Goal: Task Accomplishment & Management: Manage account settings

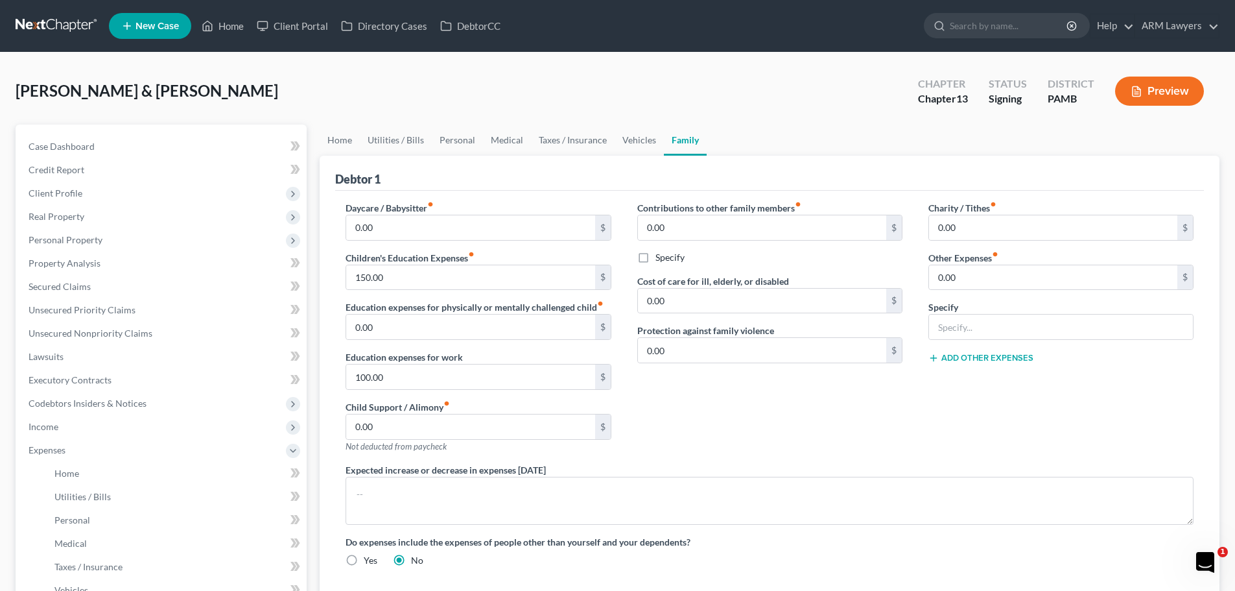
drag, startPoint x: 0, startPoint y: 0, endPoint x: 53, endPoint y: 13, distance: 54.7
click at [51, 15] on link at bounding box center [57, 25] width 83 height 23
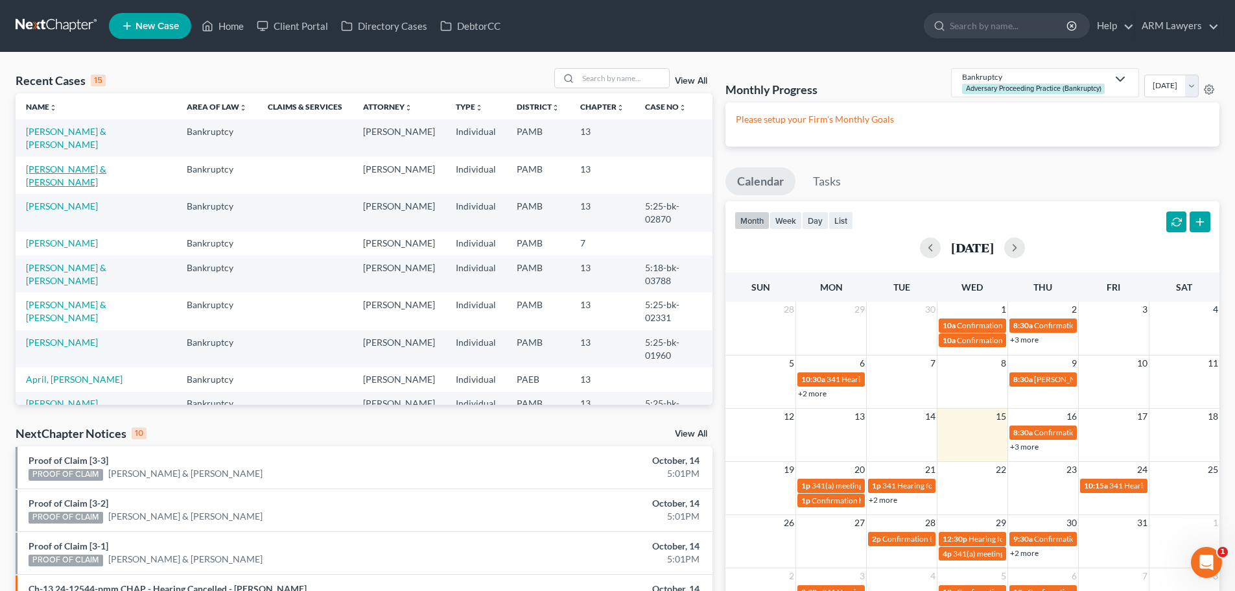
click at [80, 163] on link "Lauritsen, Wendyne & Edward" at bounding box center [66, 175] width 80 height 24
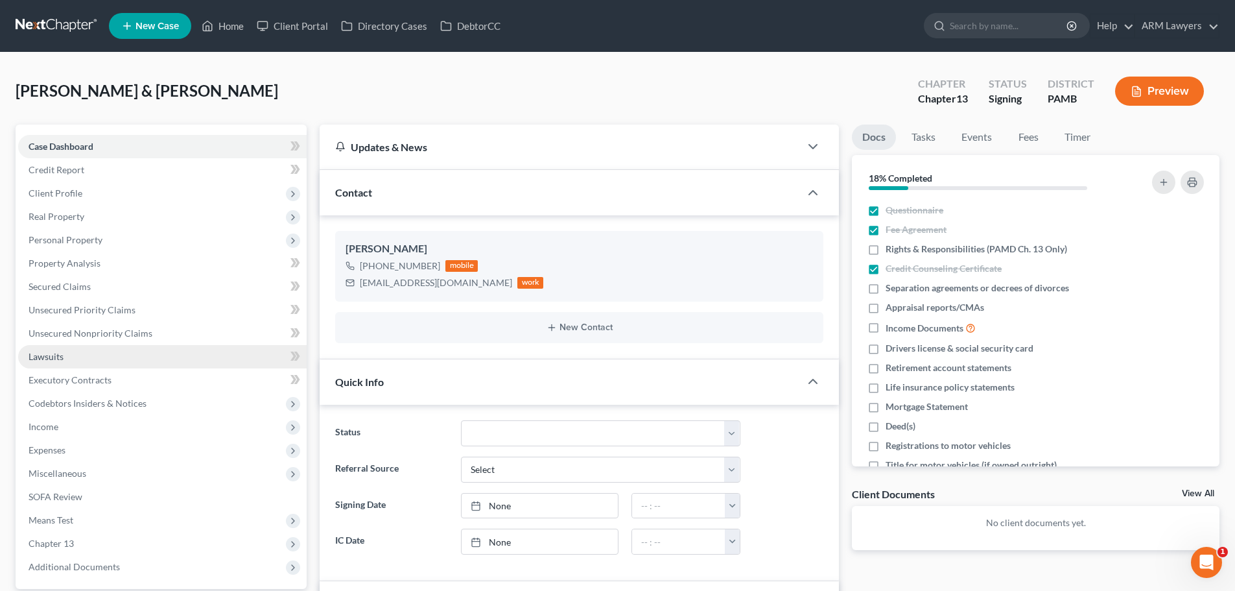
scroll to position [65, 0]
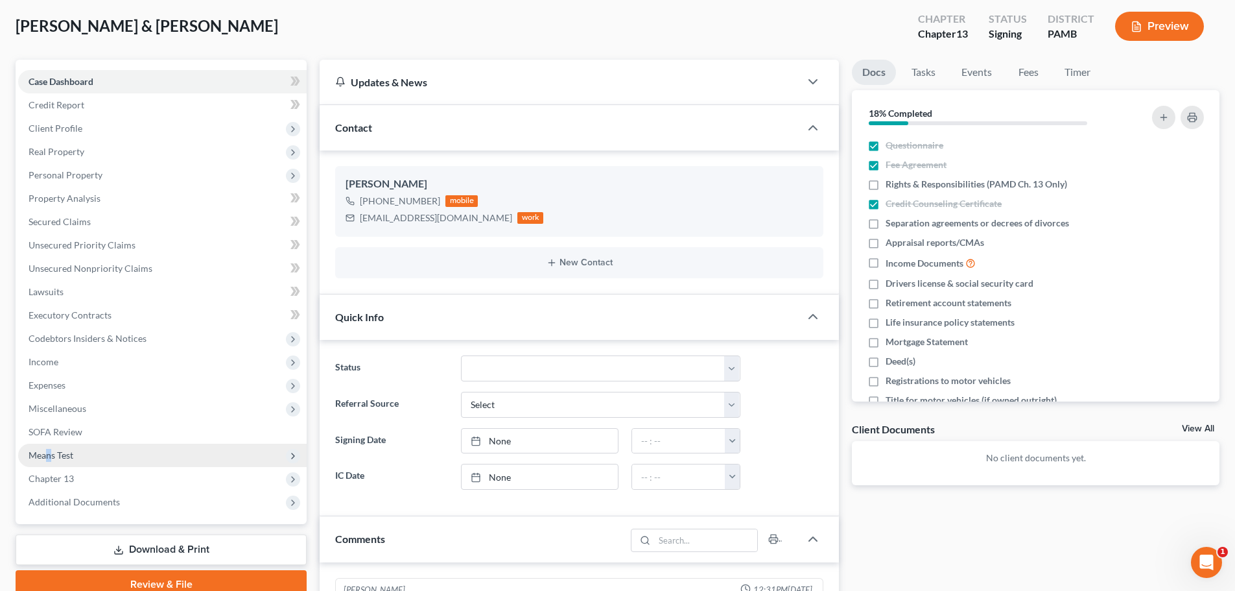
click at [49, 455] on span "Means Test" at bounding box center [51, 454] width 45 height 11
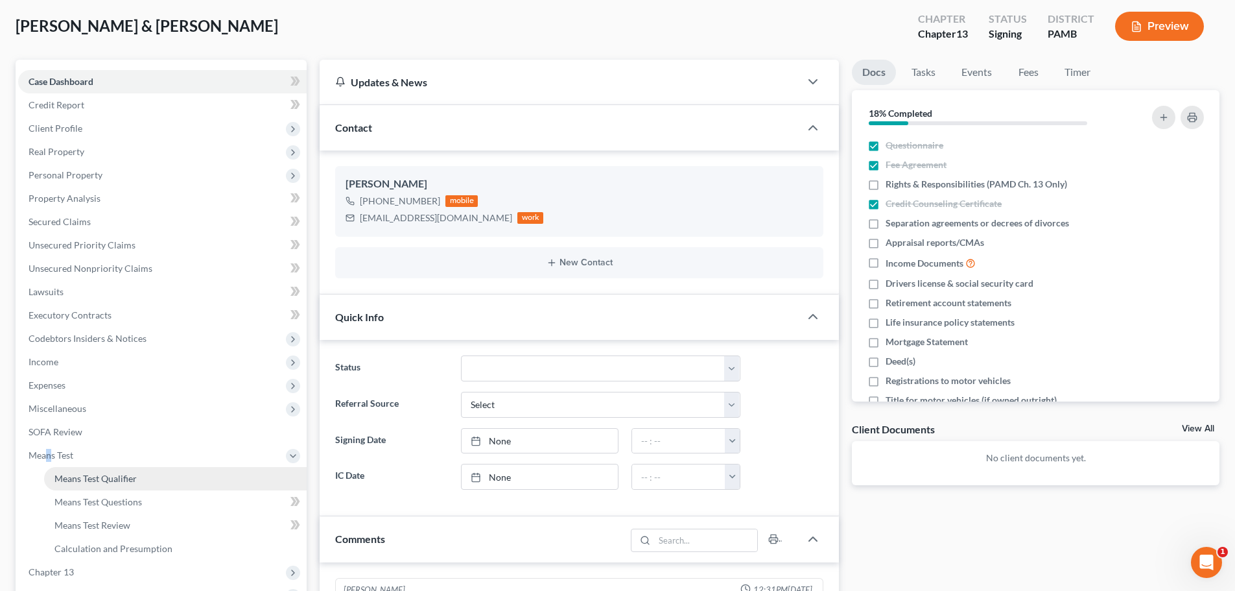
click at [75, 479] on span "Means Test Qualifier" at bounding box center [95, 478] width 82 height 11
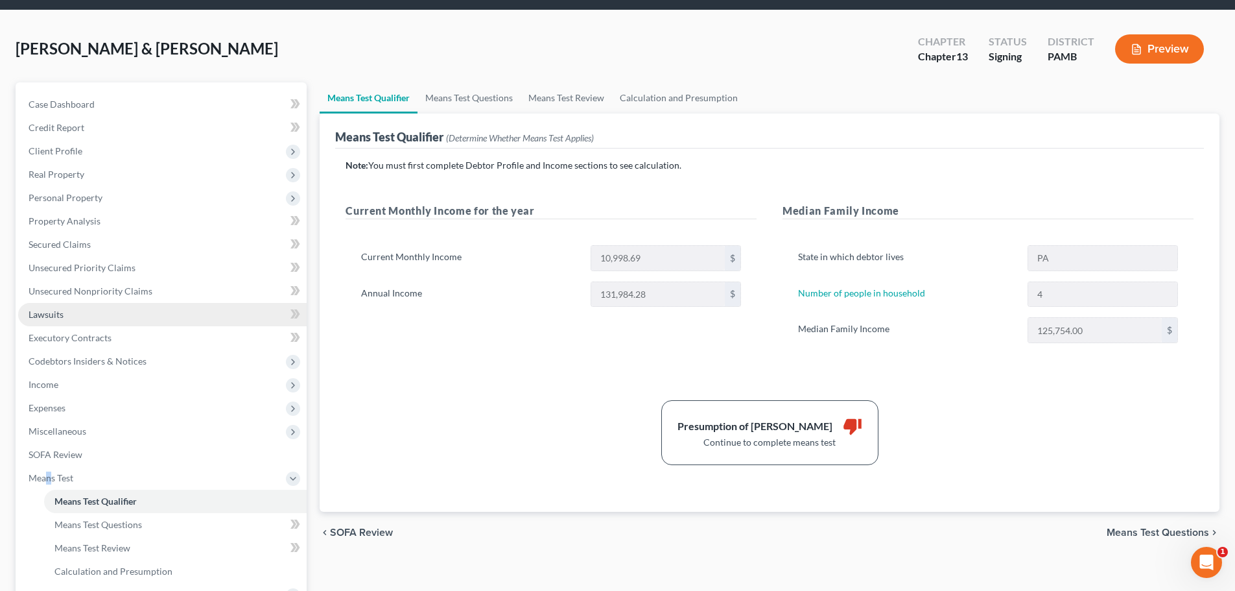
scroll to position [65, 0]
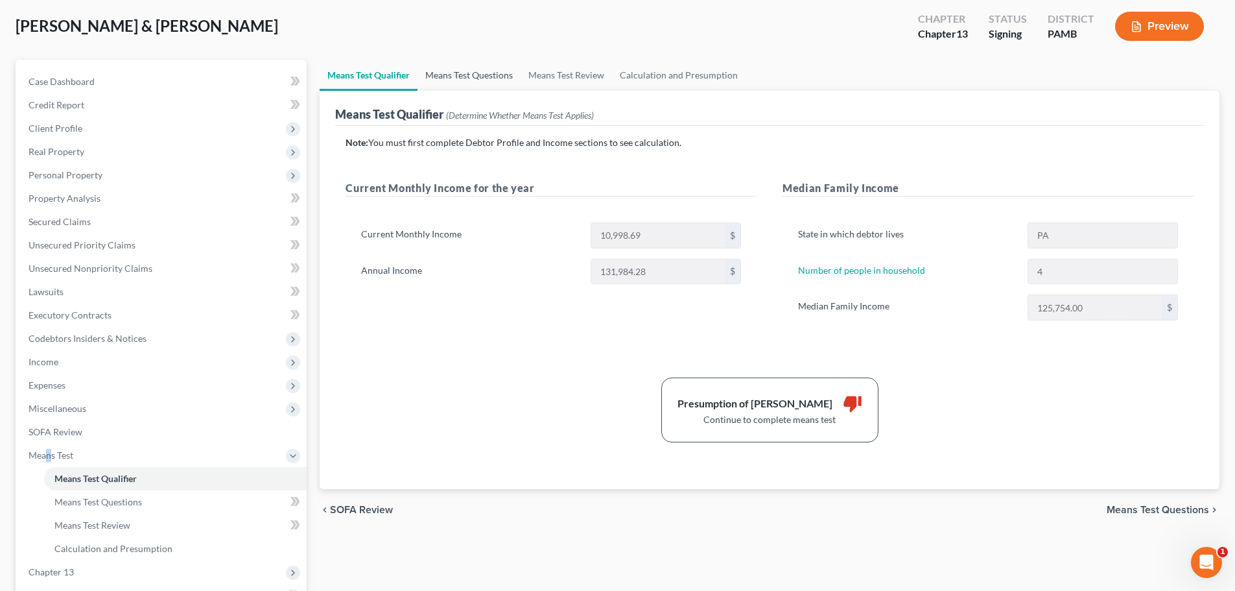
click at [458, 71] on link "Means Test Questions" at bounding box center [469, 75] width 103 height 31
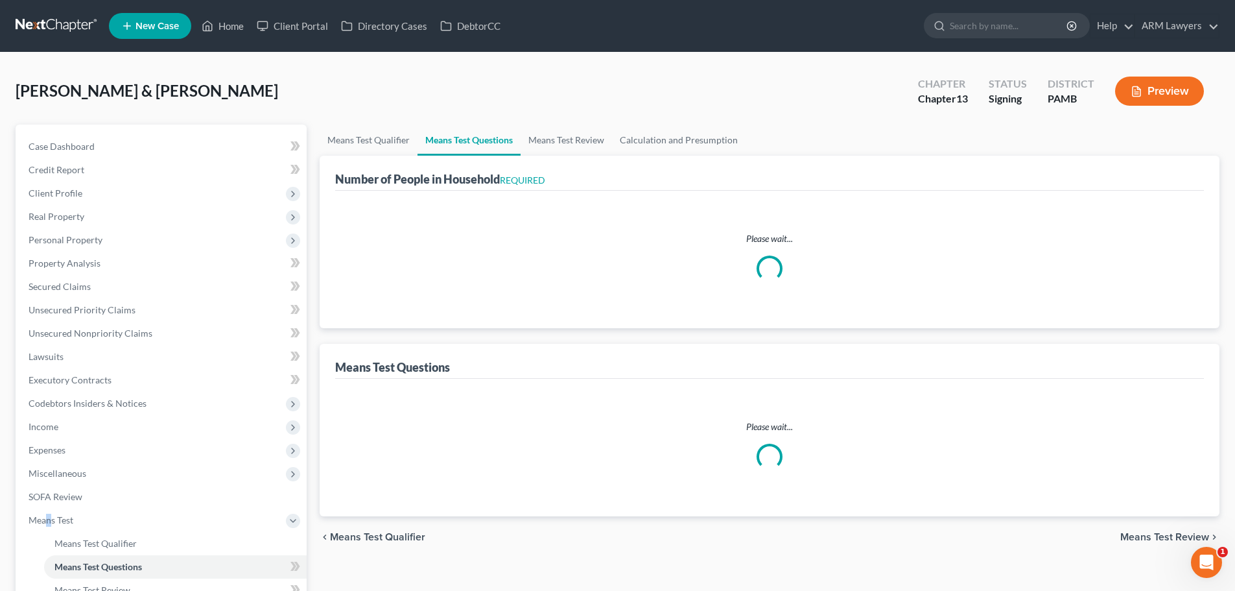
select select "60"
select select "0"
select select "60"
select select "2"
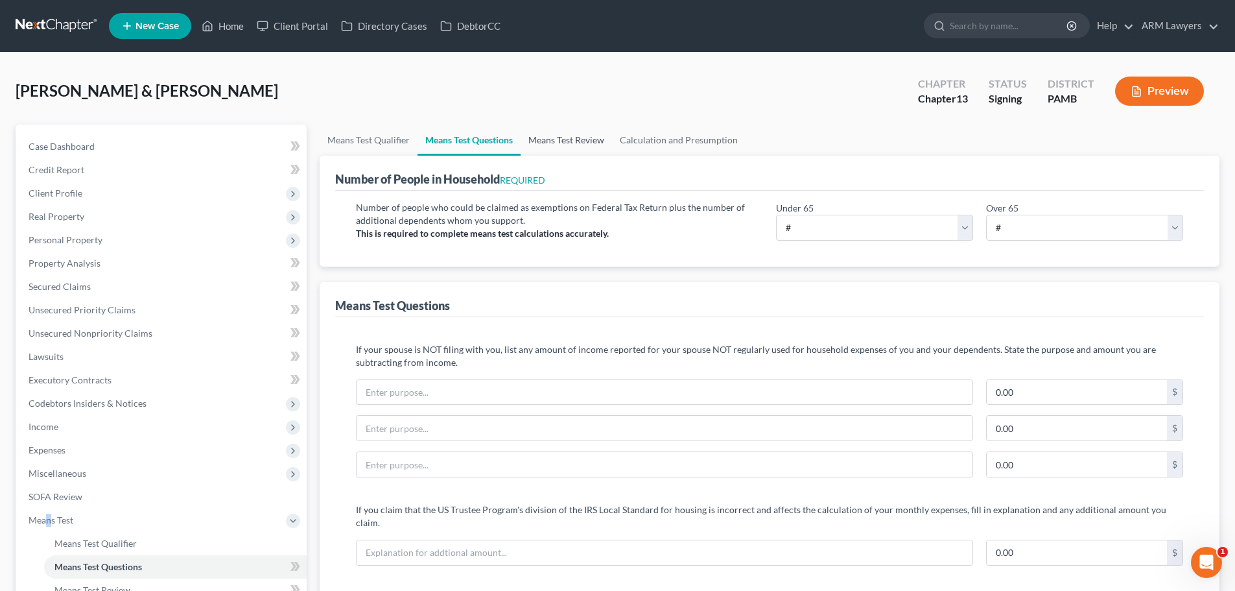
click at [534, 141] on link "Means Test Review" at bounding box center [566, 139] width 91 height 31
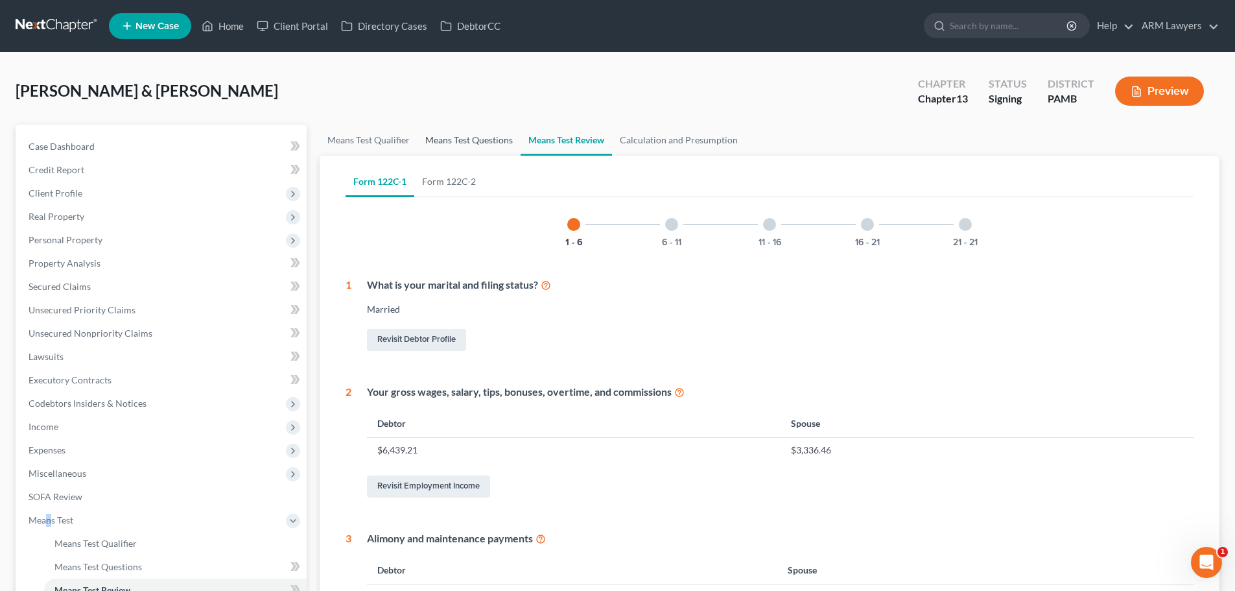
click at [482, 133] on link "Means Test Questions" at bounding box center [469, 139] width 103 height 31
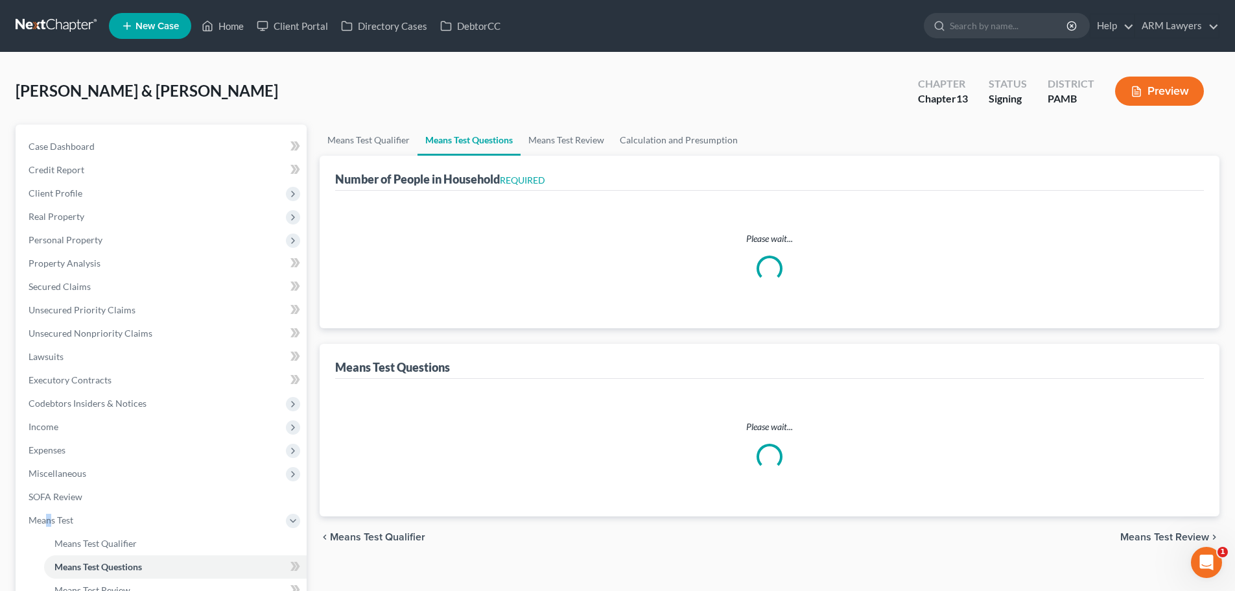
select select "60"
select select "0"
select select "60"
select select "2"
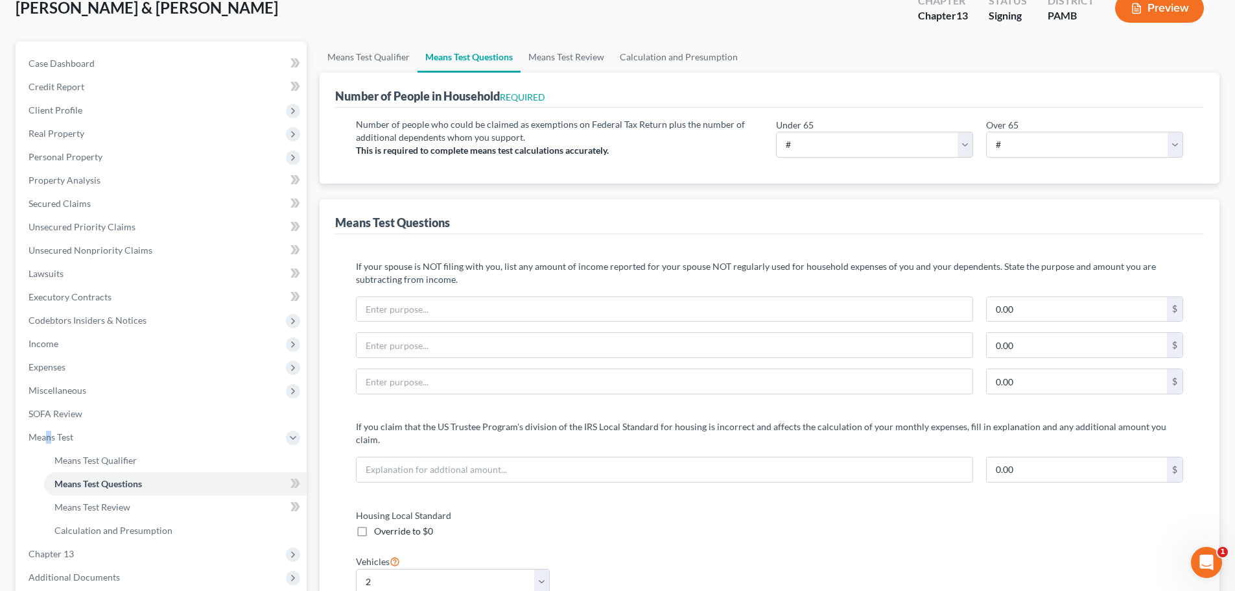
scroll to position [18, 0]
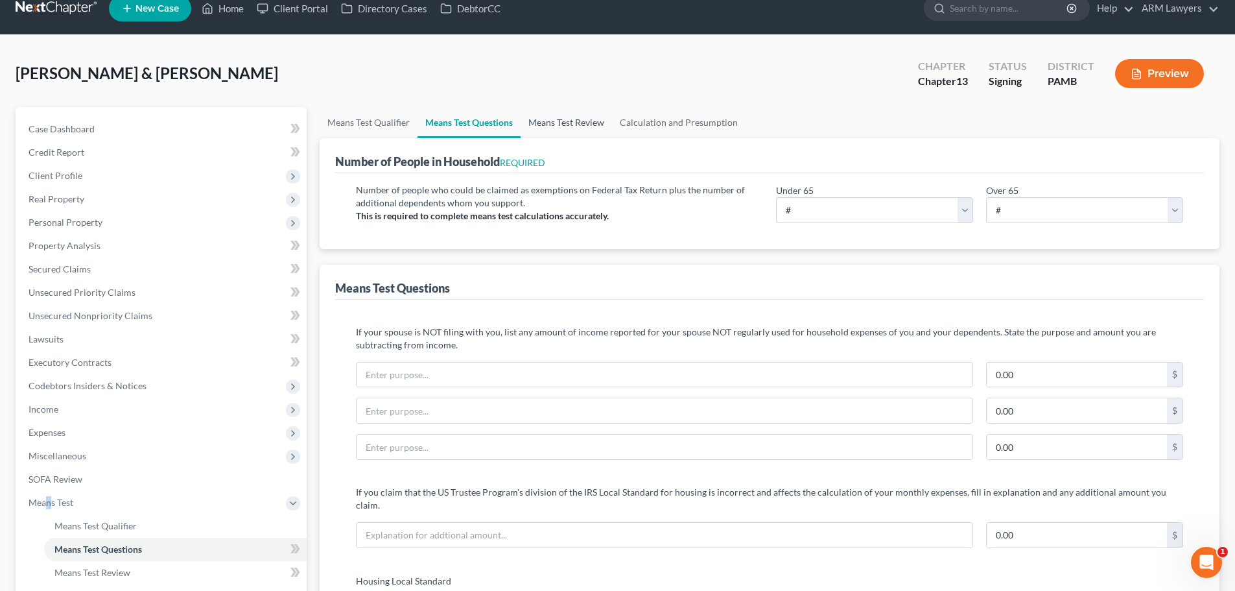
click at [554, 129] on link "Means Test Review" at bounding box center [566, 122] width 91 height 31
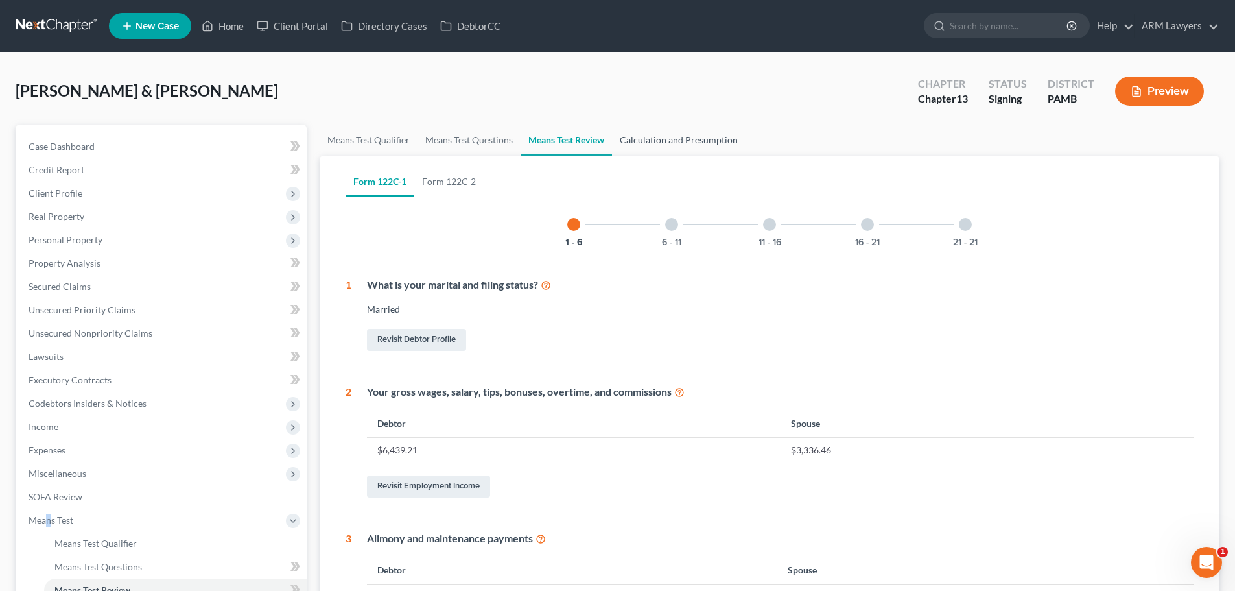
click at [652, 145] on link "Calculation and Presumption" at bounding box center [679, 139] width 134 height 31
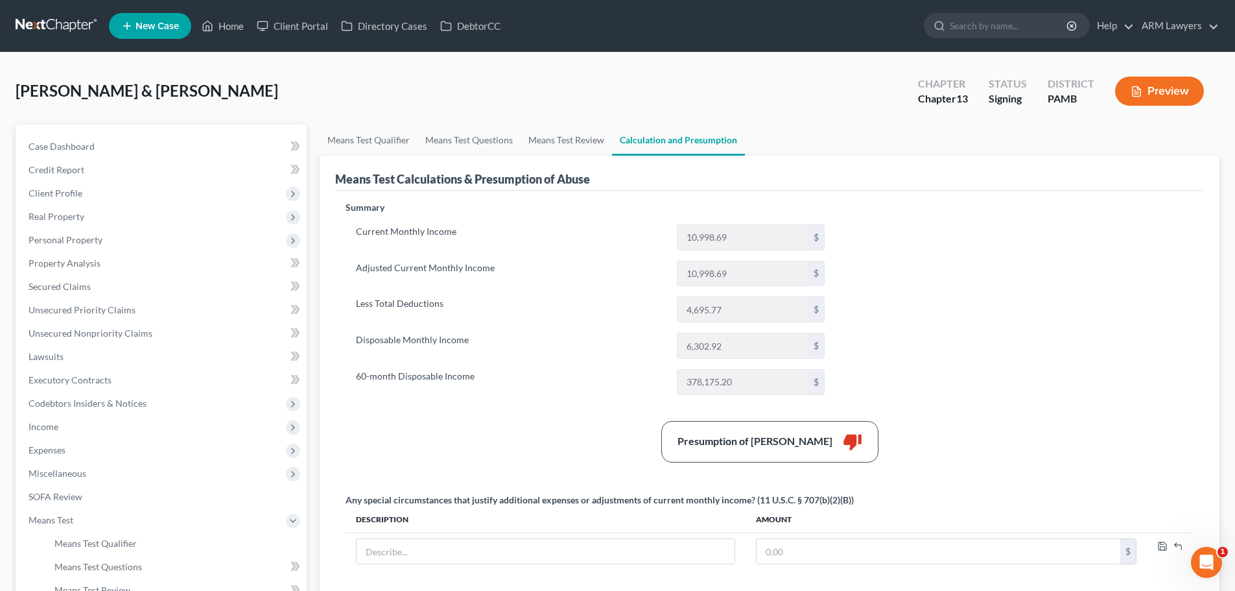
click at [403, 449] on div "Presumption of Abuse Arises thumb_down" at bounding box center [769, 441] width 861 height 41
click at [56, 295] on link "Secured Claims" at bounding box center [162, 286] width 289 height 23
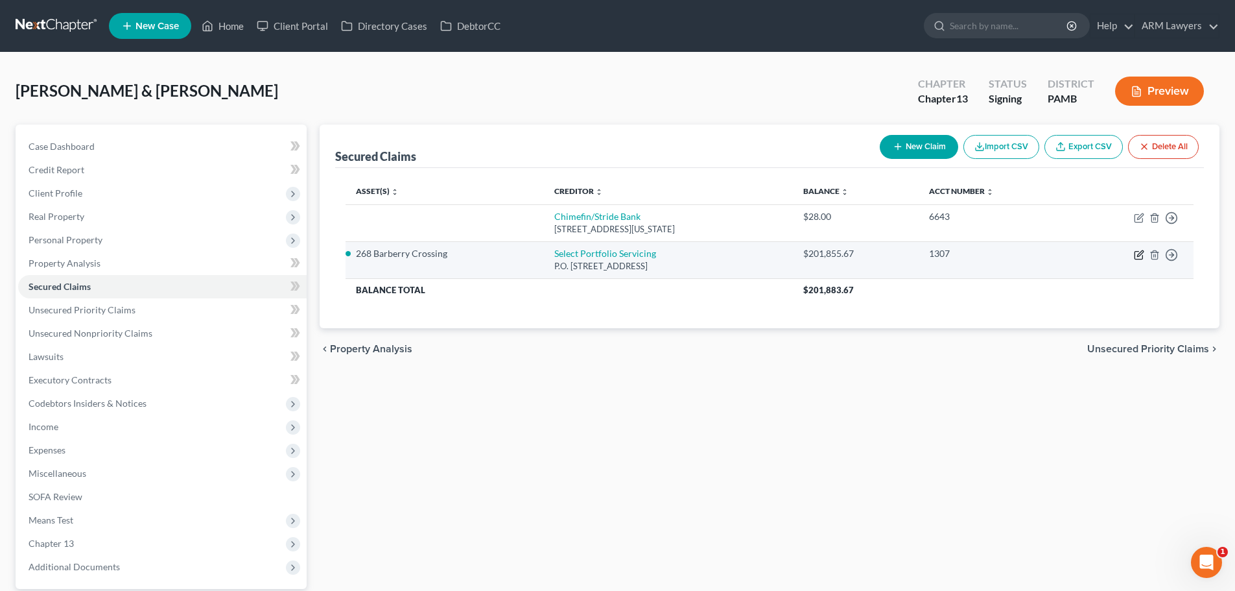
click at [1137, 254] on icon "button" at bounding box center [1139, 255] width 10 height 10
select select "46"
select select "2"
select select "0"
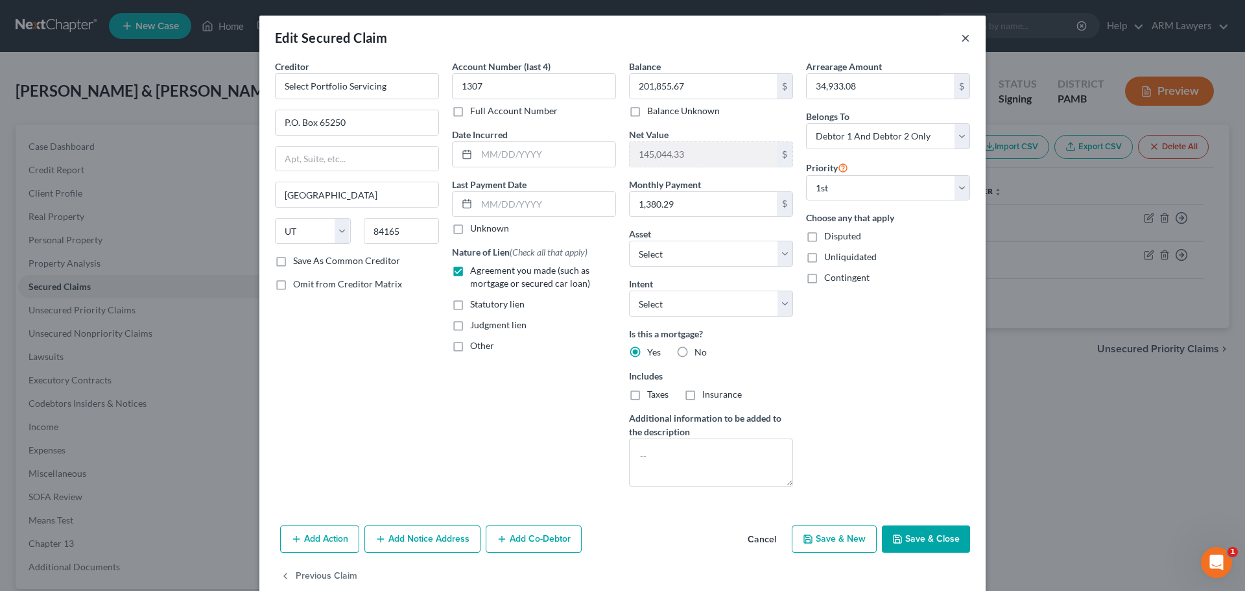
click at [961, 34] on button "×" at bounding box center [965, 38] width 9 height 16
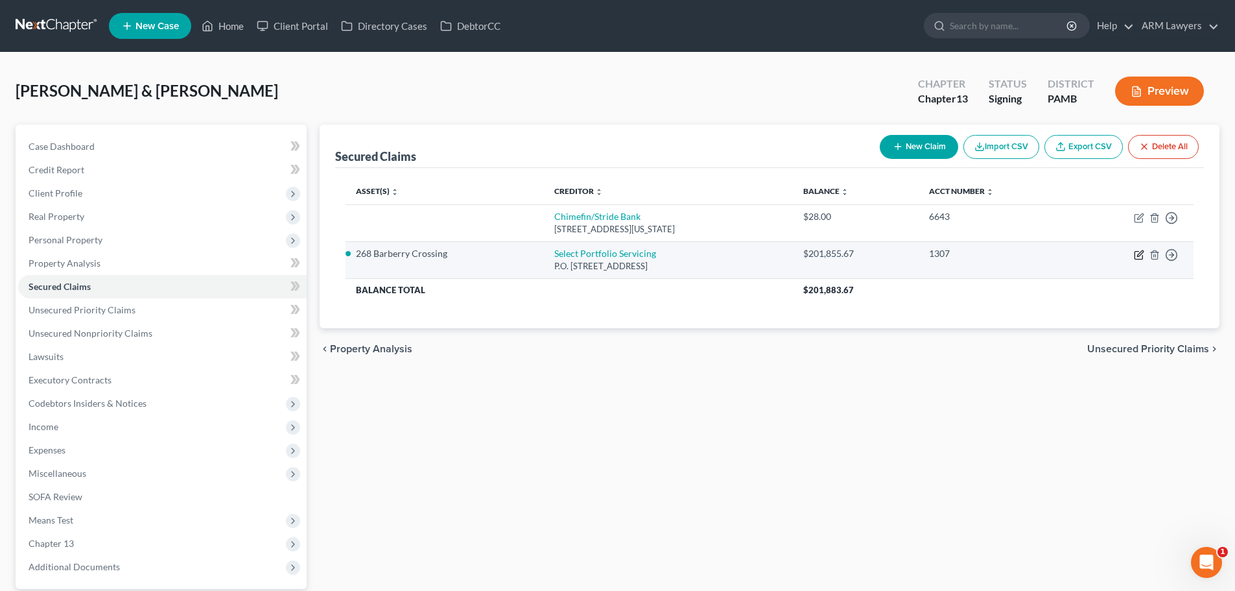
click at [1139, 255] on icon "button" at bounding box center [1139, 255] width 10 height 10
select select "46"
select select "2"
select select "0"
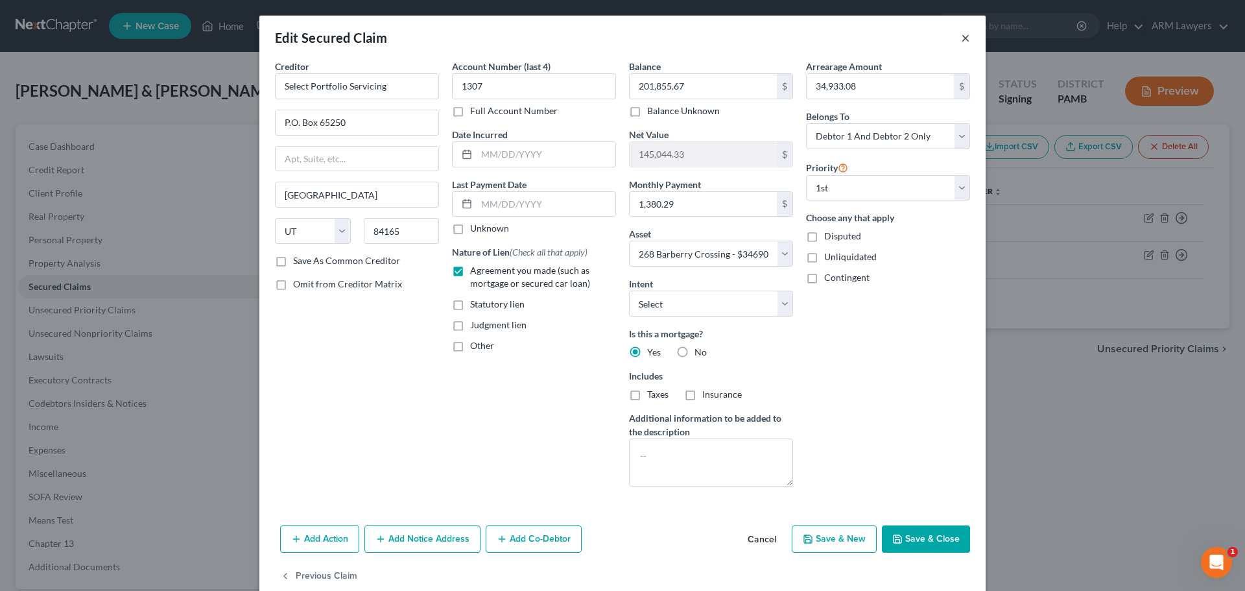
click at [961, 37] on button "×" at bounding box center [965, 38] width 9 height 16
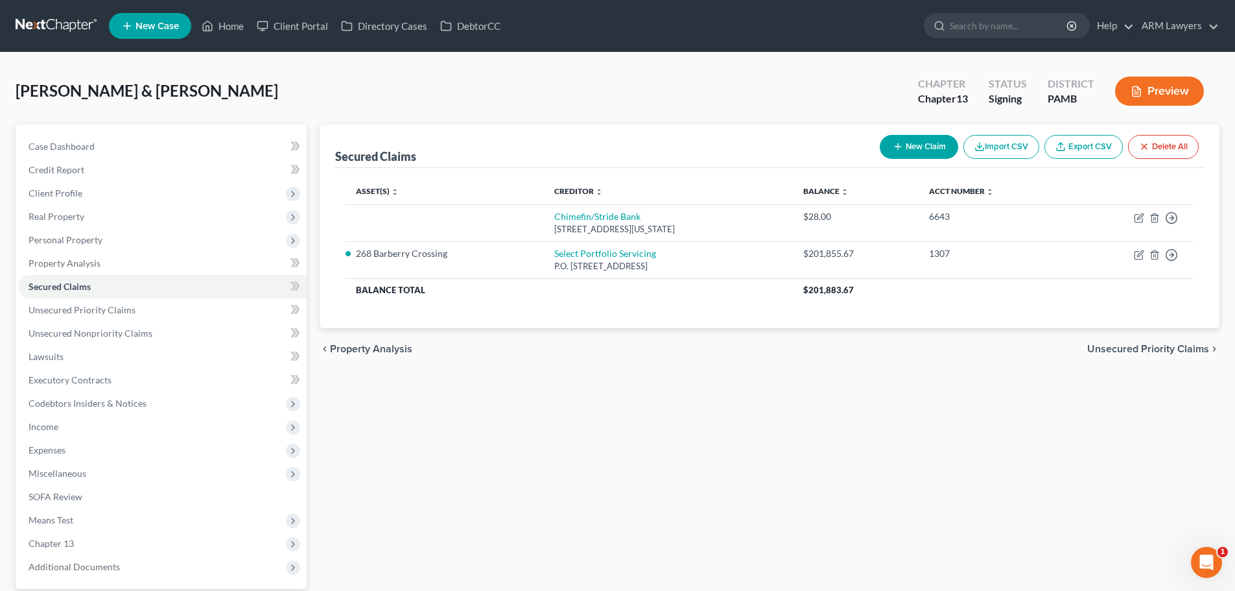
click at [1101, 386] on div "Secured Claims New Claim Import CSV Export CSV Delete All Asset(s) expand_more …" at bounding box center [769, 393] width 913 height 539
click at [1076, 464] on div "Secured Claims New Claim Import CSV Export CSV Delete All Asset(s) expand_more …" at bounding box center [769, 393] width 913 height 539
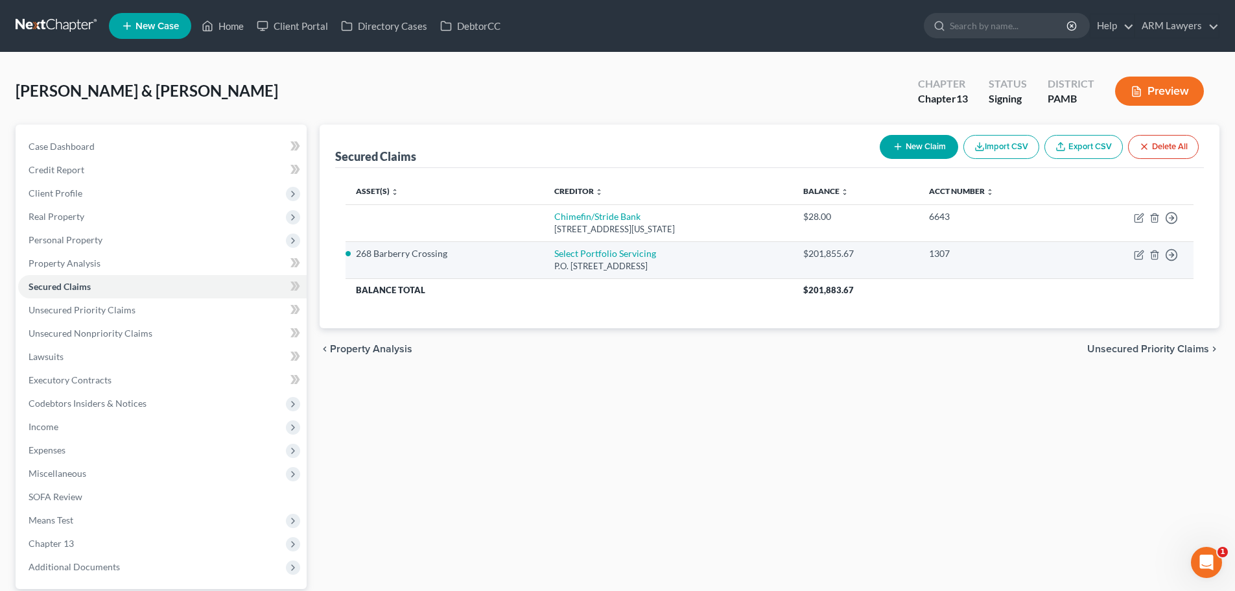
click at [1144, 256] on td "Move to E Move to F Move to G Move to Notice Only" at bounding box center [1132, 259] width 124 height 37
click at [1139, 256] on icon "button" at bounding box center [1140, 253] width 6 height 6
select select "46"
select select "2"
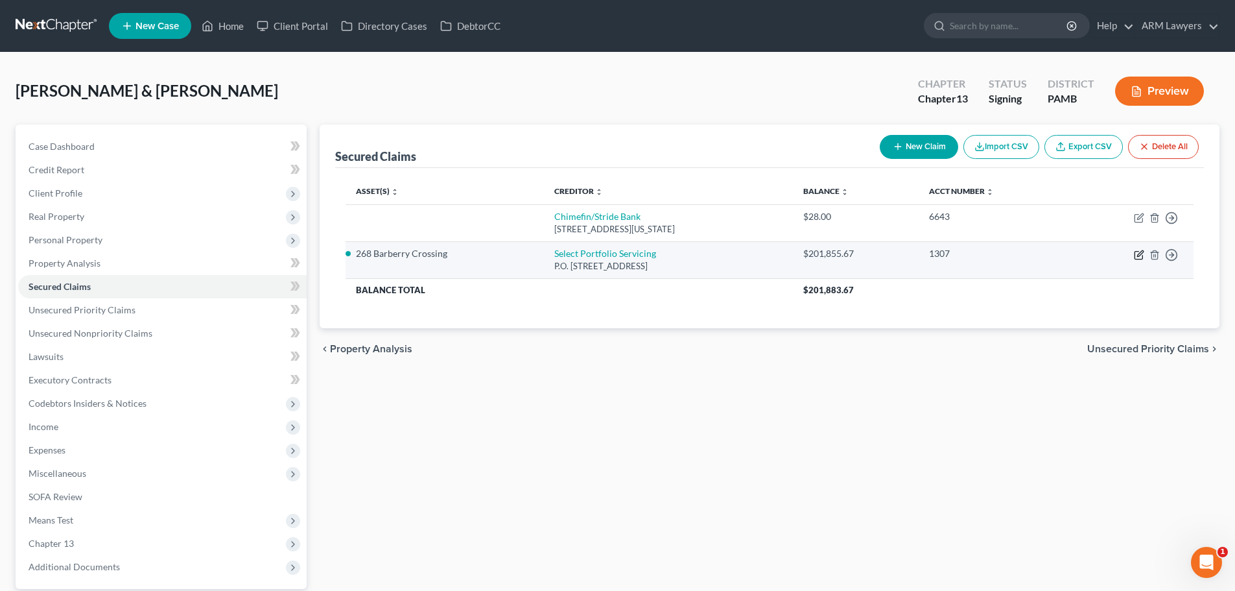
select select "0"
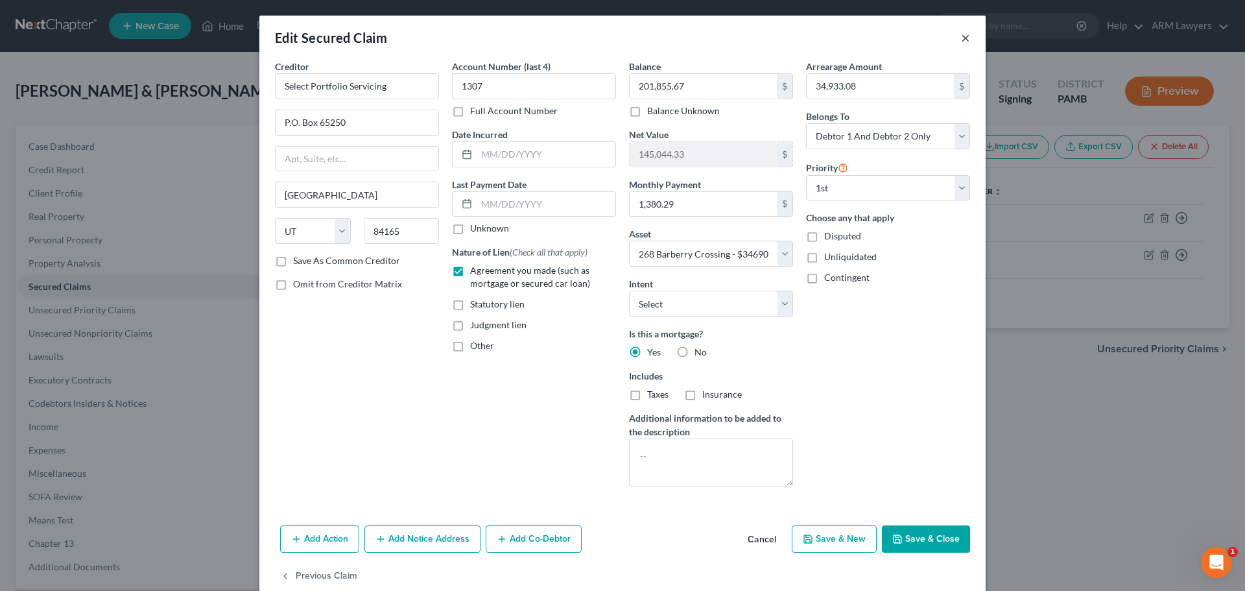
click at [961, 39] on button "×" at bounding box center [965, 38] width 9 height 16
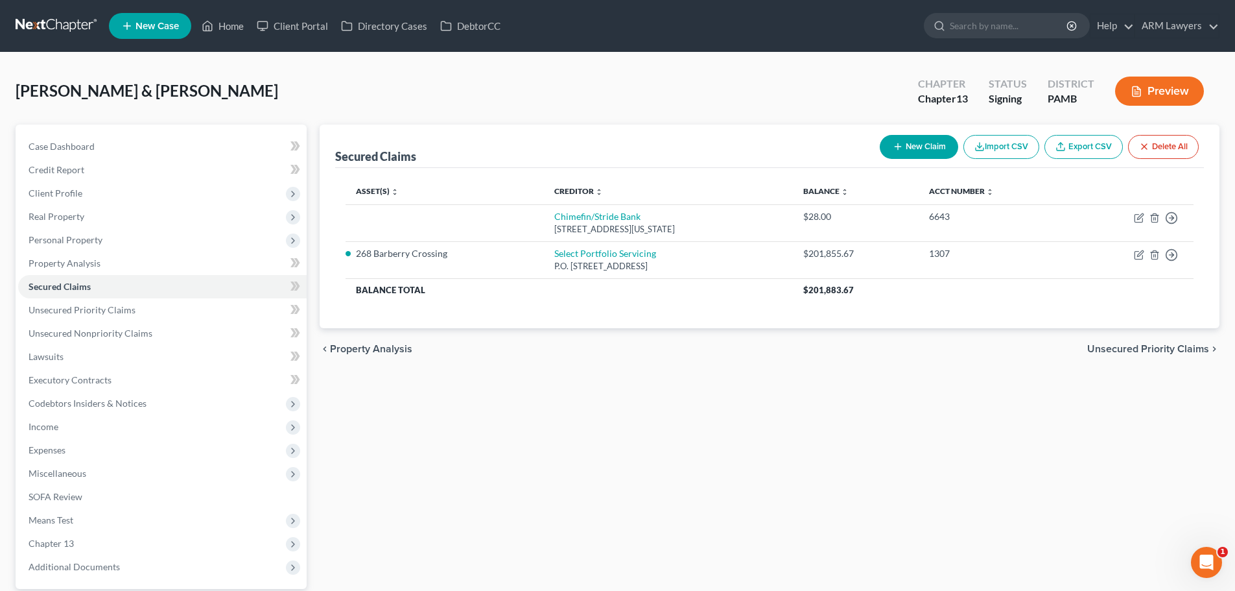
click at [1047, 408] on div "Secured Claims New Claim Import CSV Export CSV Delete All Asset(s) expand_more …" at bounding box center [769, 393] width 913 height 539
drag, startPoint x: 994, startPoint y: 405, endPoint x: 997, endPoint y: 396, distance: 10.1
click at [995, 405] on div "Secured Claims New Claim Import CSV Export CSV Delete All Asset(s) expand_more …" at bounding box center [769, 393] width 913 height 539
click at [89, 261] on span "Property Analysis" at bounding box center [65, 262] width 72 height 11
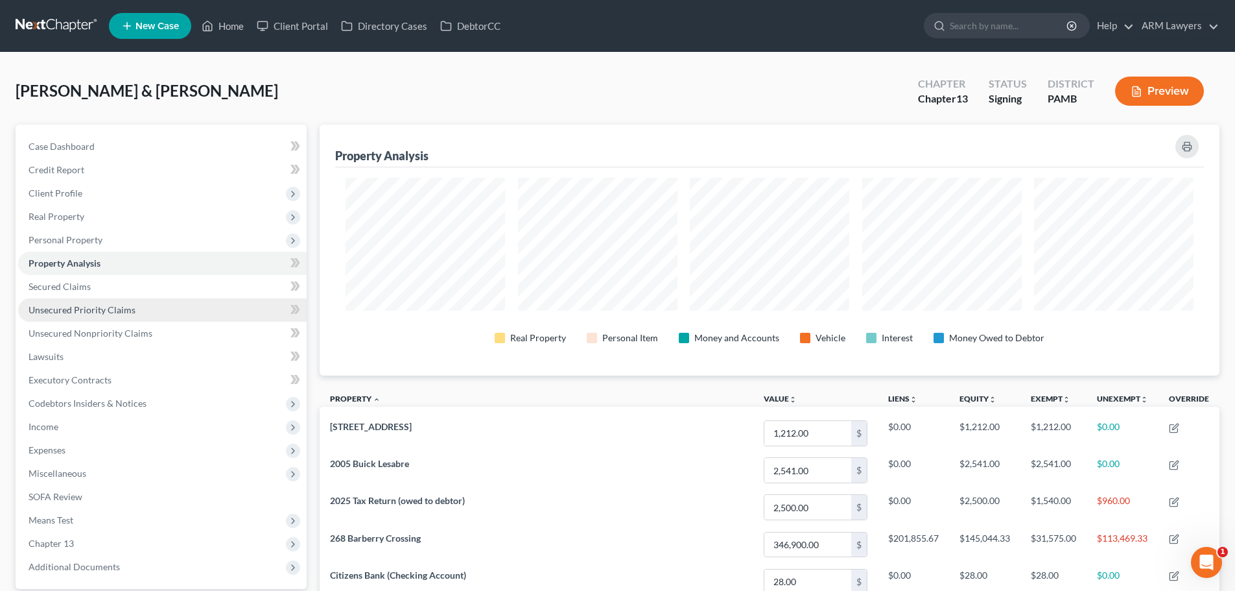
scroll to position [251, 900]
click at [95, 311] on span "Unsecured Priority Claims" at bounding box center [82, 309] width 107 height 11
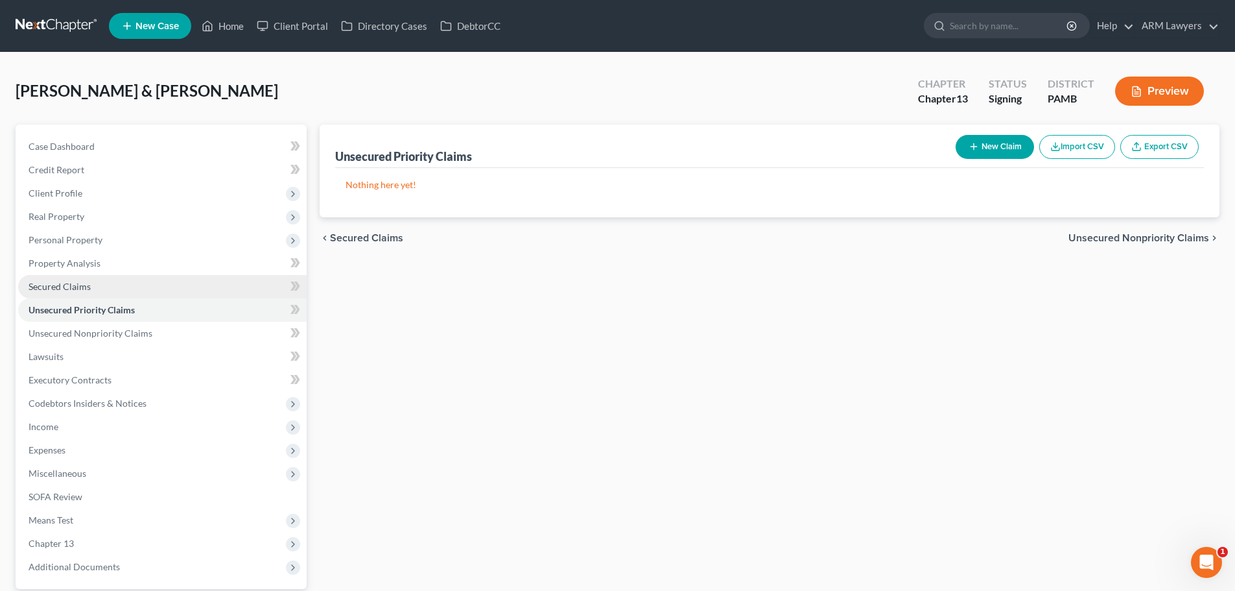
click at [83, 286] on span "Secured Claims" at bounding box center [60, 286] width 62 height 11
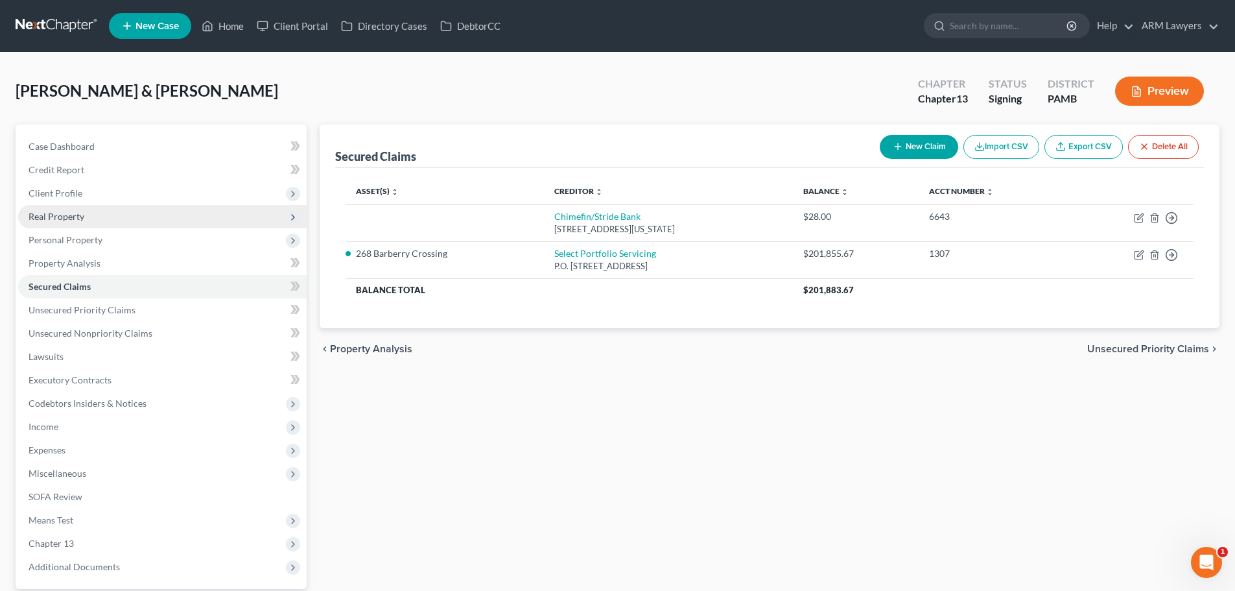
click at [65, 213] on span "Real Property" at bounding box center [57, 216] width 56 height 11
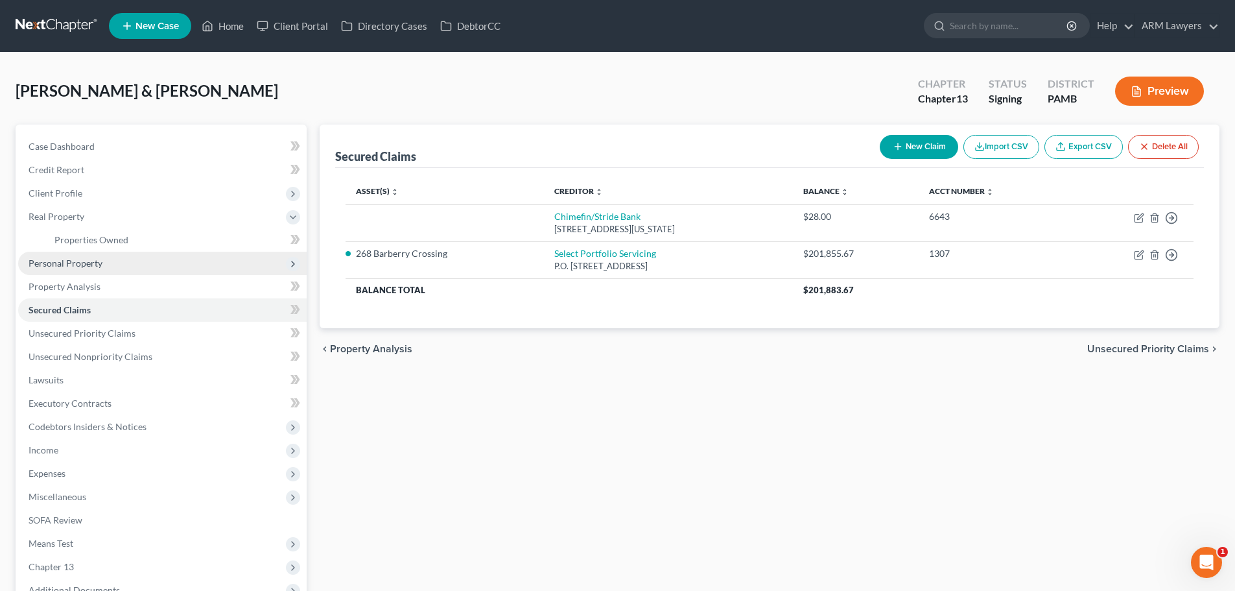
click at [71, 259] on span "Personal Property" at bounding box center [66, 262] width 74 height 11
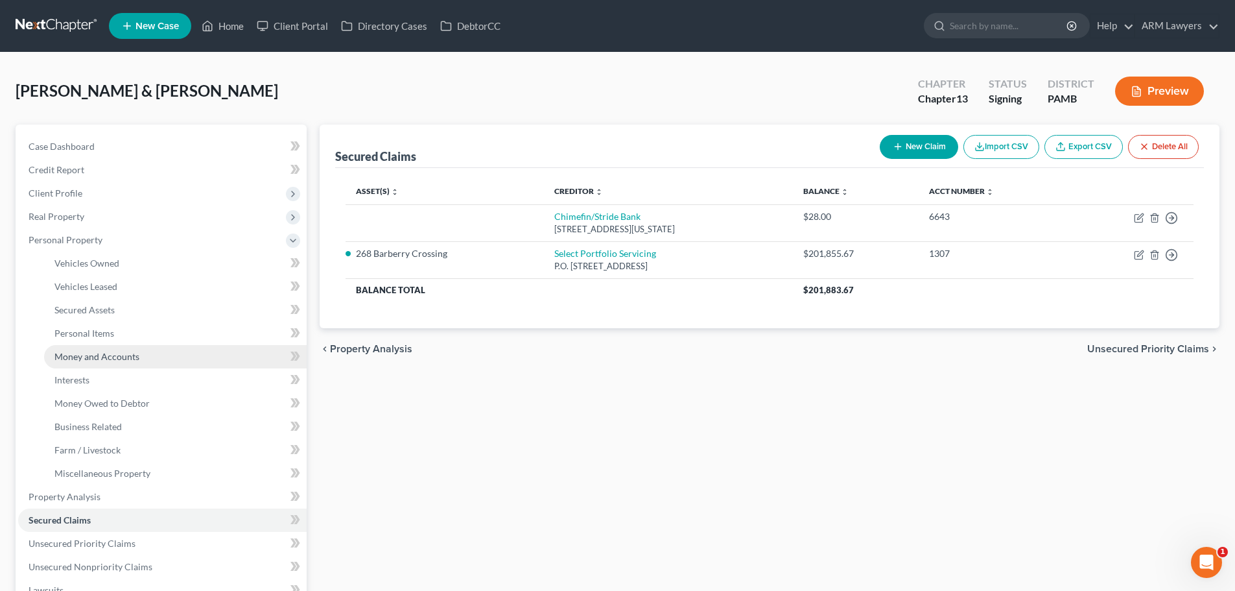
click at [106, 355] on span "Money and Accounts" at bounding box center [96, 356] width 85 height 11
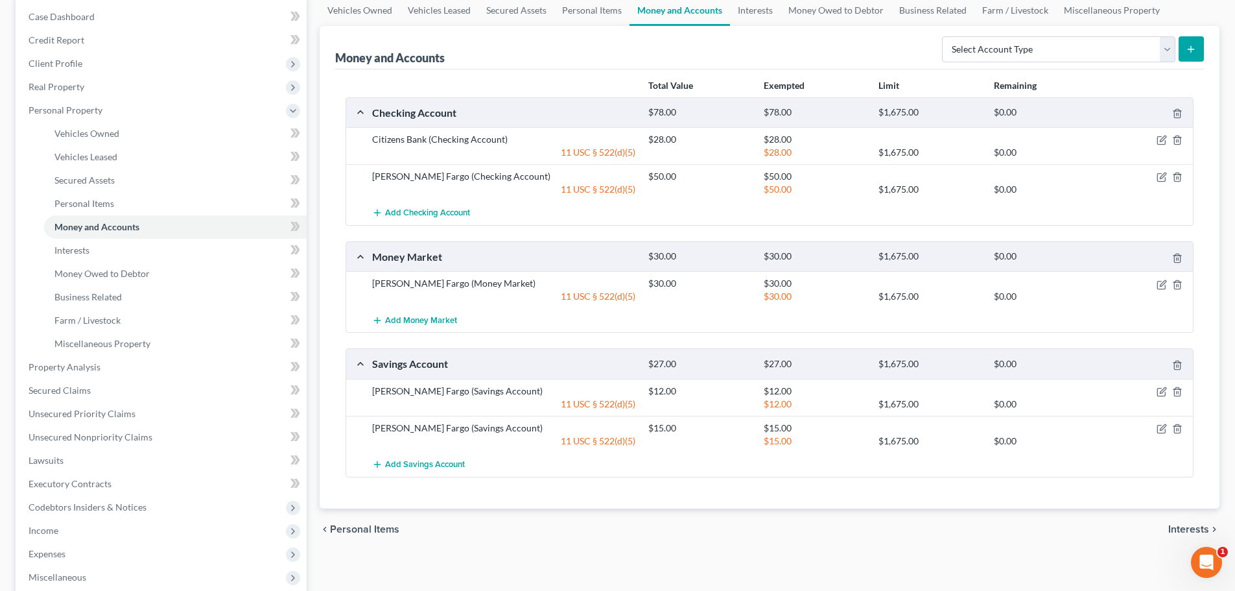
scroll to position [65, 0]
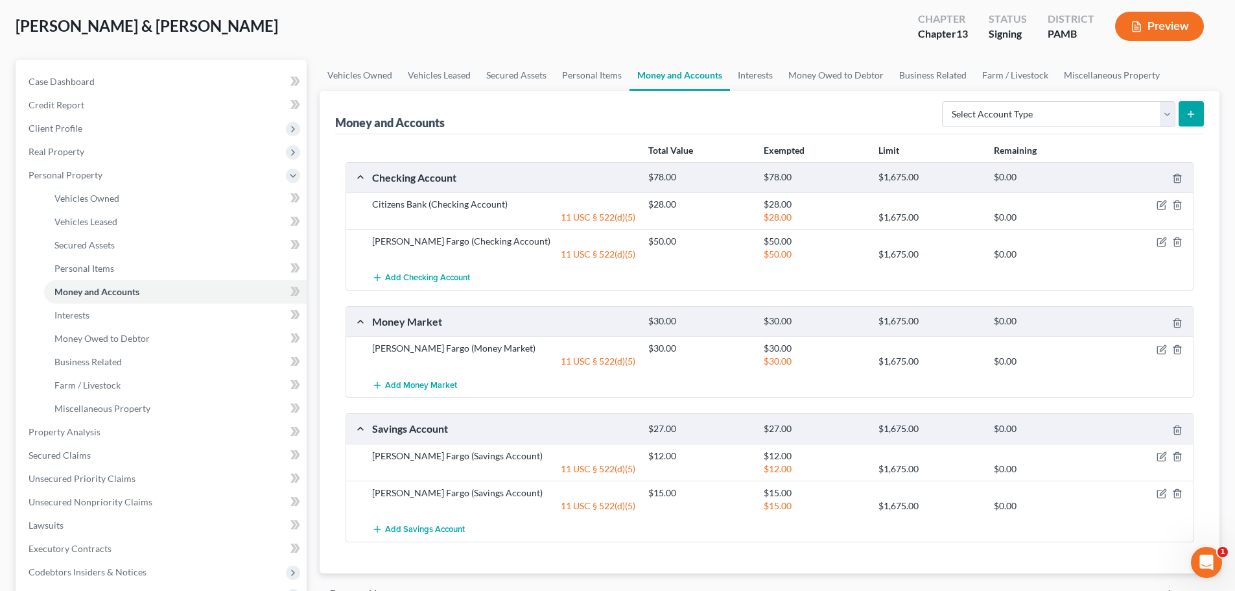
click at [25, 263] on ul "Vehicles Owned Vehicles Leased Machinery and Vehicles Office Related" at bounding box center [162, 303] width 289 height 233
click at [101, 316] on link "Interests" at bounding box center [175, 314] width 263 height 23
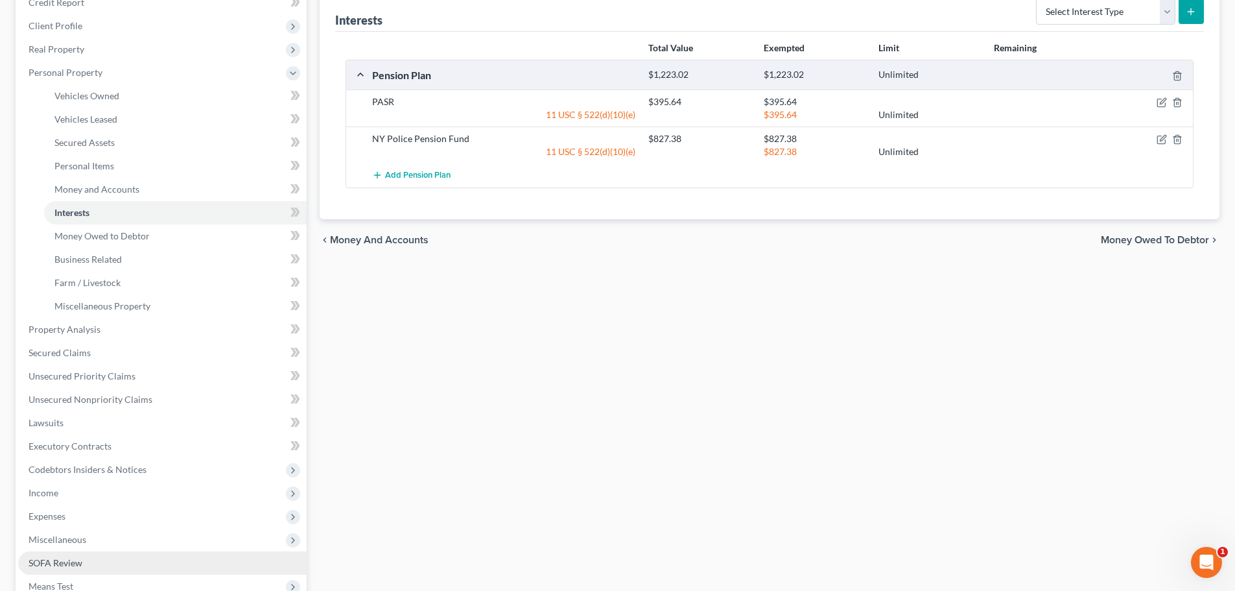
scroll to position [195, 0]
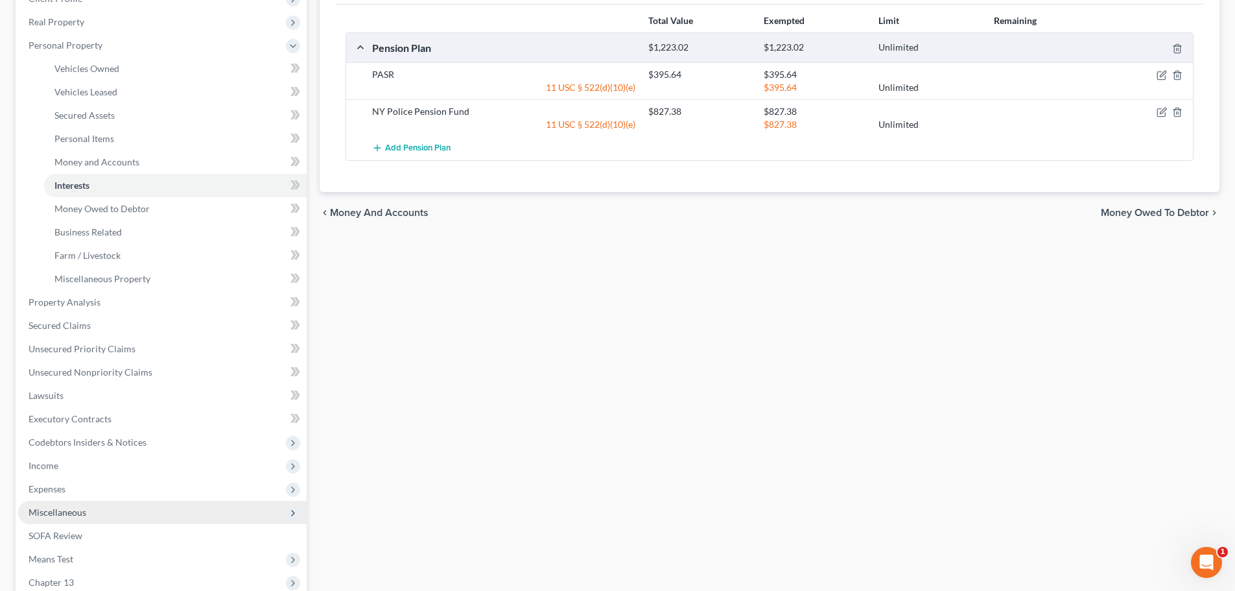
click at [90, 510] on span "Miscellaneous" at bounding box center [162, 512] width 289 height 23
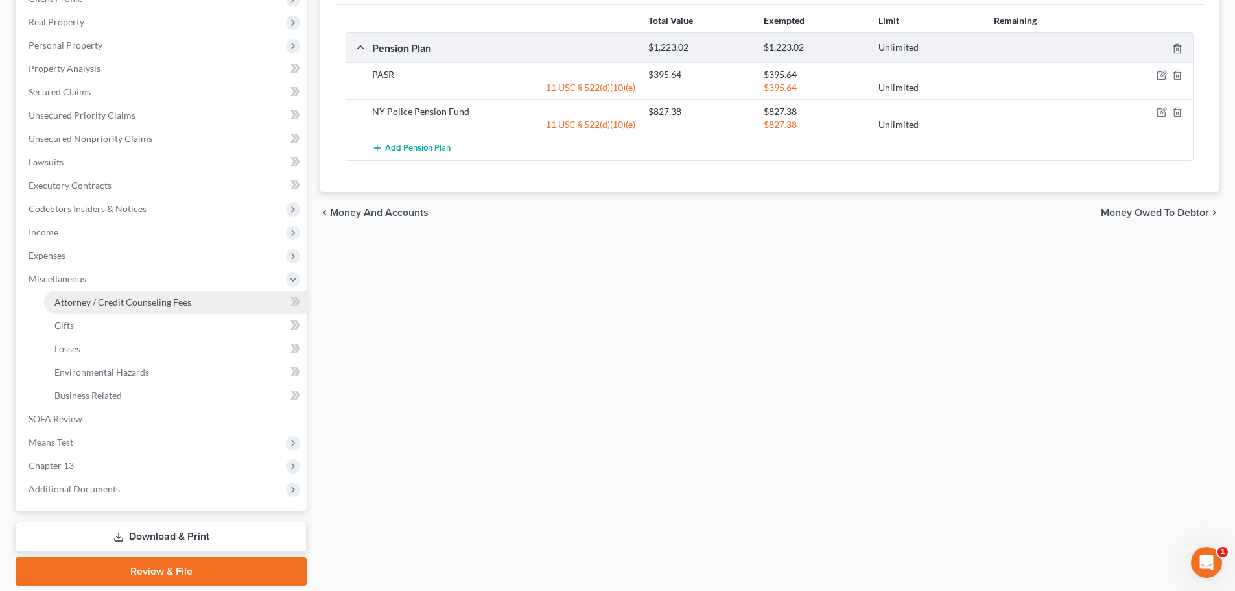
click at [126, 302] on span "Attorney / Credit Counseling Fees" at bounding box center [122, 301] width 137 height 11
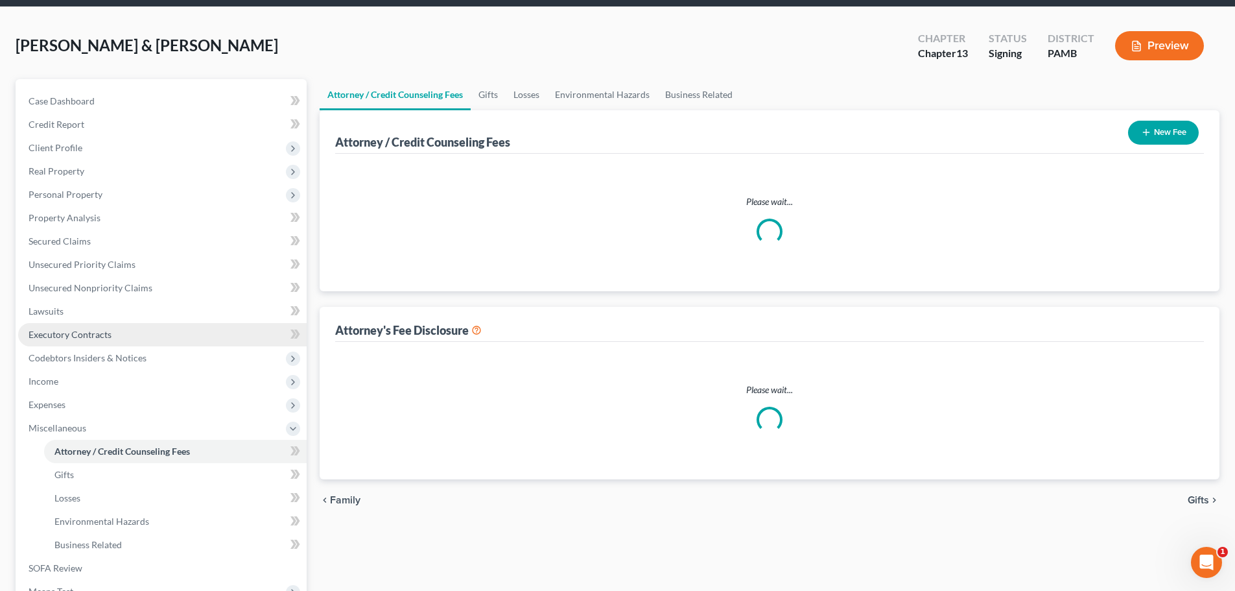
select select "0"
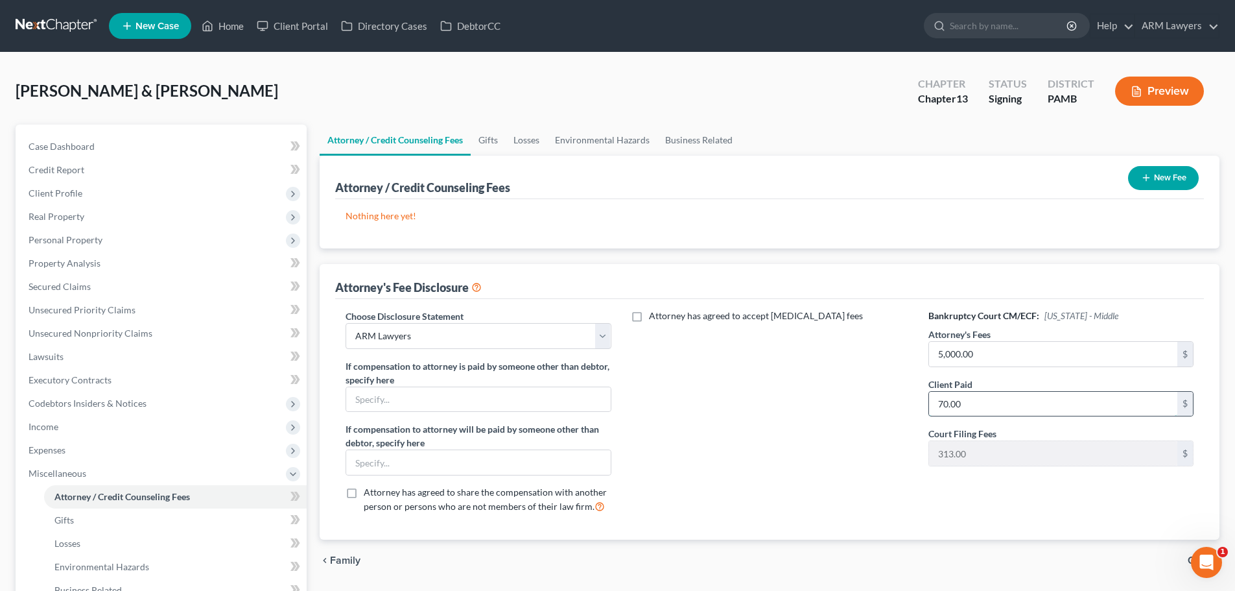
click at [1010, 402] on input "70.00" at bounding box center [1053, 404] width 248 height 25
click at [810, 436] on div "Attorney has agreed to accept retainer fees" at bounding box center [769, 416] width 291 height 215
click at [960, 354] on input "5,000.00" at bounding box center [1053, 354] width 248 height 25
type input "5,500"
type input "5"
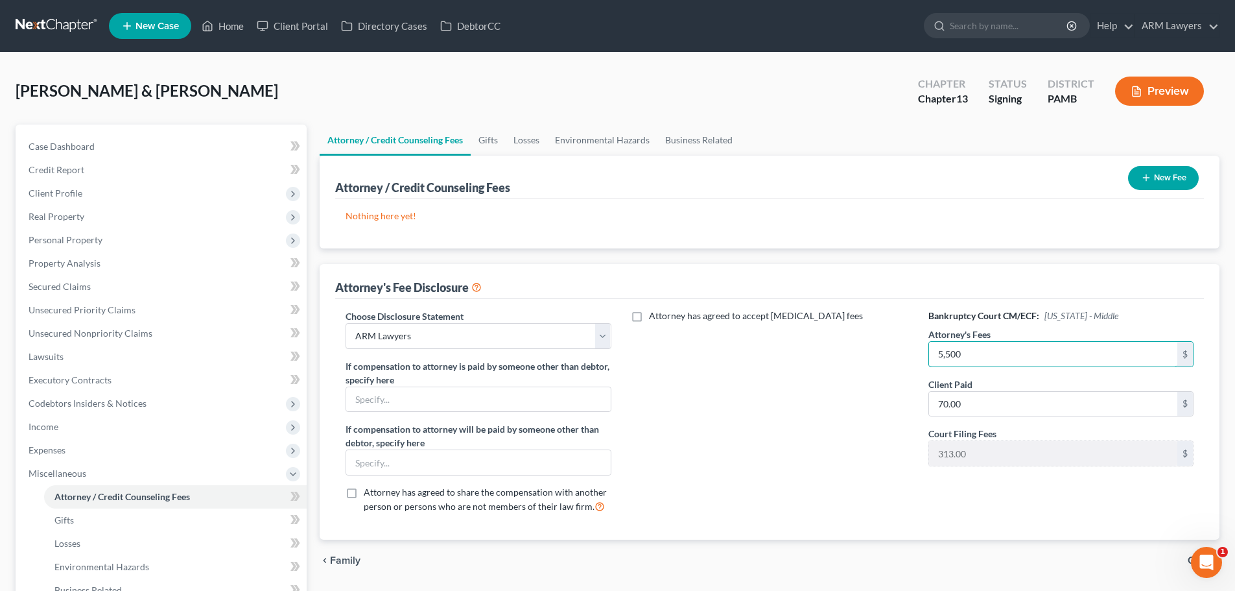
type input "5,500"
click at [807, 427] on div "Attorney has agreed to accept retainer fees" at bounding box center [769, 416] width 291 height 215
click at [978, 407] on input "70.00" at bounding box center [1053, 404] width 248 height 25
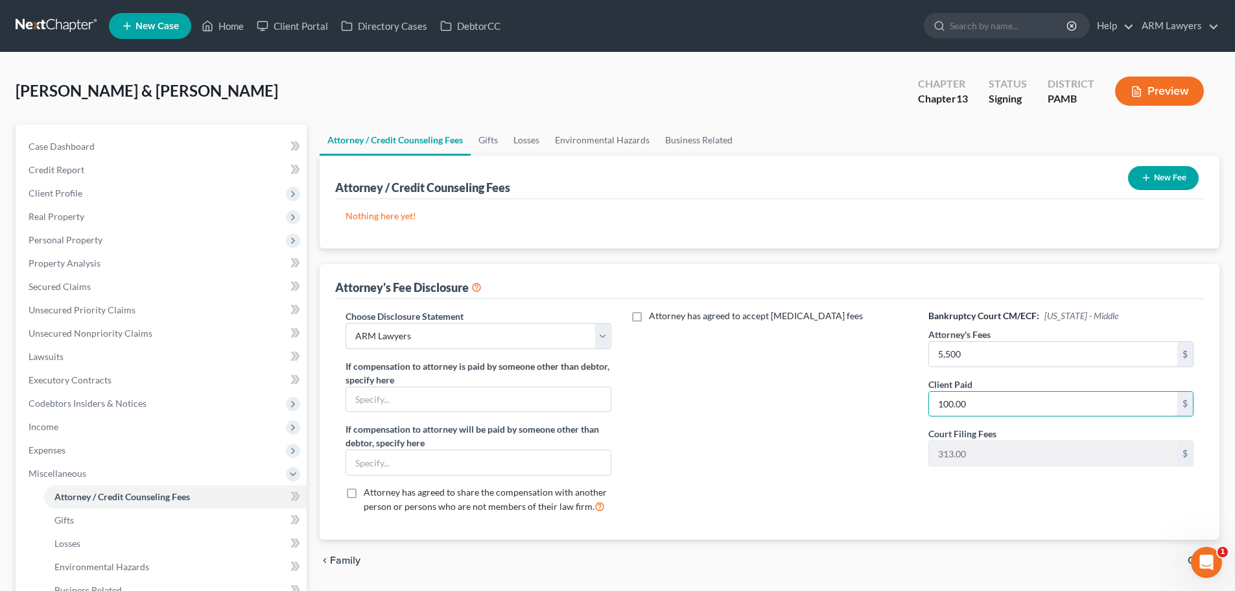
type input "100.00"
click at [799, 429] on div "Attorney has agreed to accept retainer fees" at bounding box center [769, 416] width 291 height 215
click at [991, 357] on input "5,500" at bounding box center [1053, 354] width 248 height 25
click at [991, 358] on input "5,500" at bounding box center [1053, 354] width 248 height 25
click at [978, 355] on input "5,500" at bounding box center [1053, 354] width 248 height 25
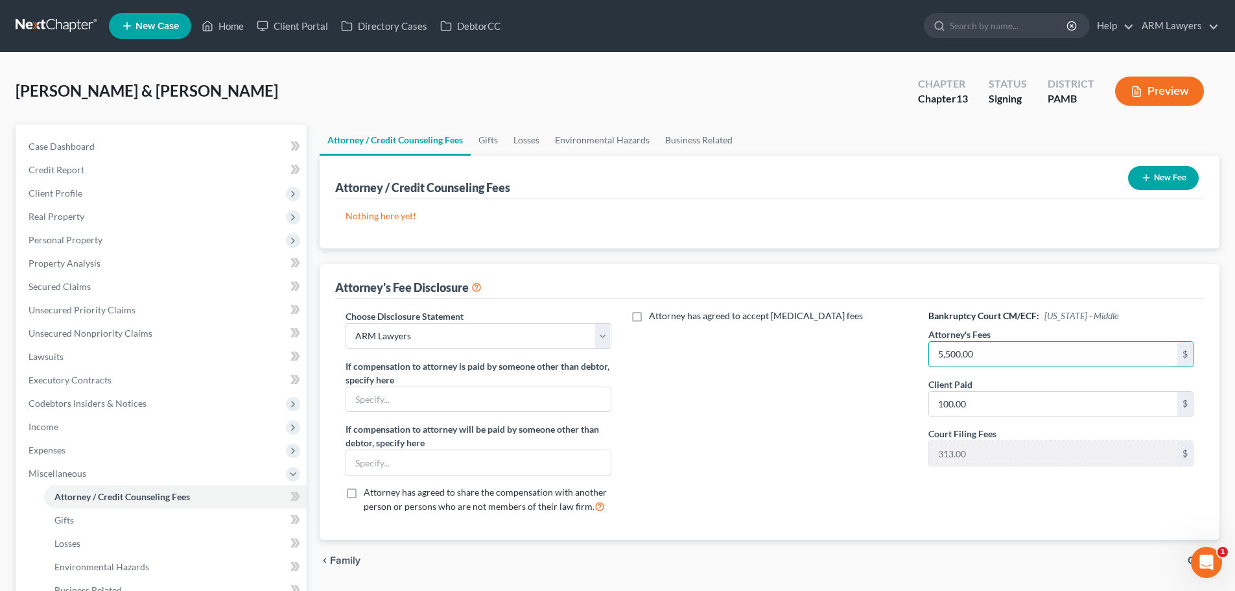
type input "5,500.00"
click at [842, 426] on div "Attorney has agreed to accept retainer fees" at bounding box center [769, 416] width 291 height 215
click at [1021, 130] on ul "Attorney / Credit Counseling Fees Gifts Losses Environmental Hazards Business R…" at bounding box center [770, 139] width 900 height 31
click at [681, 557] on div "chevron_left Family Gifts chevron_right" at bounding box center [770, 559] width 900 height 41
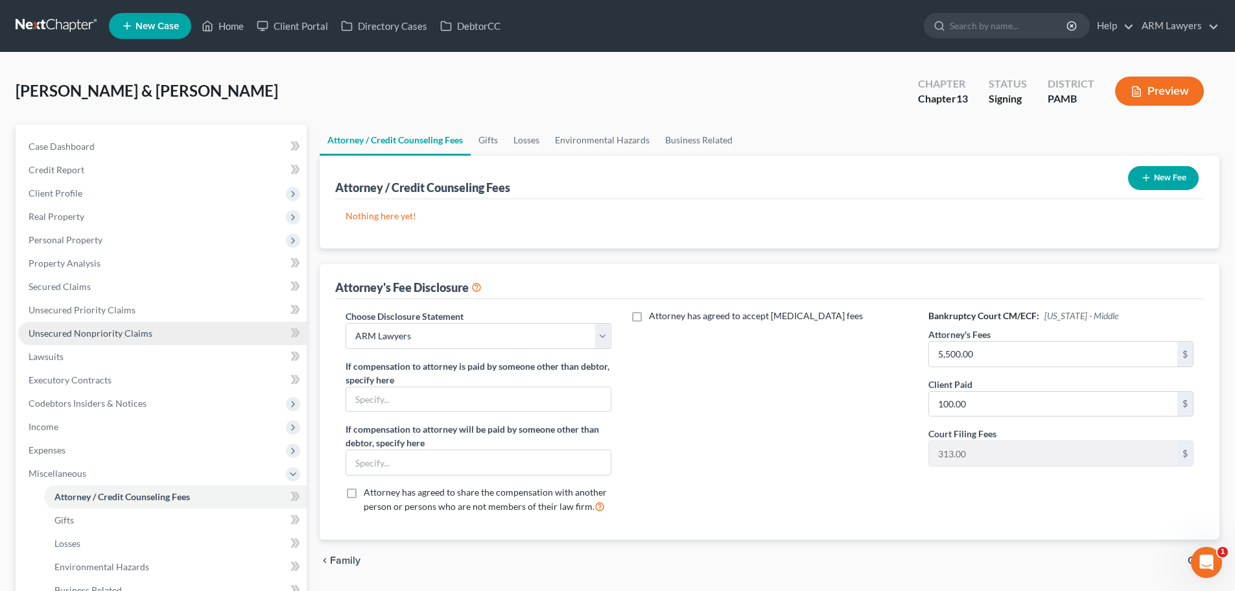
click at [89, 330] on span "Unsecured Nonpriority Claims" at bounding box center [91, 332] width 124 height 11
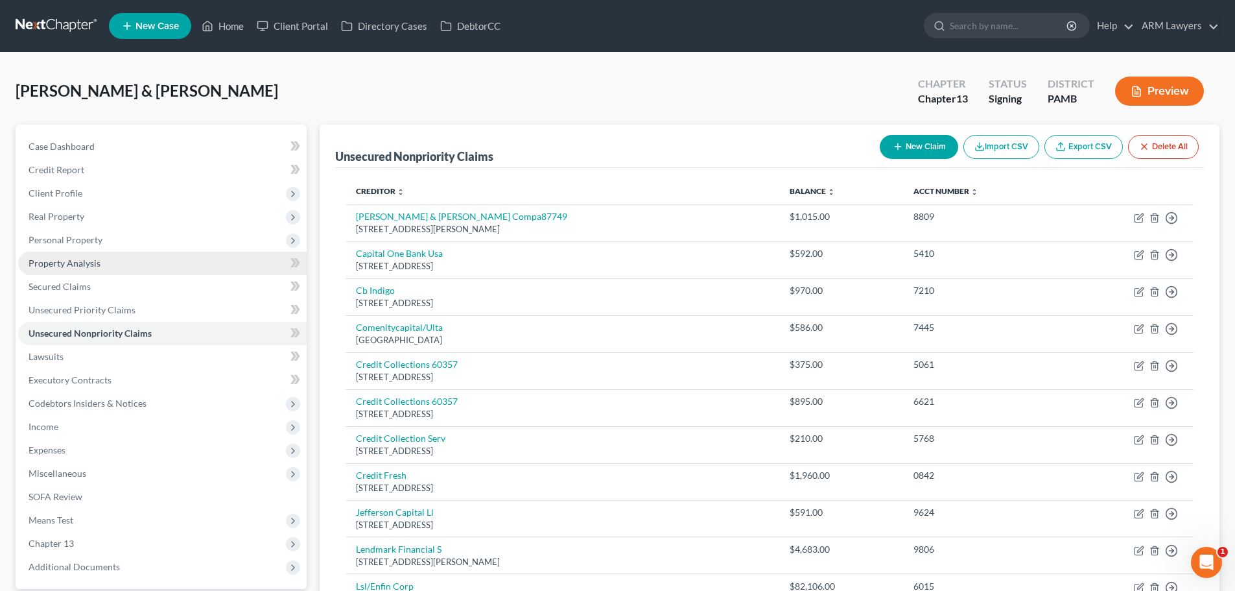
click at [108, 255] on link "Property Analysis" at bounding box center [162, 263] width 289 height 23
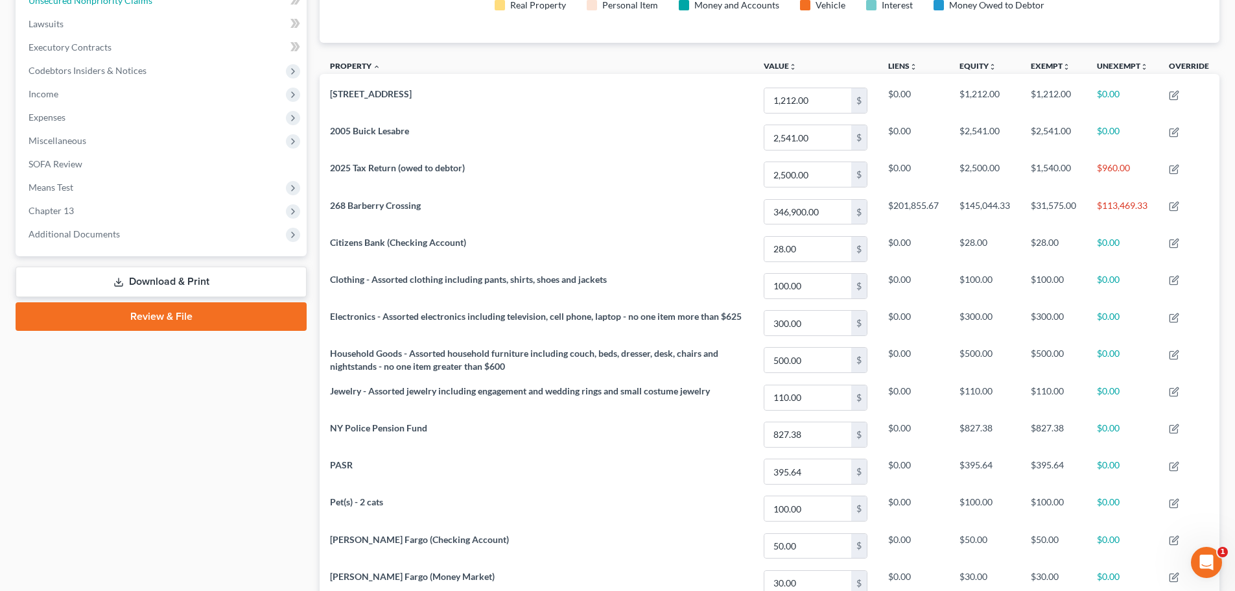
scroll to position [65, 0]
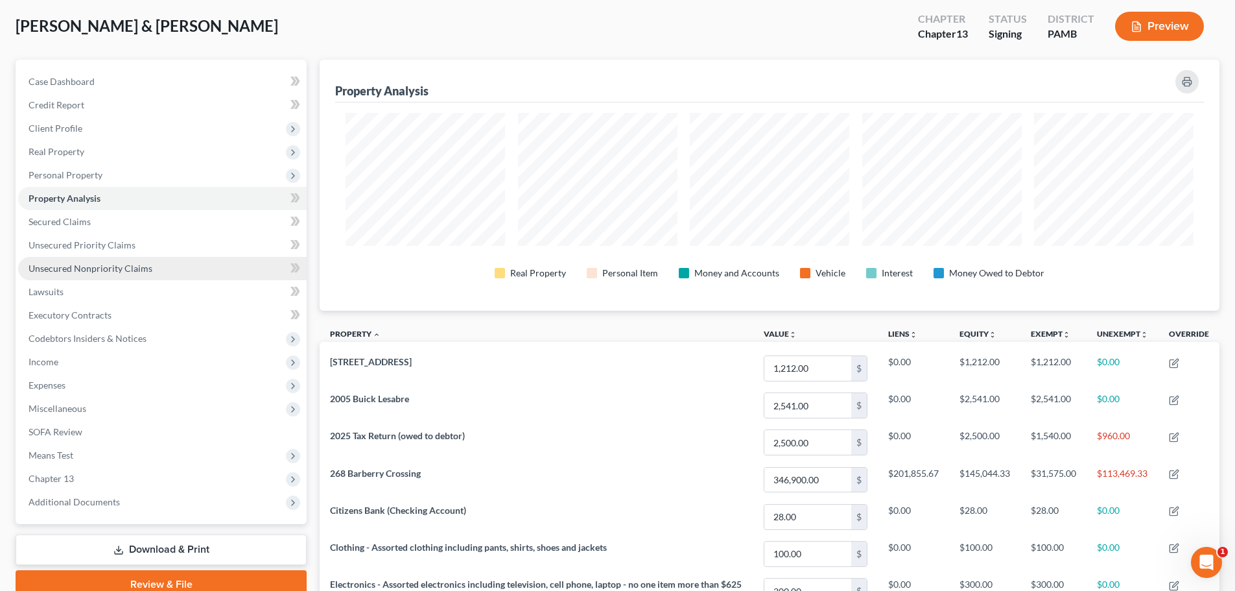
click at [129, 265] on span "Unsecured Nonpriority Claims" at bounding box center [91, 268] width 124 height 11
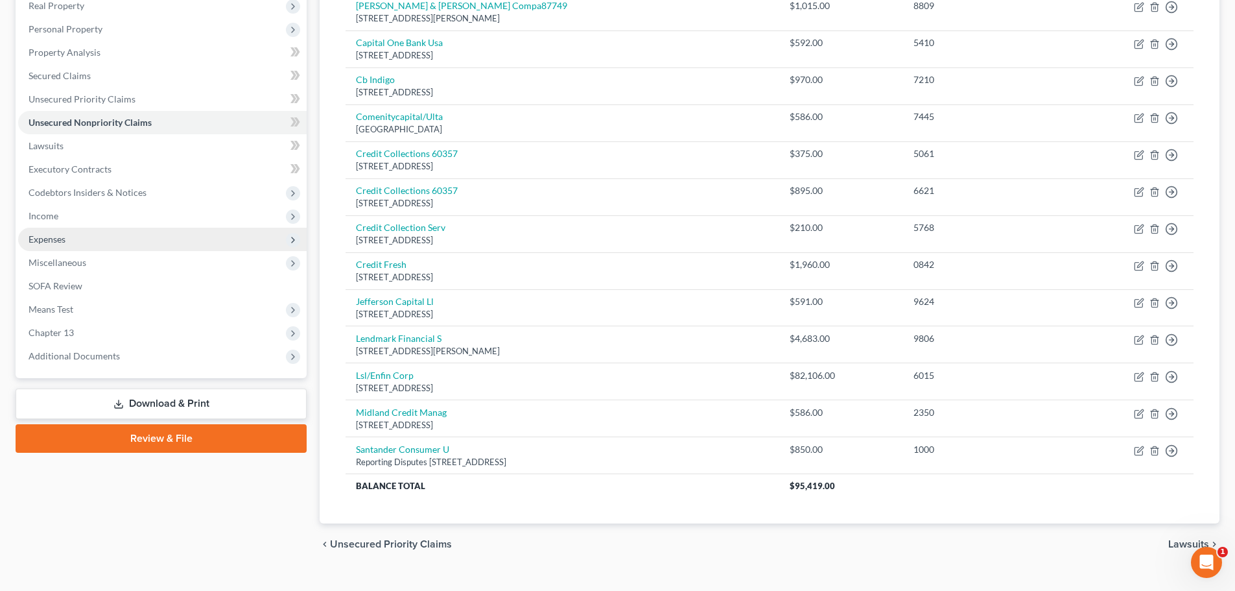
scroll to position [169, 0]
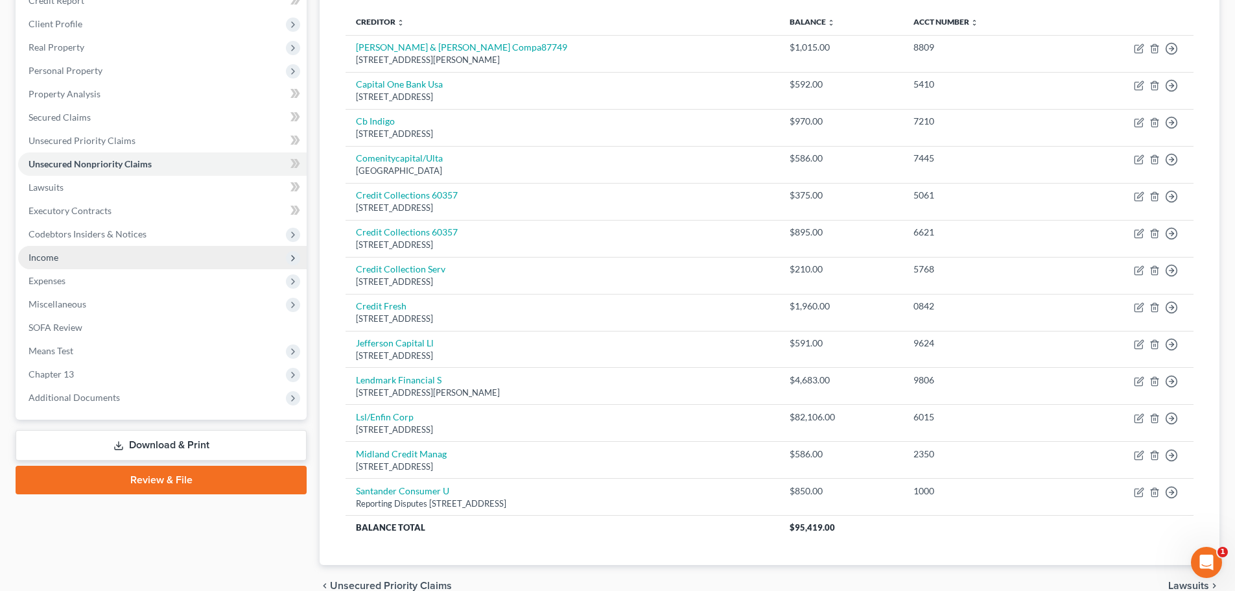
click at [82, 260] on span "Income" at bounding box center [162, 257] width 289 height 23
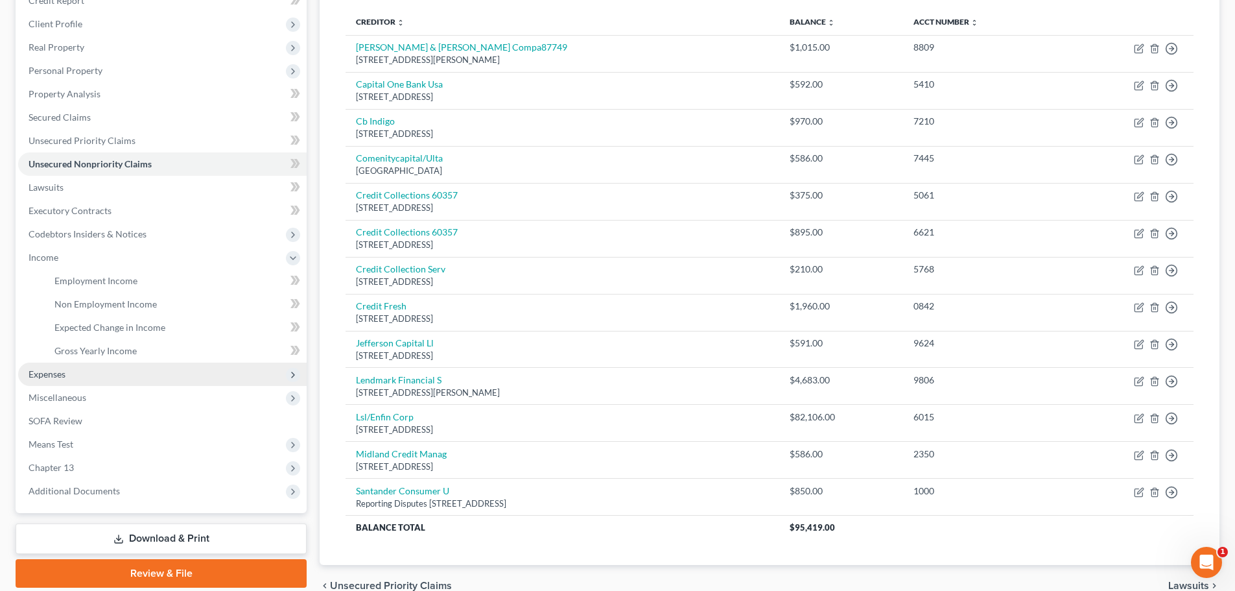
click at [81, 375] on span "Expenses" at bounding box center [162, 373] width 289 height 23
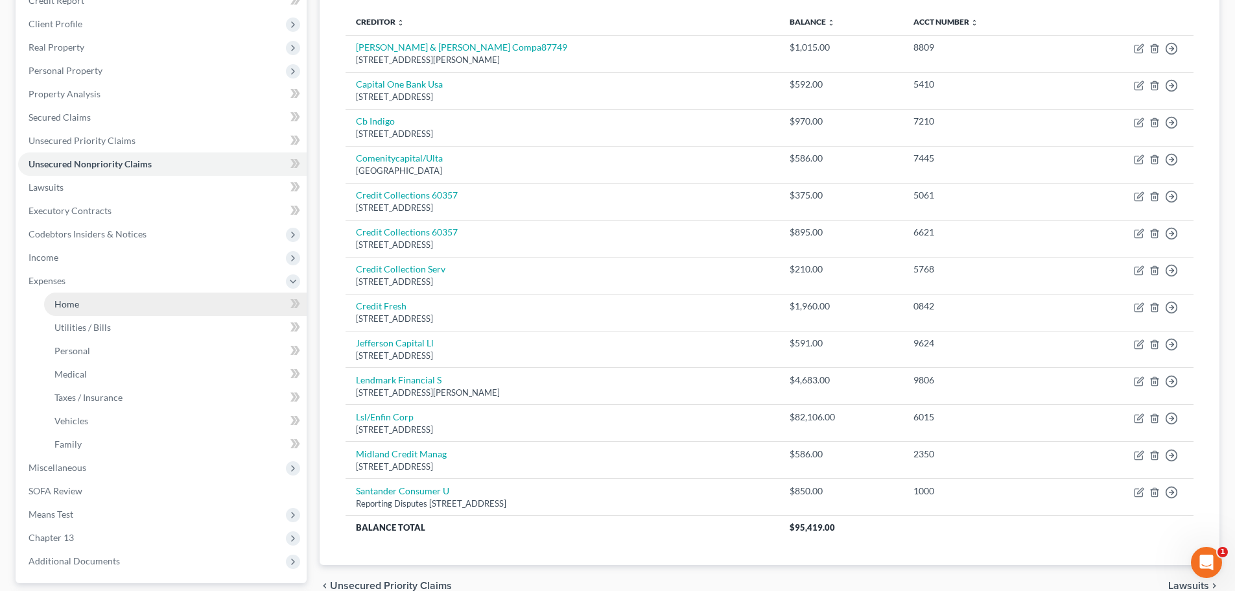
click at [71, 305] on span "Home" at bounding box center [66, 303] width 25 height 11
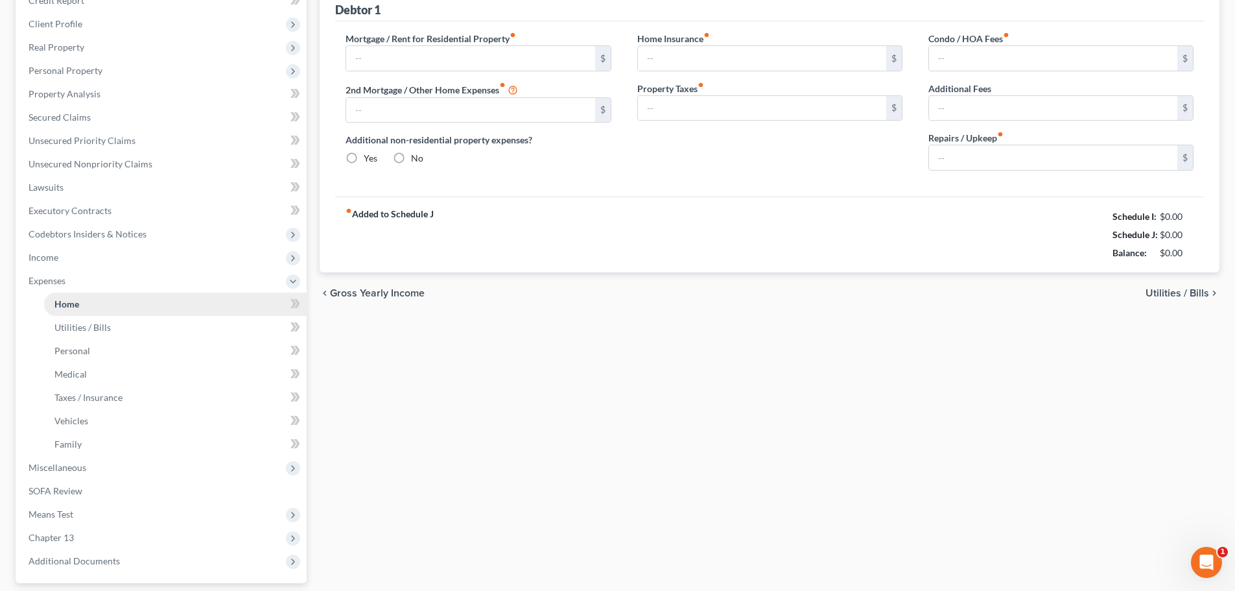
scroll to position [34, 0]
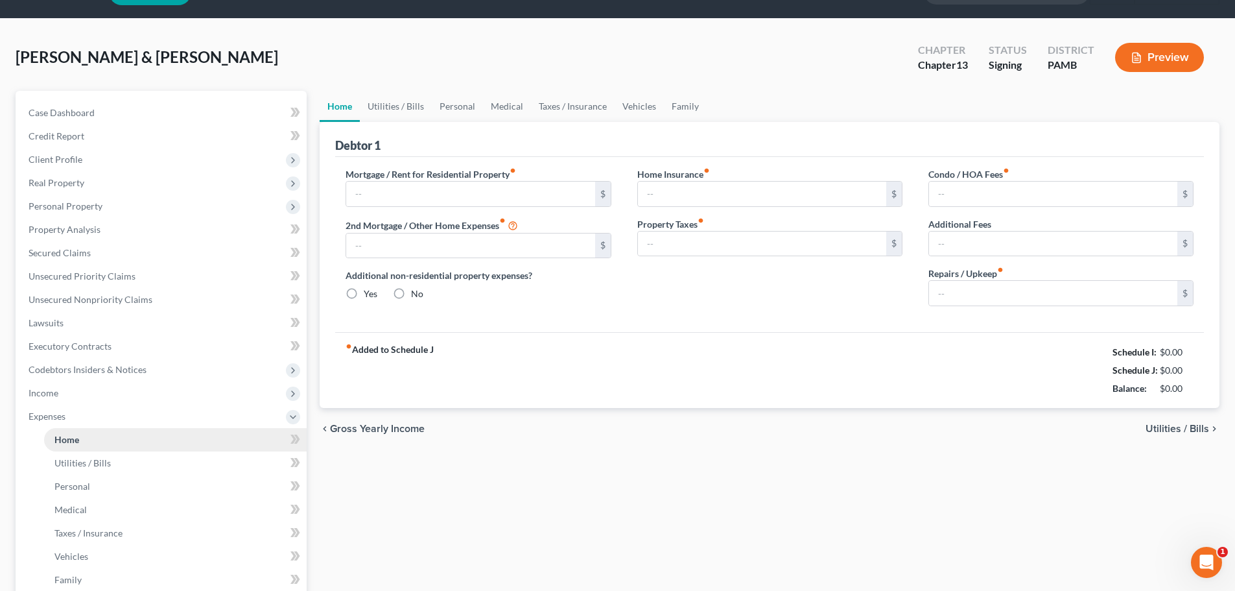
type input "1,400.00"
type input "0.00"
radio input "true"
type input "0.00"
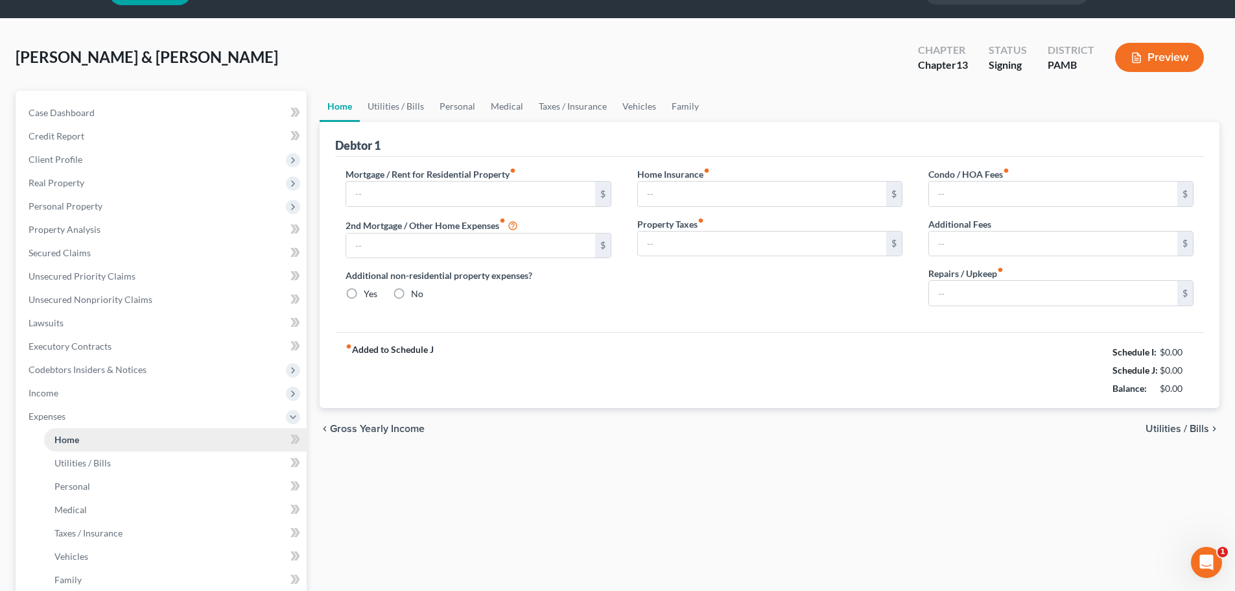
type input "0.00"
type input "100.00"
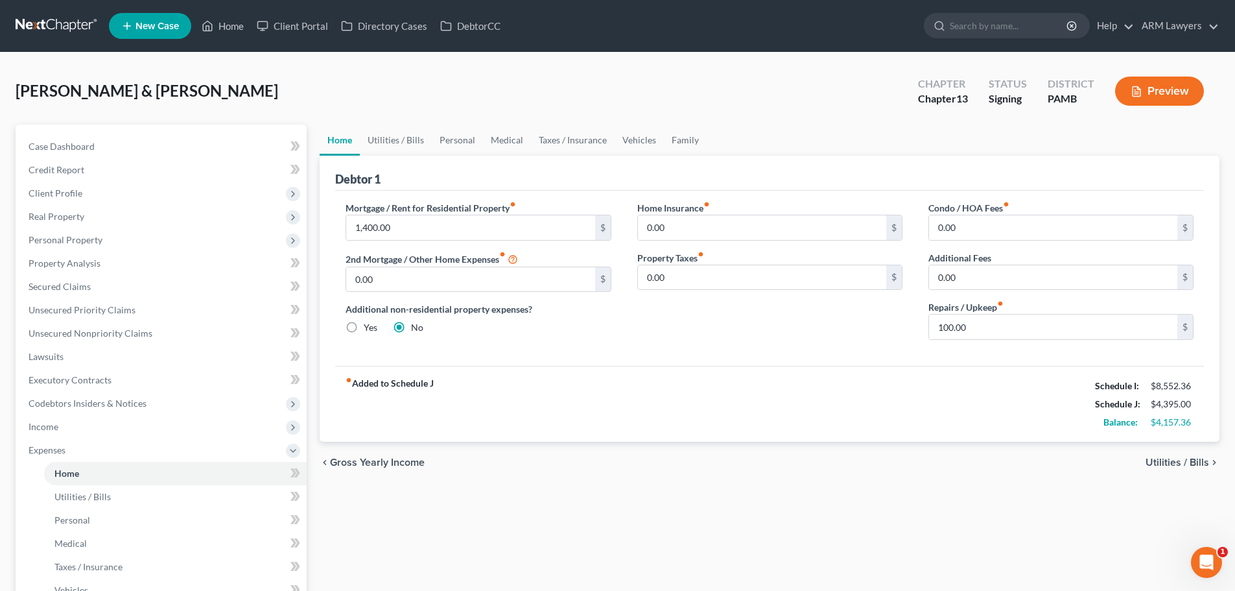
click at [815, 66] on div "Lauritsen, Wendyne & Edward Upgraded Chapter Chapter 13 Status Signing District…" at bounding box center [617, 453] width 1235 height 800
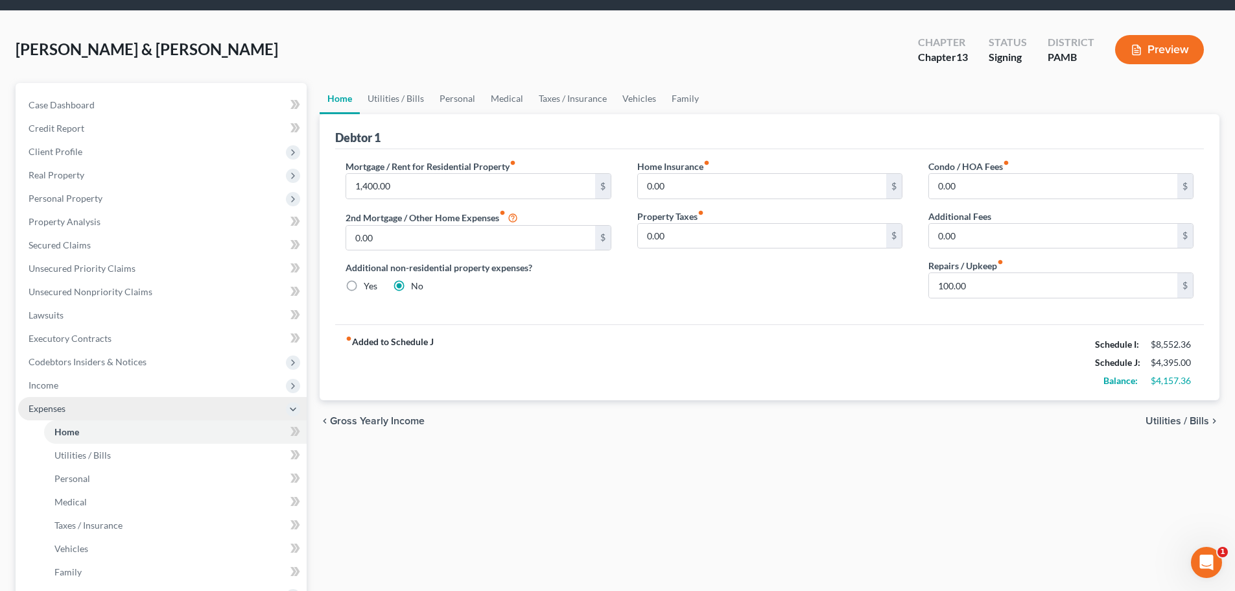
scroll to position [65, 0]
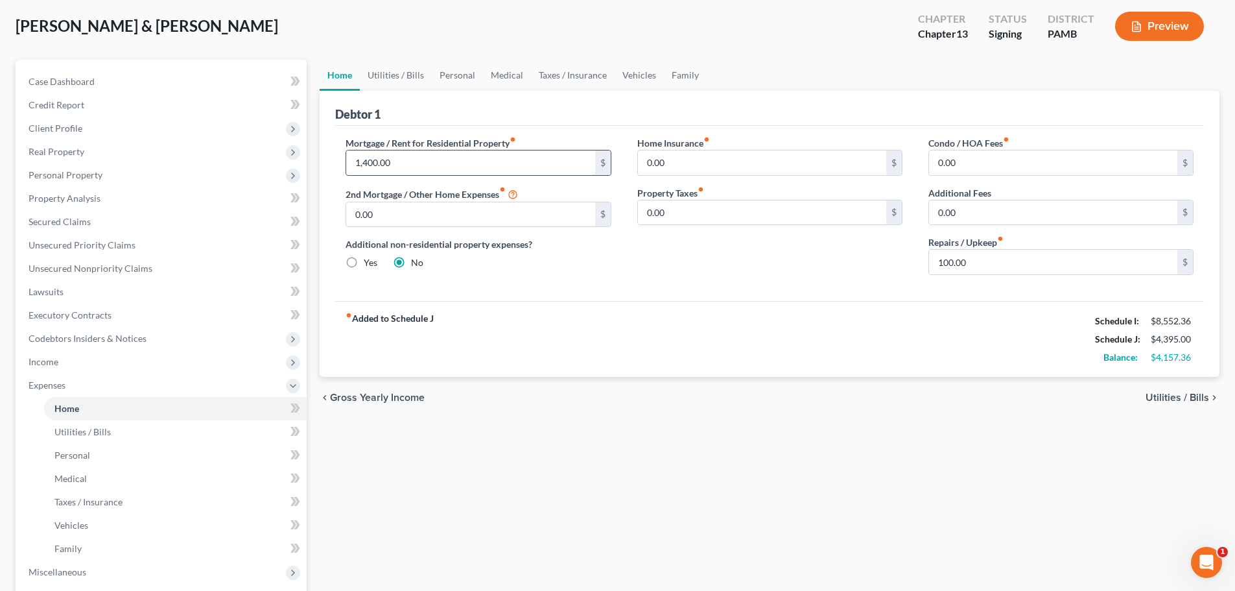
click at [425, 166] on input "1,400.00" at bounding box center [470, 162] width 248 height 25
drag, startPoint x: 871, startPoint y: 527, endPoint x: 878, endPoint y: 525, distance: 7.4
click at [873, 527] on div "Home Utilities / Bills Personal Medical Taxes / Insurance Vehicles Family Debto…" at bounding box center [769, 411] width 913 height 702
click at [89, 431] on span "Utilities / Bills" at bounding box center [82, 431] width 56 height 11
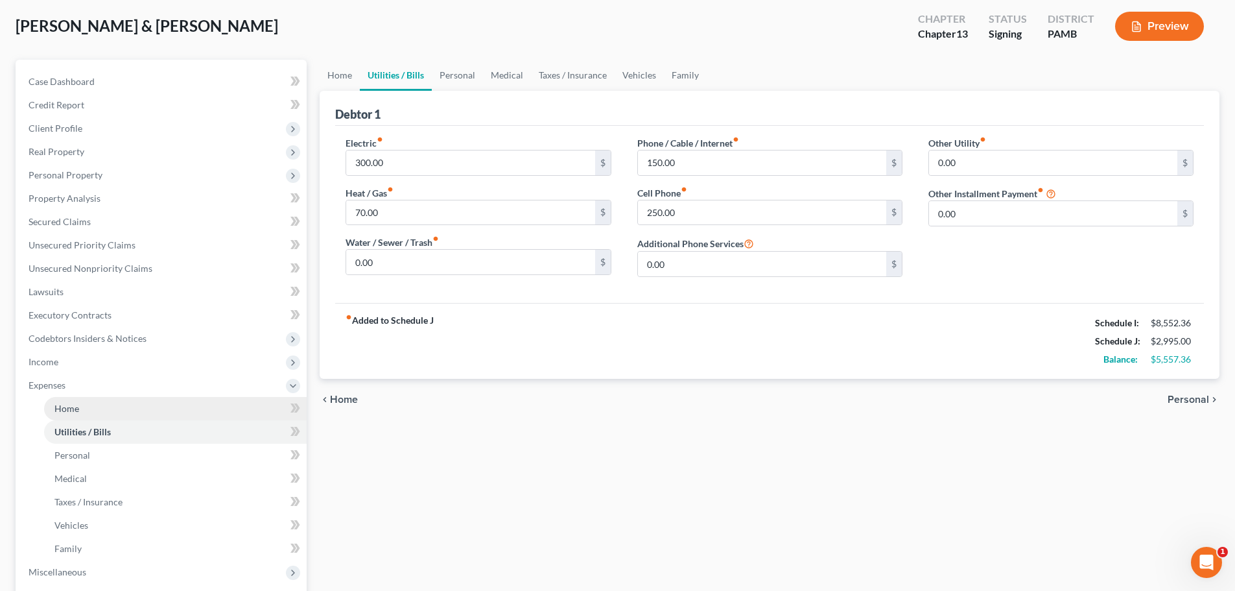
click at [84, 405] on link "Home" at bounding box center [175, 408] width 263 height 23
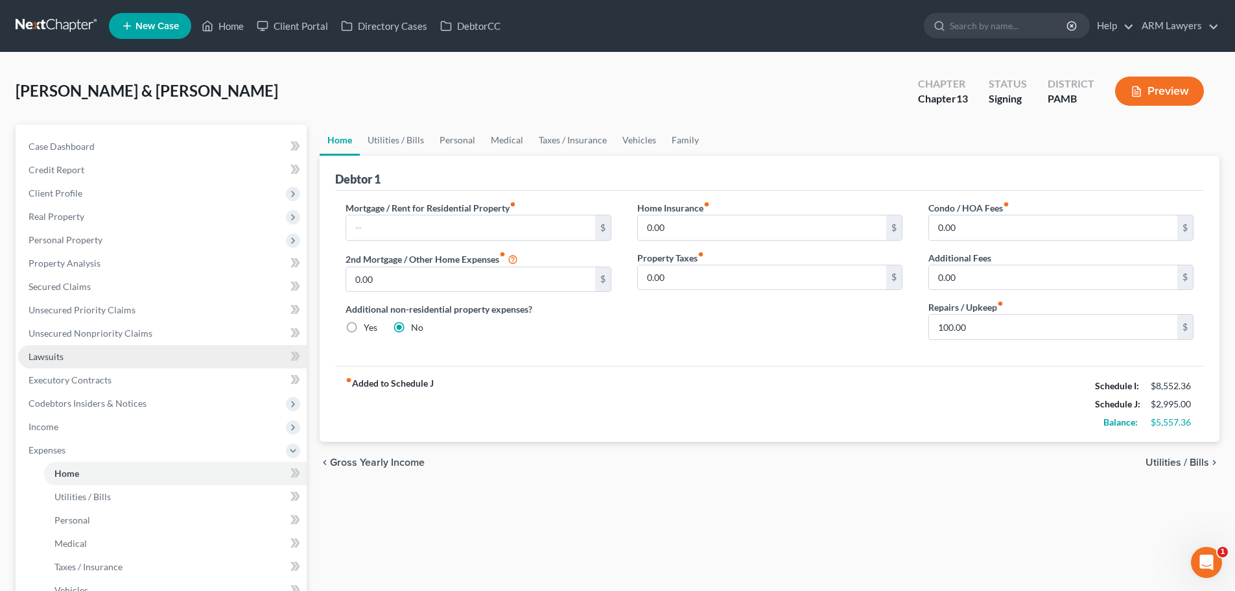
click at [58, 365] on link "Lawsuits" at bounding box center [162, 356] width 289 height 23
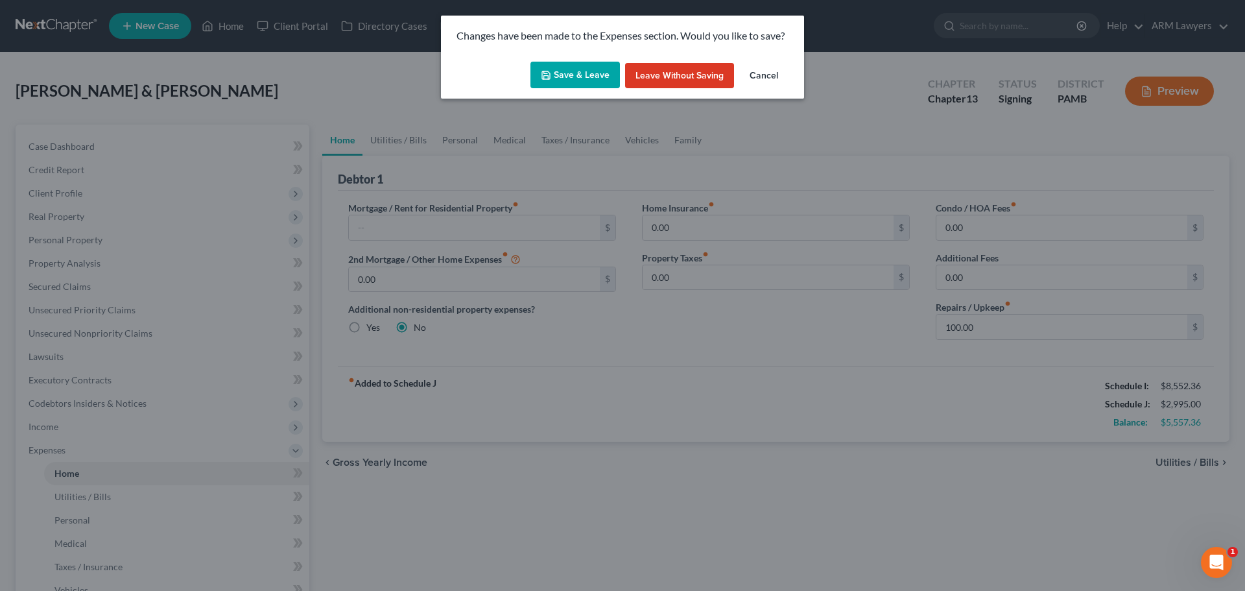
click at [590, 75] on button "Save & Leave" at bounding box center [574, 75] width 89 height 27
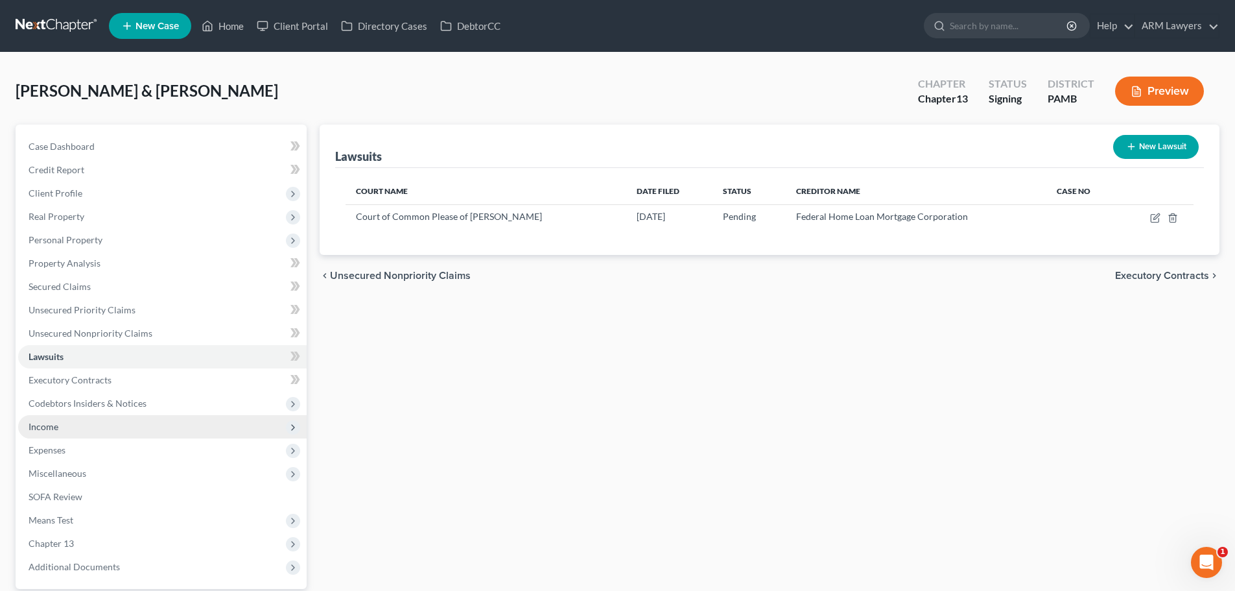
click at [75, 420] on span "Income" at bounding box center [162, 426] width 289 height 23
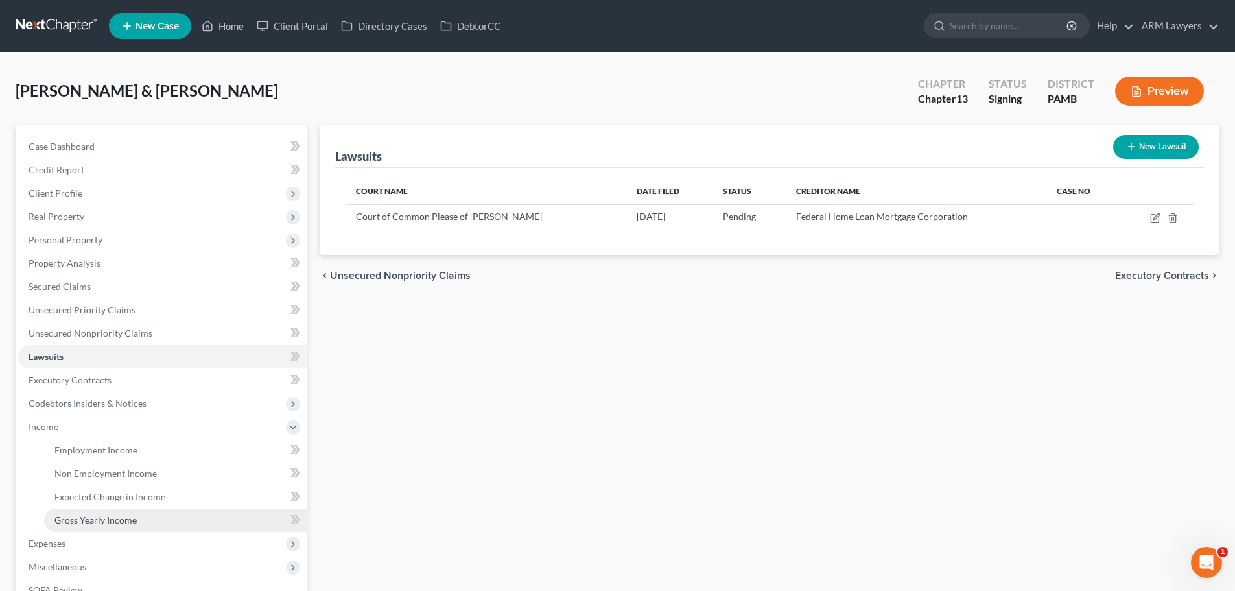
scroll to position [65, 0]
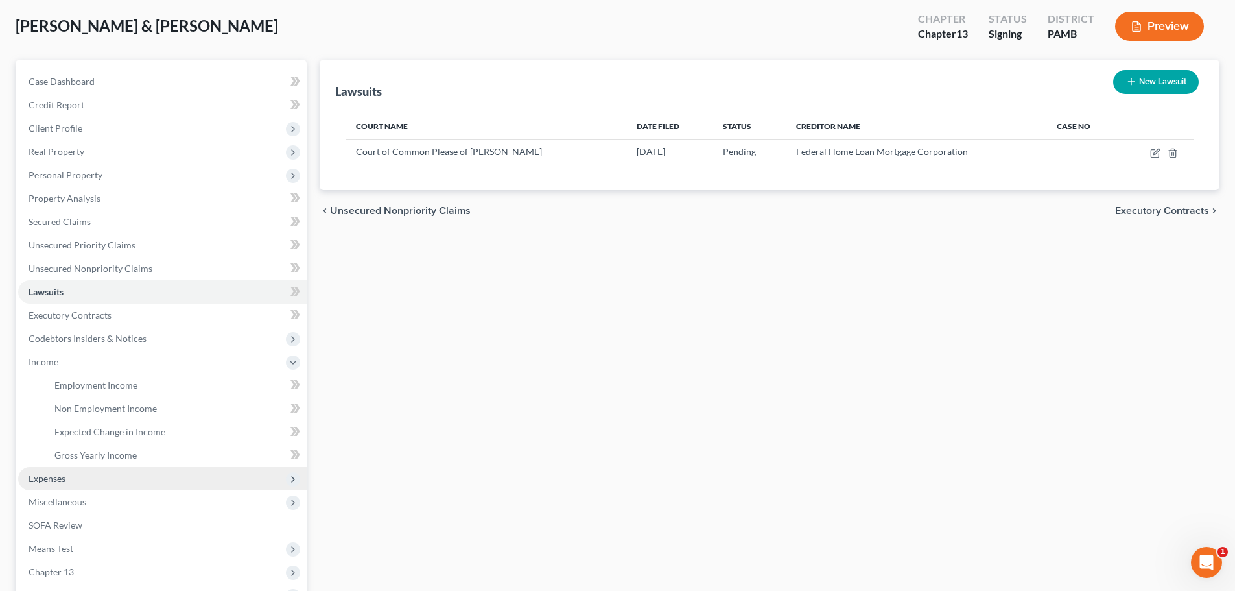
click at [58, 480] on span "Expenses" at bounding box center [47, 478] width 37 height 11
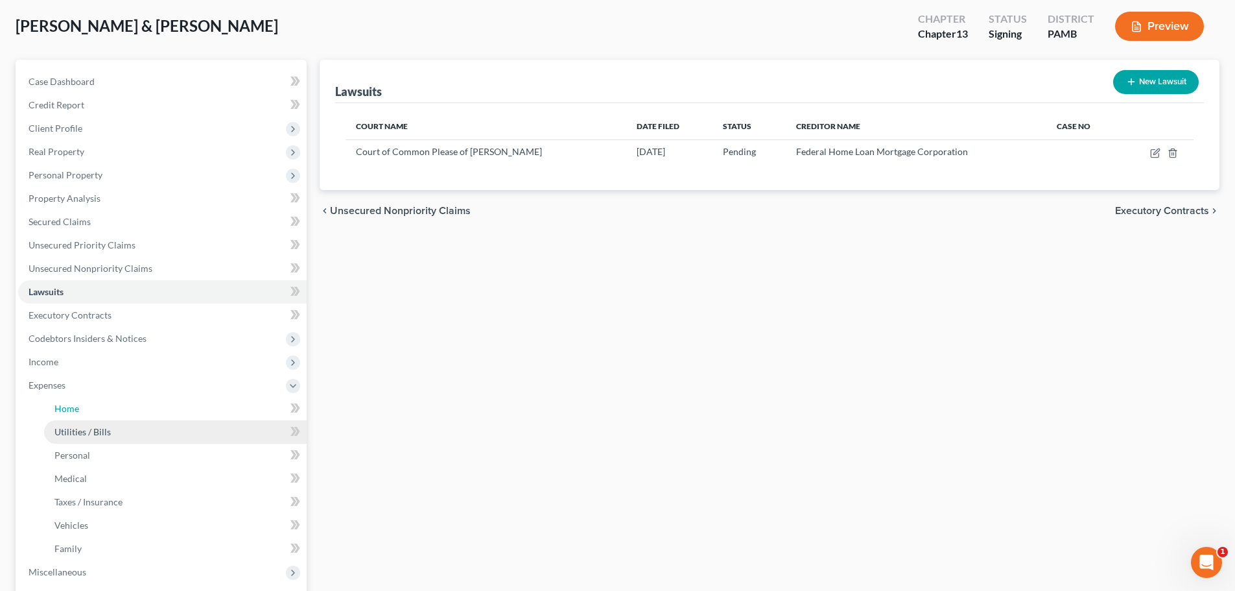
click at [76, 420] on ul "Home Utilities / Bills Personal Medical" at bounding box center [162, 478] width 289 height 163
click at [70, 432] on span "Utilities / Bills" at bounding box center [82, 431] width 56 height 11
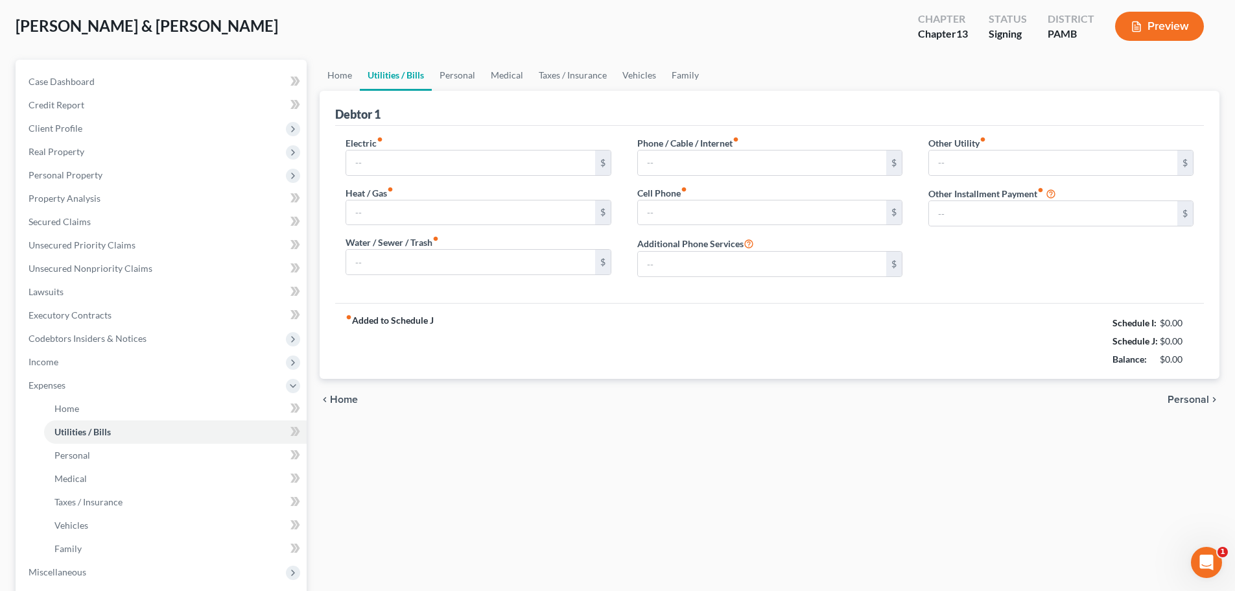
type input "300.00"
type input "70.00"
type input "0.00"
type input "150.00"
type input "250.00"
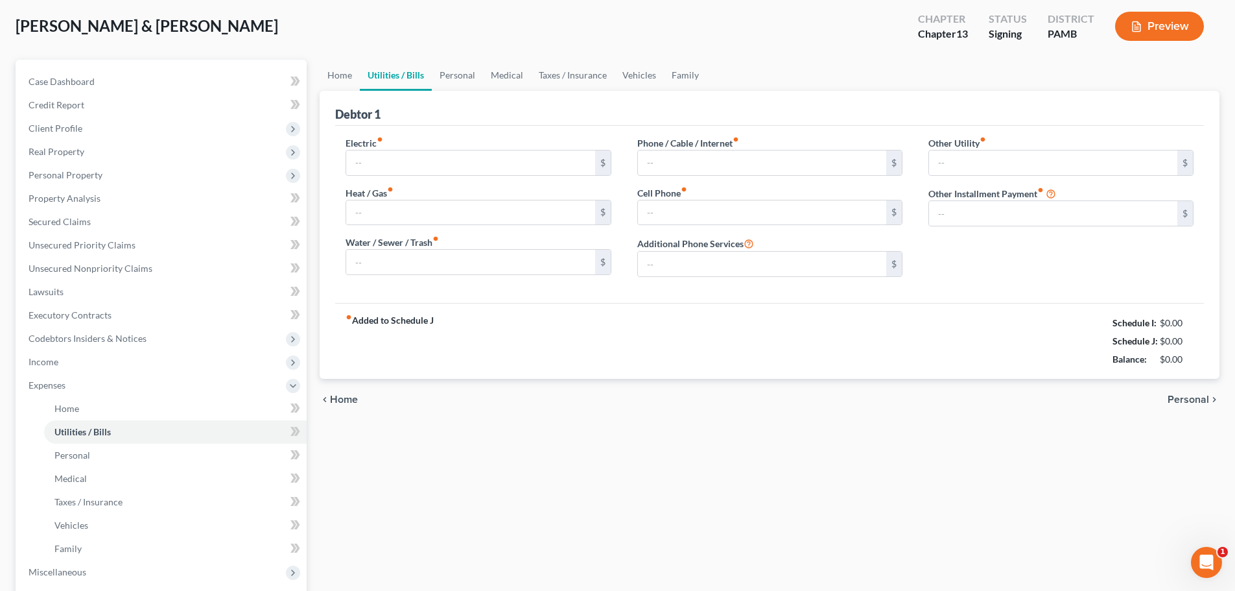
type input "0.00"
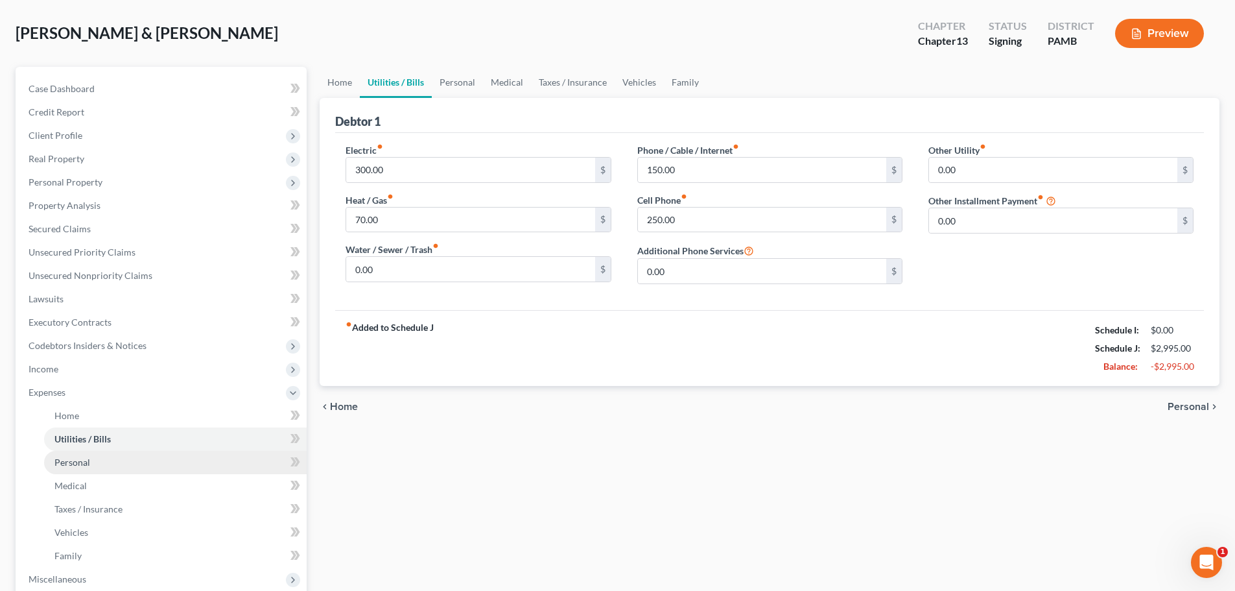
scroll to position [66, 0]
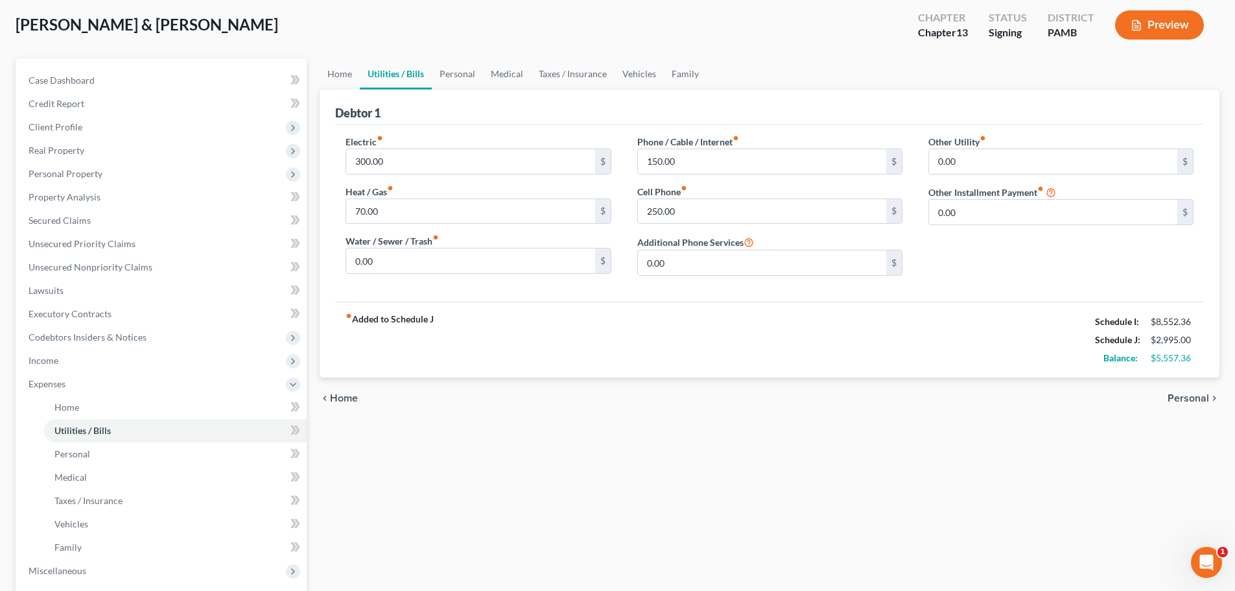
click at [1091, 468] on div "Home Utilities / Bills Personal Medical Taxes / Insurance Vehicles Family Debto…" at bounding box center [769, 409] width 913 height 702
click at [684, 213] on input "250.00" at bounding box center [762, 211] width 248 height 25
click at [366, 210] on input "70.00" at bounding box center [470, 211] width 248 height 25
type input "8"
type input "90.00"
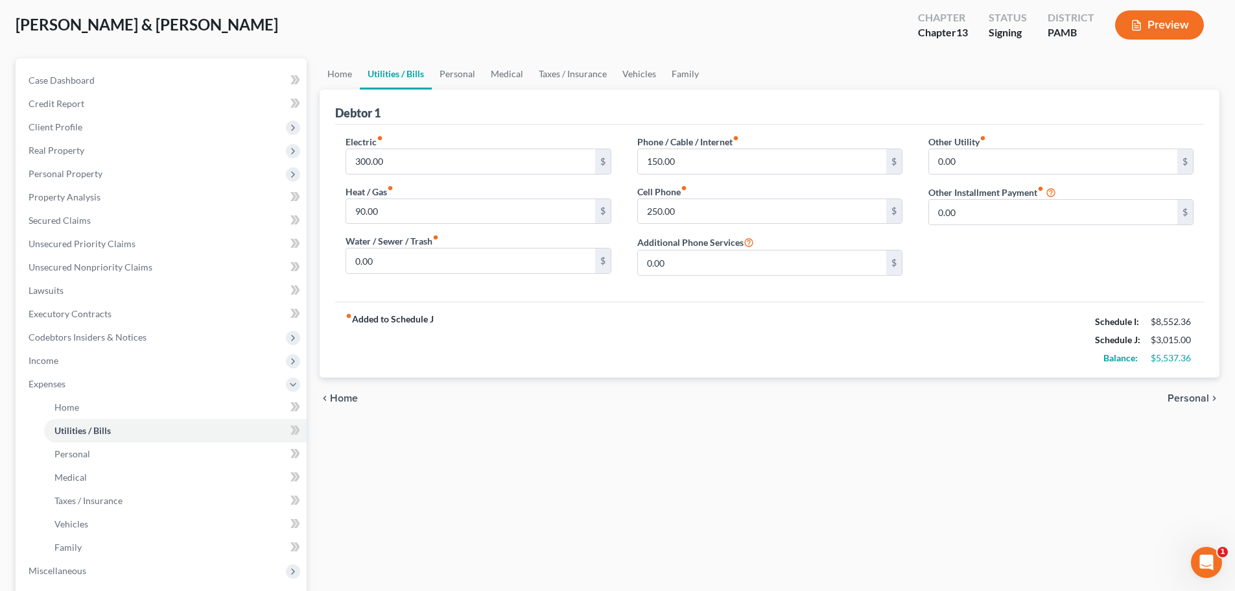
drag, startPoint x: 460, startPoint y: 436, endPoint x: 466, endPoint y: 425, distance: 12.5
click at [462, 436] on div "Home Utilities / Bills Personal Medical Taxes / Insurance Vehicles Family Debto…" at bounding box center [769, 409] width 913 height 702
click at [161, 319] on link "Executory Contracts" at bounding box center [162, 313] width 289 height 23
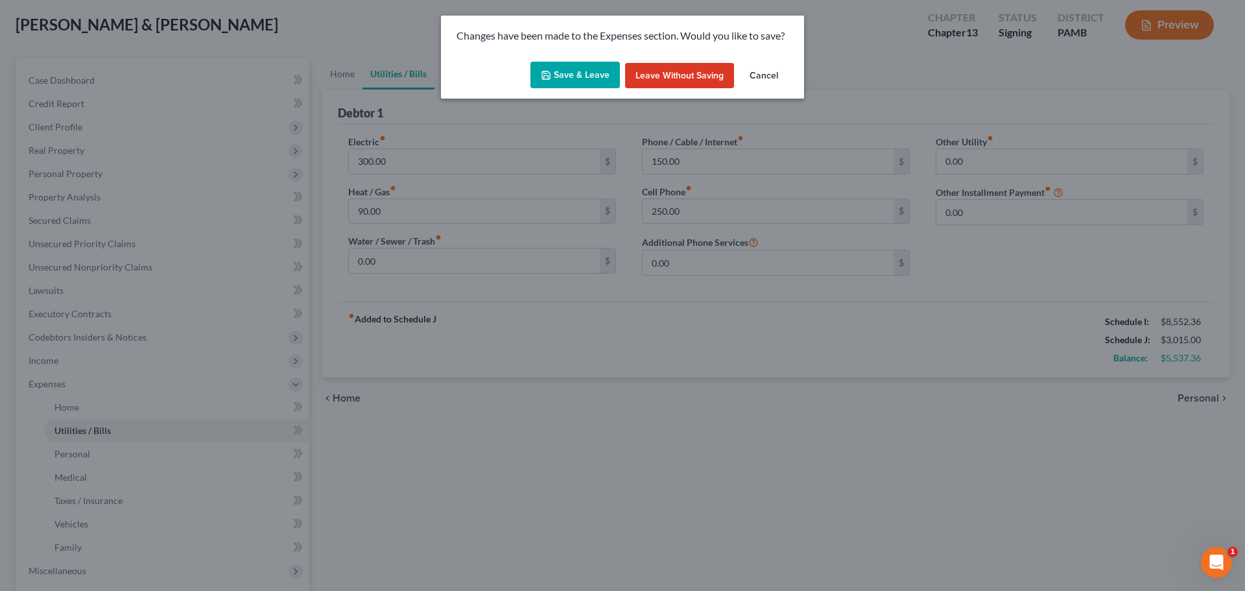
click at [574, 72] on button "Save & Leave" at bounding box center [574, 75] width 89 height 27
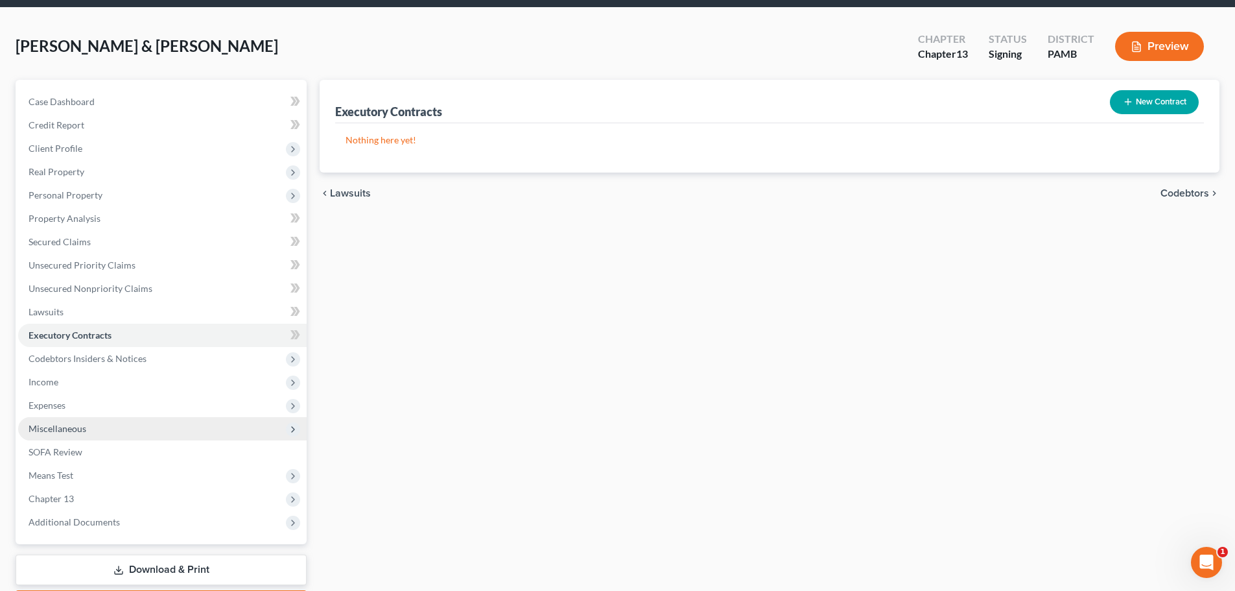
scroll to position [65, 0]
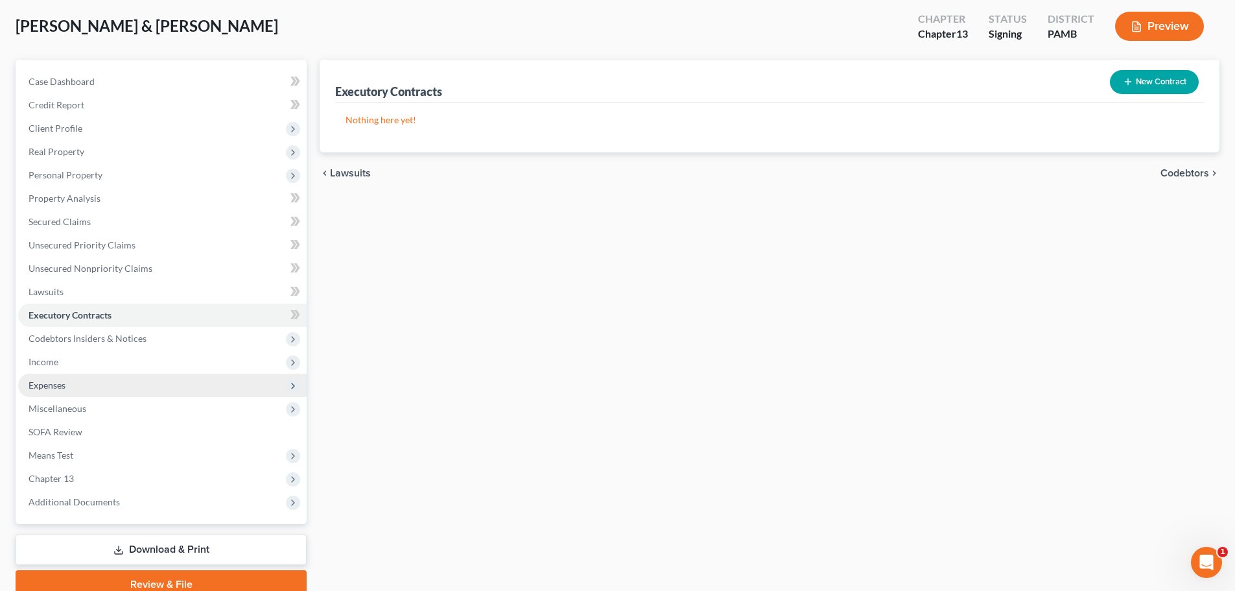
click at [48, 378] on span "Expenses" at bounding box center [162, 384] width 289 height 23
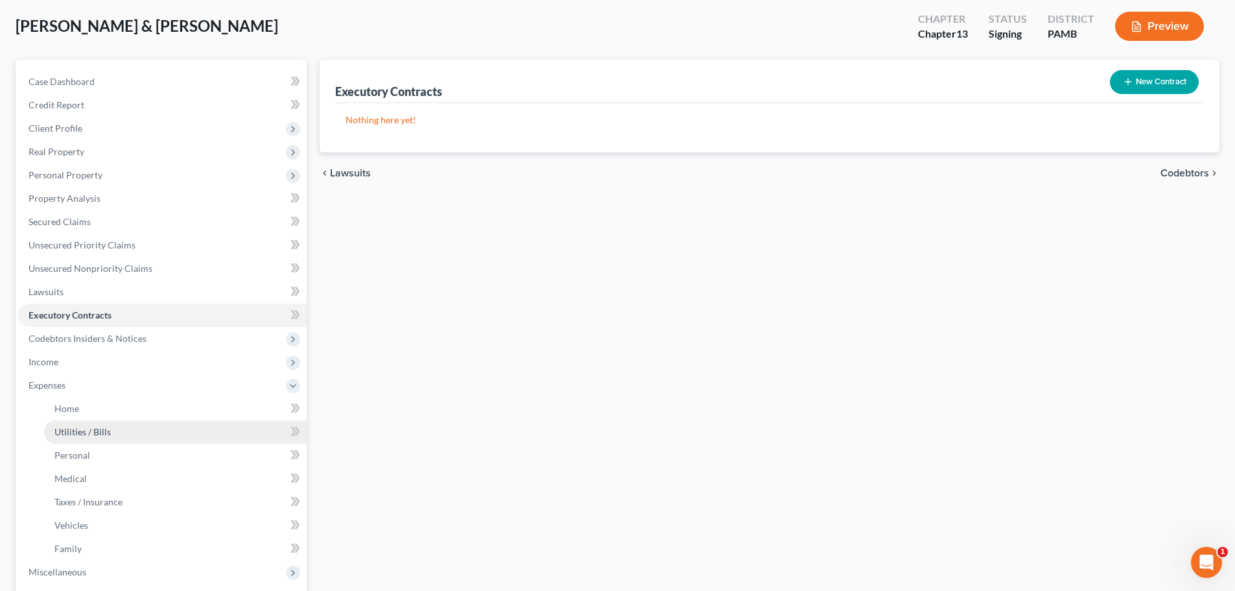
click at [82, 428] on span "Utilities / Bills" at bounding box center [82, 431] width 56 height 11
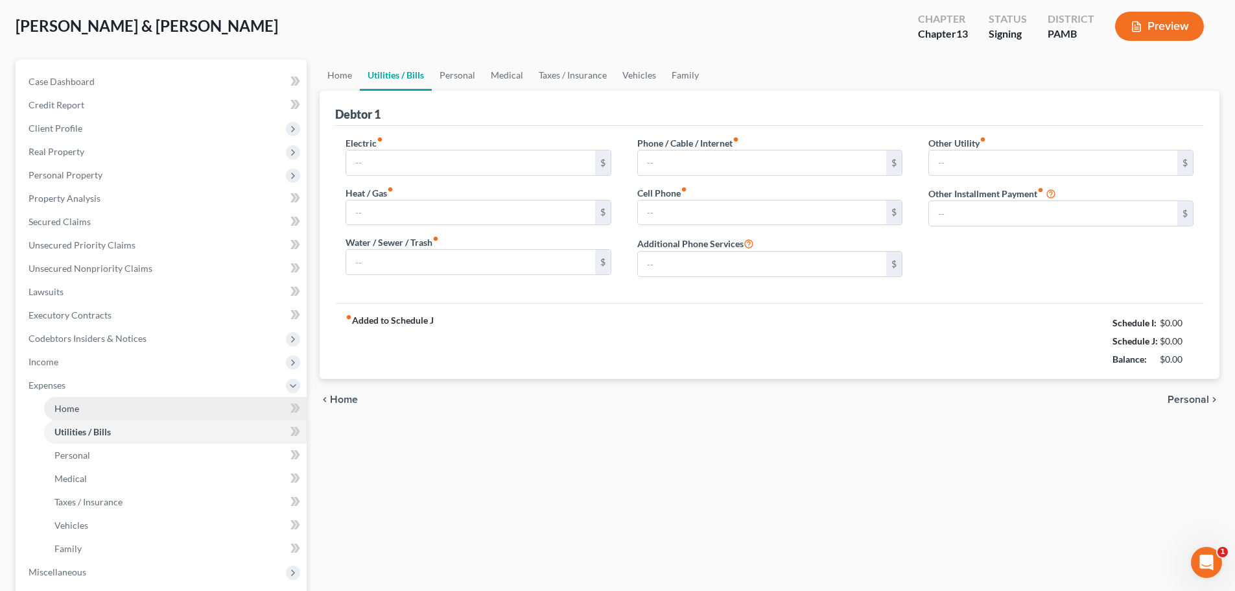
type input "300.00"
type input "90.00"
type input "0.00"
type input "150.00"
type input "250.00"
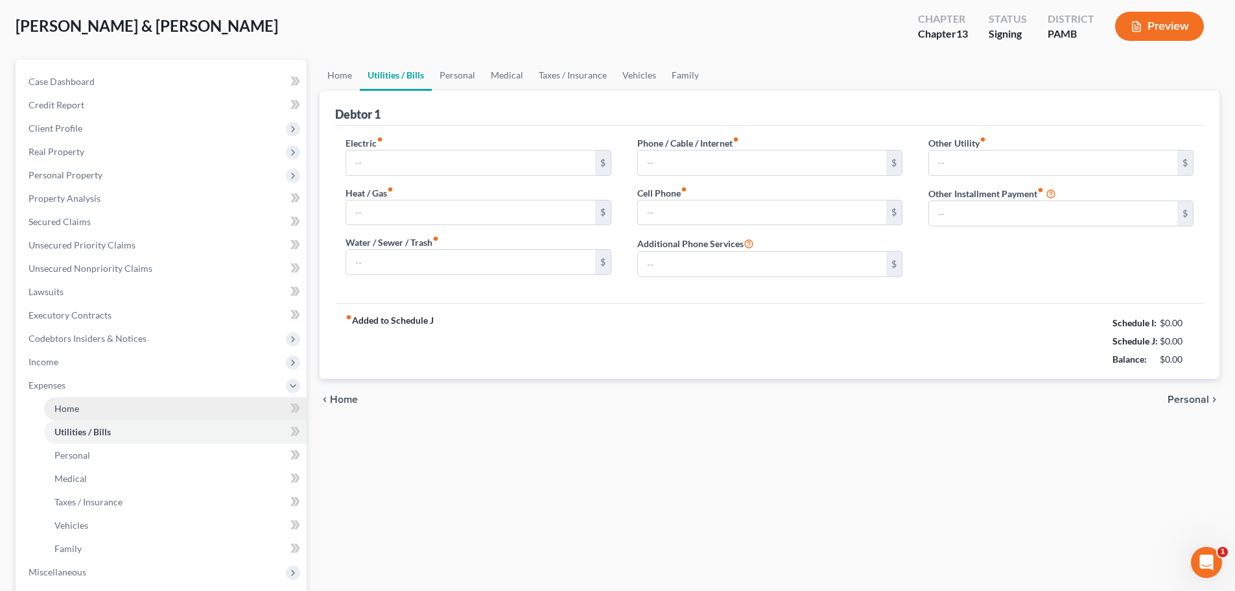
type input "0.00"
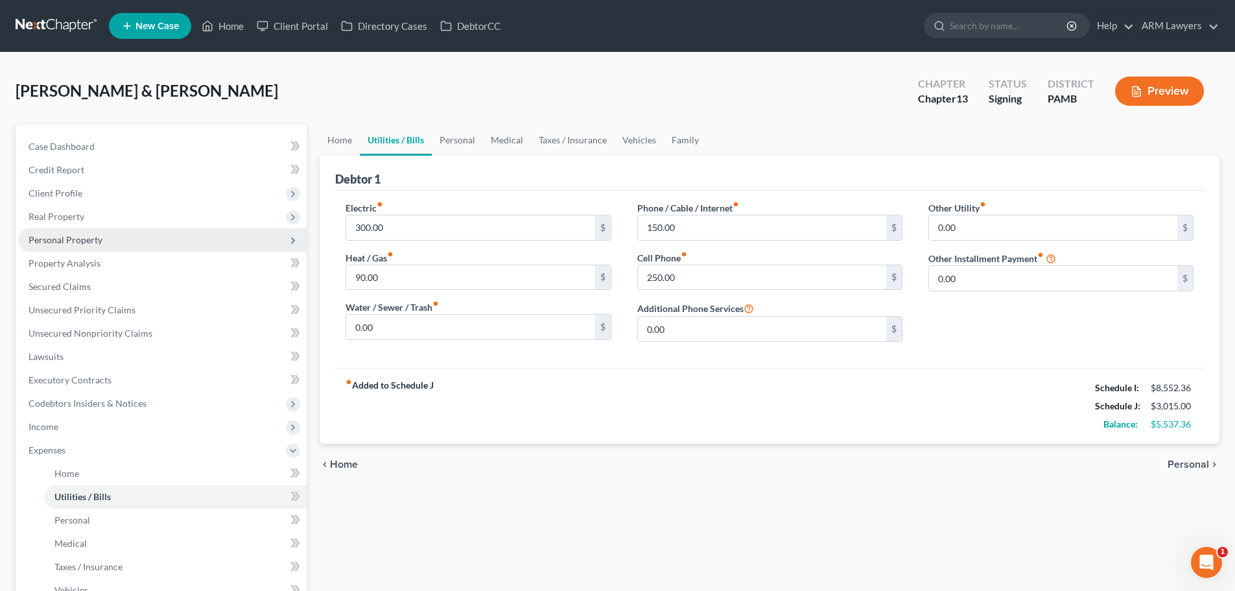
click at [60, 243] on span "Personal Property" at bounding box center [66, 239] width 74 height 11
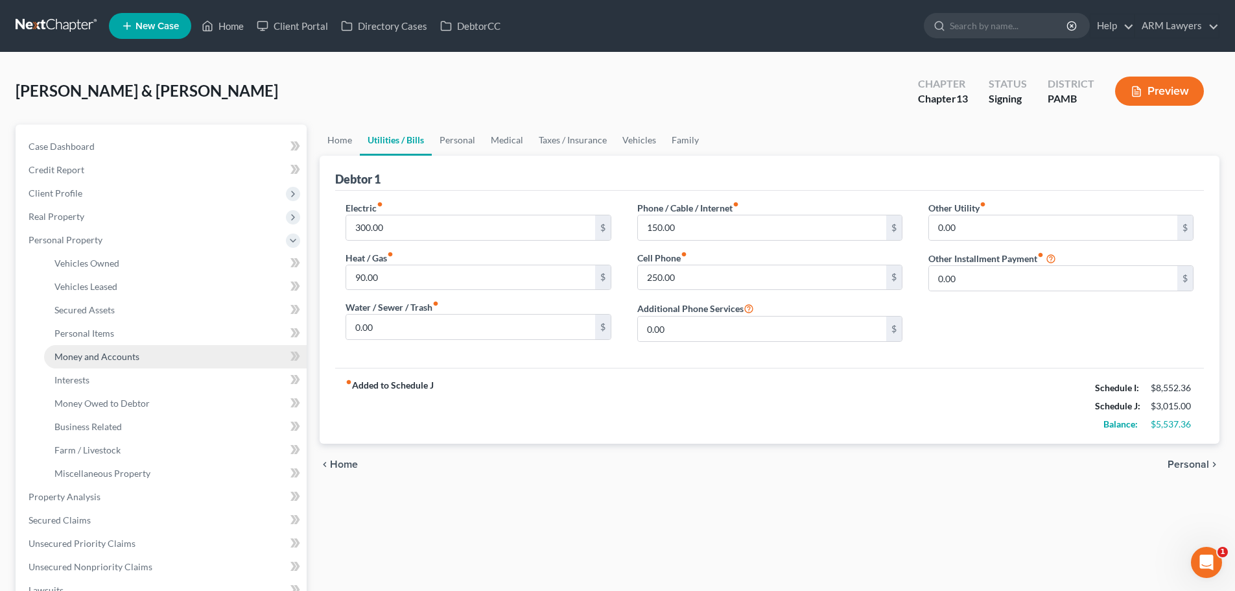
click at [84, 349] on link "Money and Accounts" at bounding box center [175, 356] width 263 height 23
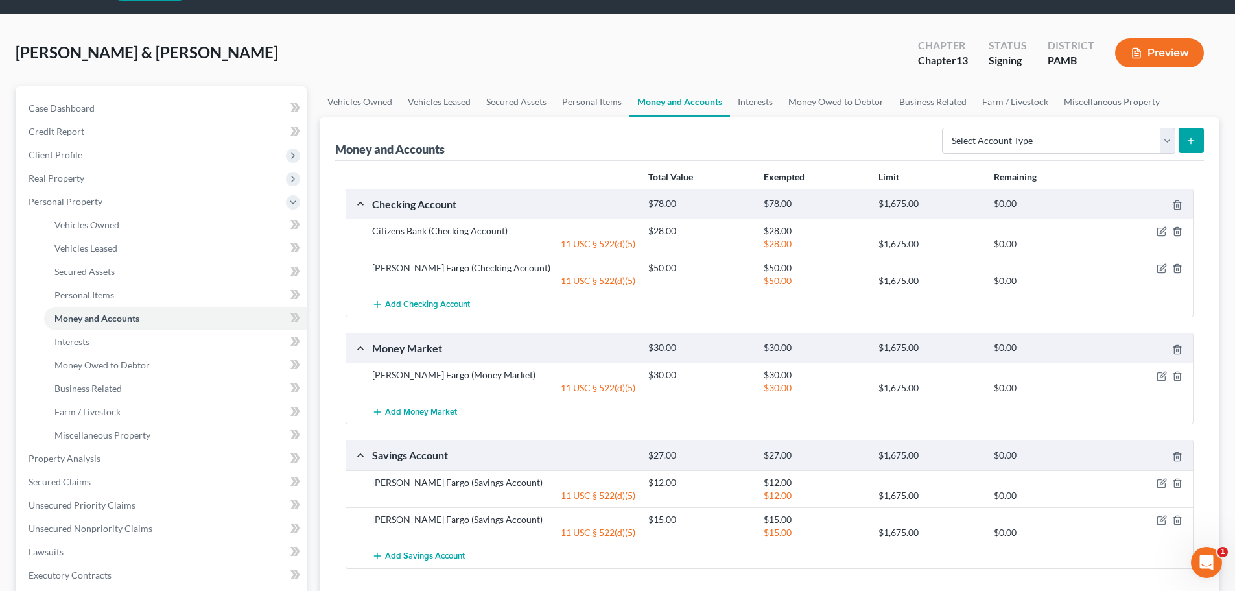
scroll to position [65, 0]
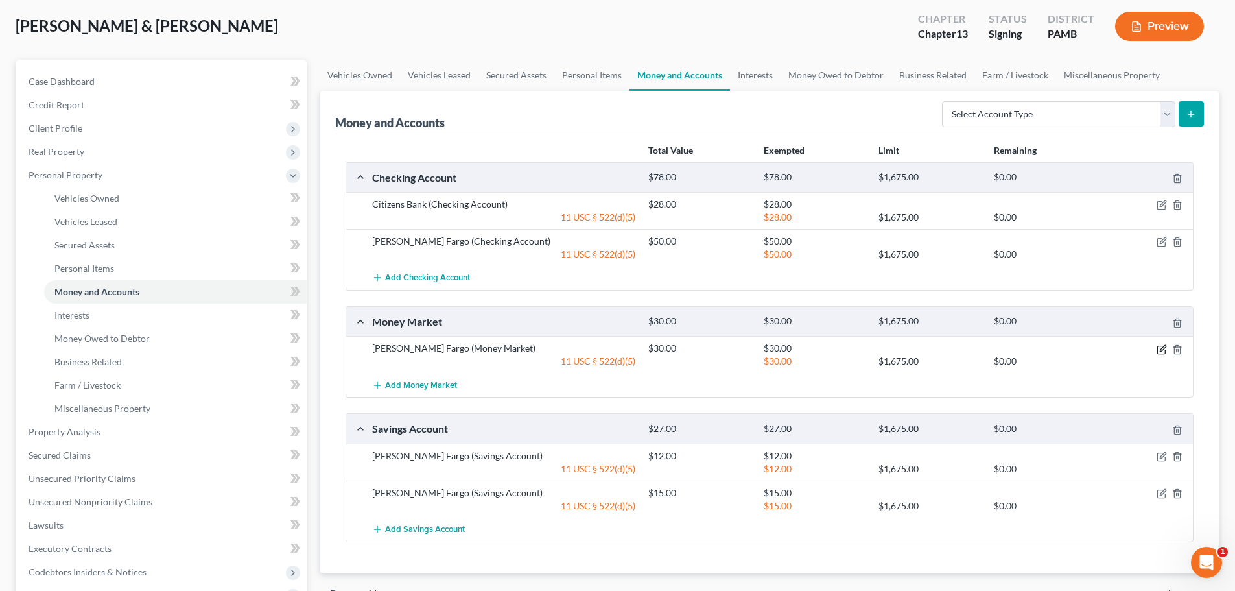
click at [1161, 348] on icon "button" at bounding box center [1163, 348] width 6 height 6
select select "2"
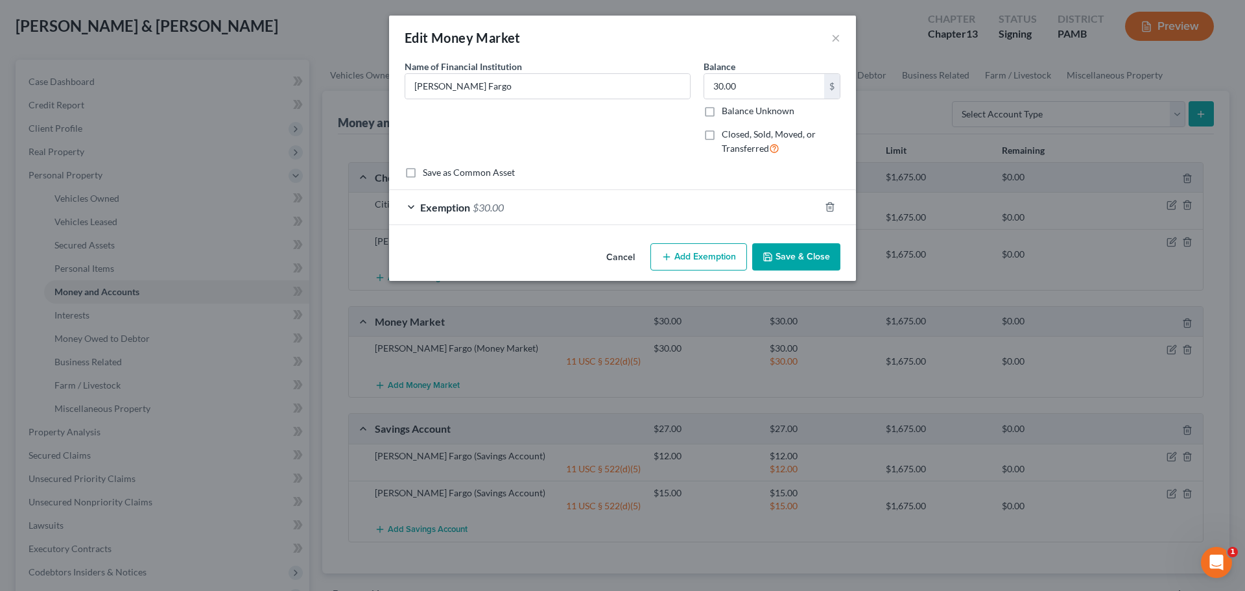
click at [442, 208] on span "Exemption" at bounding box center [445, 207] width 50 height 12
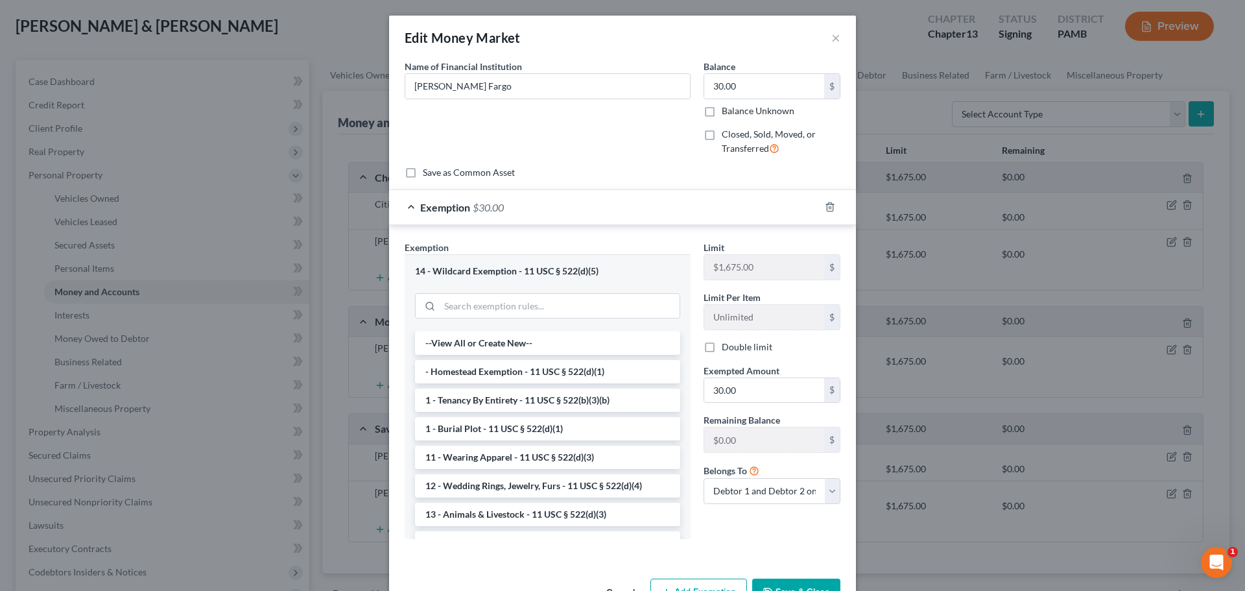
click at [442, 208] on span "Exemption" at bounding box center [445, 207] width 50 height 12
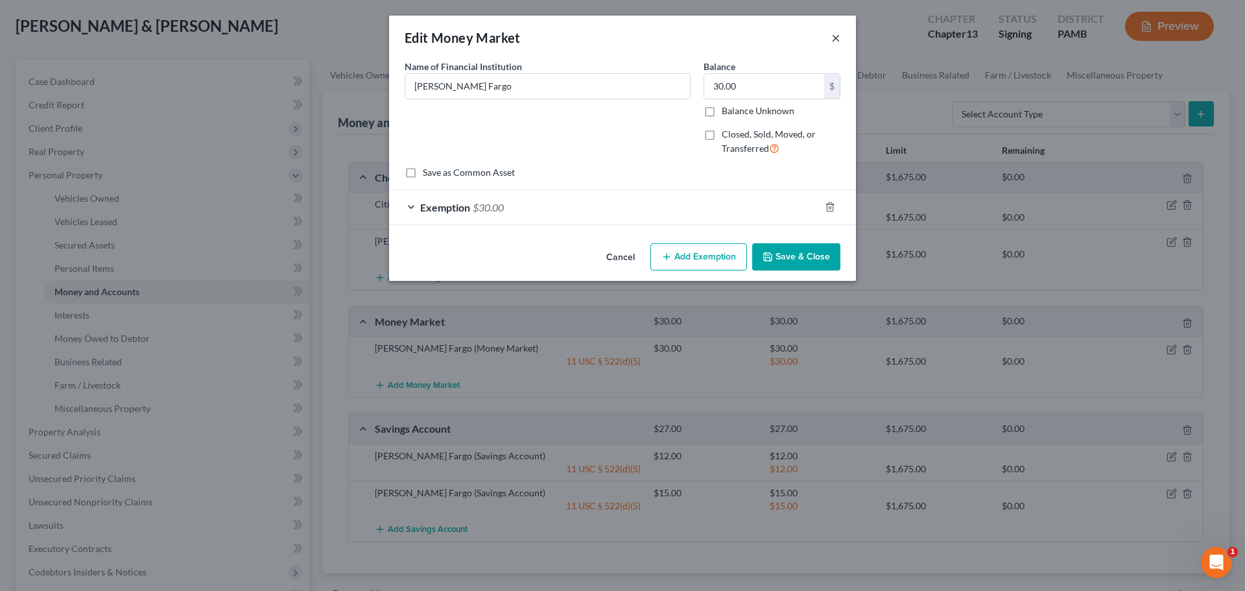
click at [838, 42] on button "×" at bounding box center [835, 38] width 9 height 16
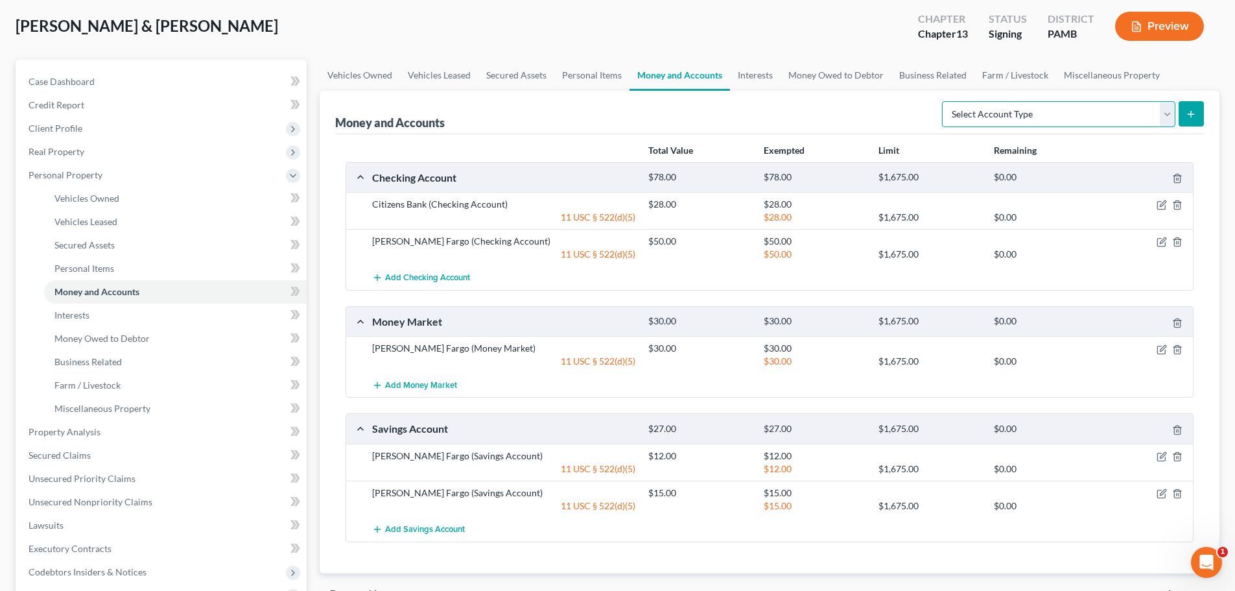
click at [1087, 112] on select "Select Account Type Brokerage Cash on Hand Certificates of Deposit Checking Acc…" at bounding box center [1058, 114] width 233 height 26
select select "savings"
click at [945, 101] on select "Select Account Type Brokerage Cash on Hand Certificates of Deposit Checking Acc…" at bounding box center [1058, 114] width 233 height 26
click at [1181, 111] on button "submit" at bounding box center [1191, 113] width 25 height 25
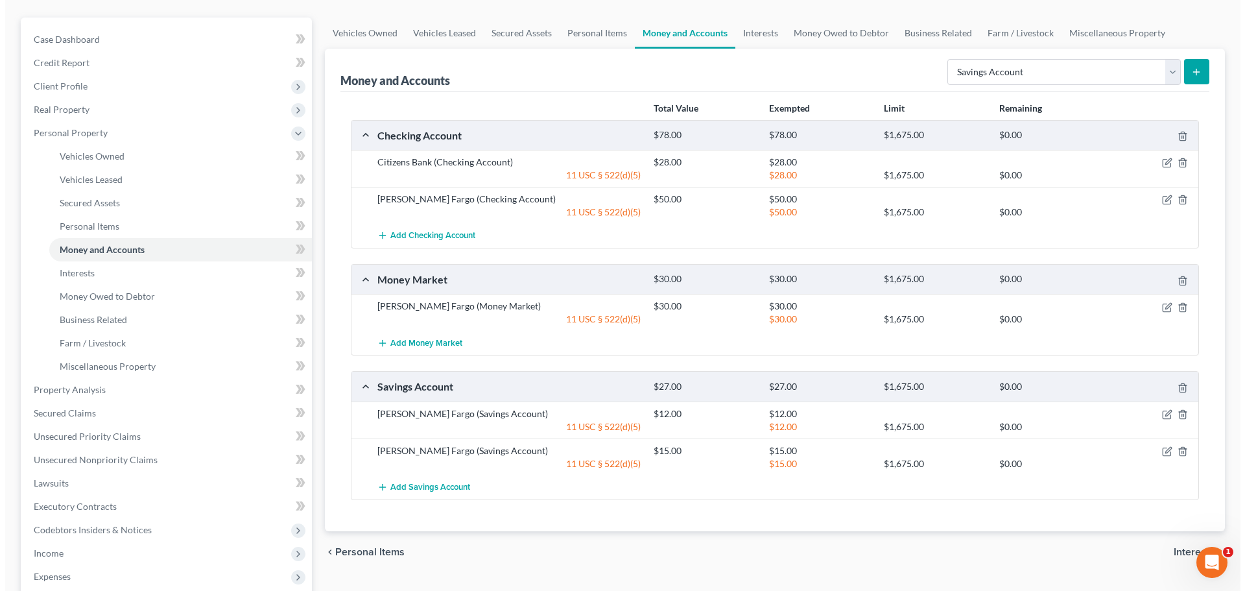
scroll to position [130, 0]
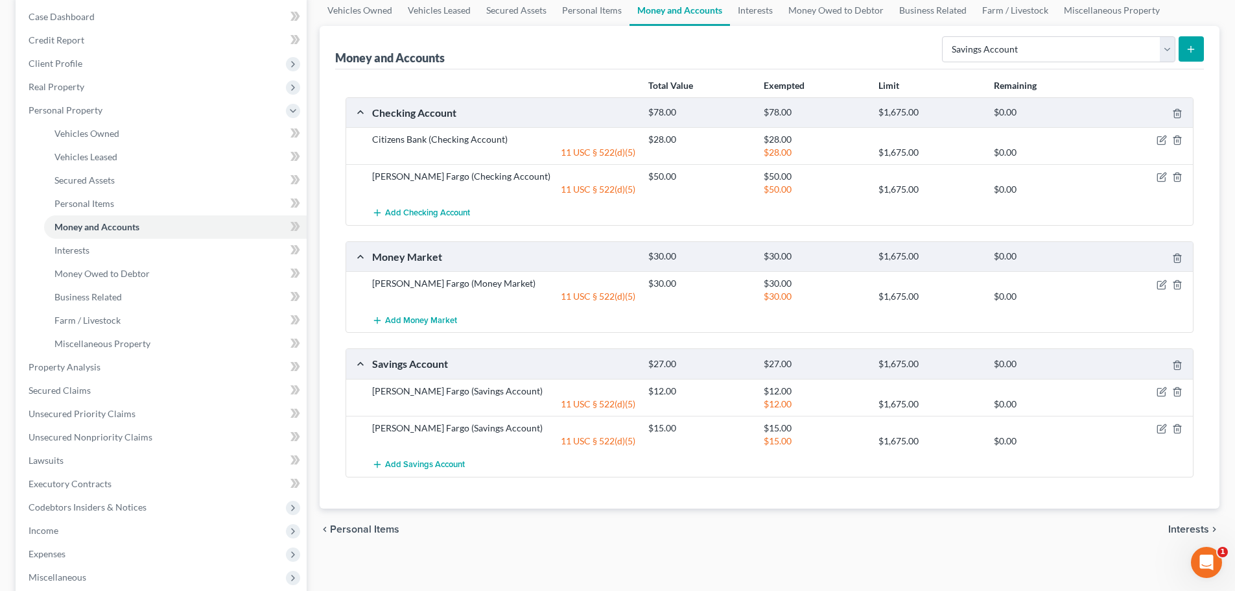
click at [1192, 55] on button "submit" at bounding box center [1191, 48] width 25 height 25
click at [1026, 50] on select "Select Account Type Brokerage Cash on Hand Certificates of Deposit Checking Acc…" at bounding box center [1058, 49] width 233 height 26
click at [945, 36] on select "Select Account Type Brokerage Cash on Hand Certificates of Deposit Checking Acc…" at bounding box center [1058, 49] width 233 height 26
click at [1185, 47] on button "submit" at bounding box center [1191, 48] width 25 height 25
drag, startPoint x: 1155, startPoint y: 38, endPoint x: 1139, endPoint y: 36, distance: 16.3
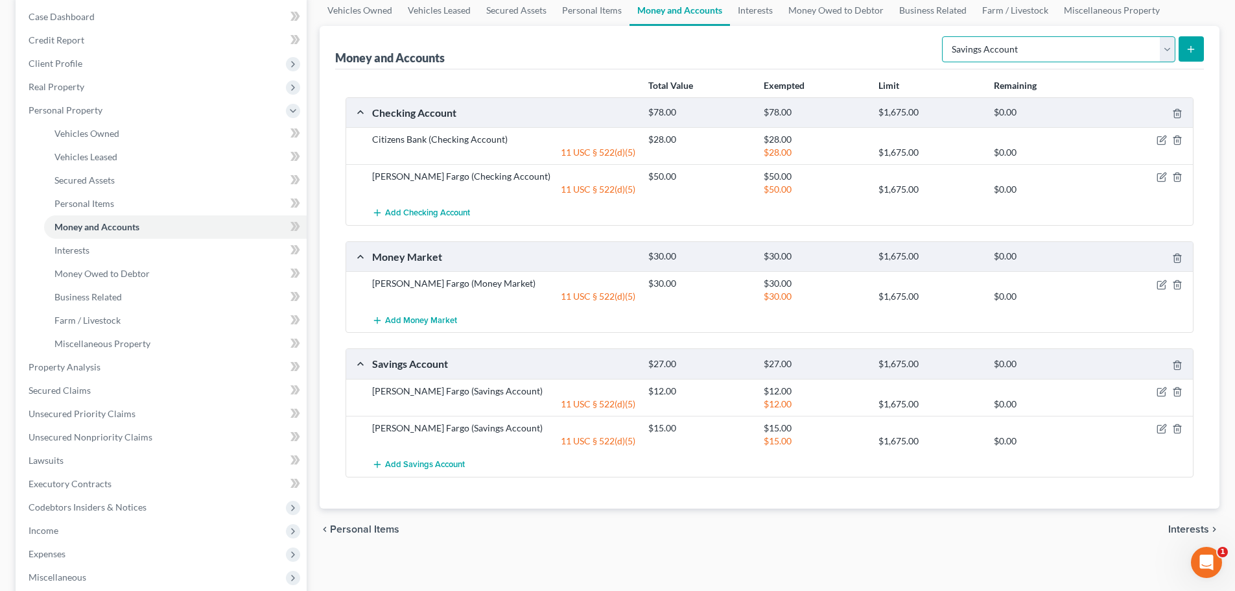
click at [1155, 38] on select "Select Account Type Brokerage Cash on Hand Certificates of Deposit Checking Acc…" at bounding box center [1058, 49] width 233 height 26
drag, startPoint x: 1139, startPoint y: 36, endPoint x: 823, endPoint y: 37, distance: 315.1
click at [822, 37] on div "Money and Accounts Select Account Type Brokerage Cash on Hand Certificates of D…" at bounding box center [769, 47] width 869 height 43
click at [436, 462] on span "Add Savings Account" at bounding box center [425, 464] width 80 height 10
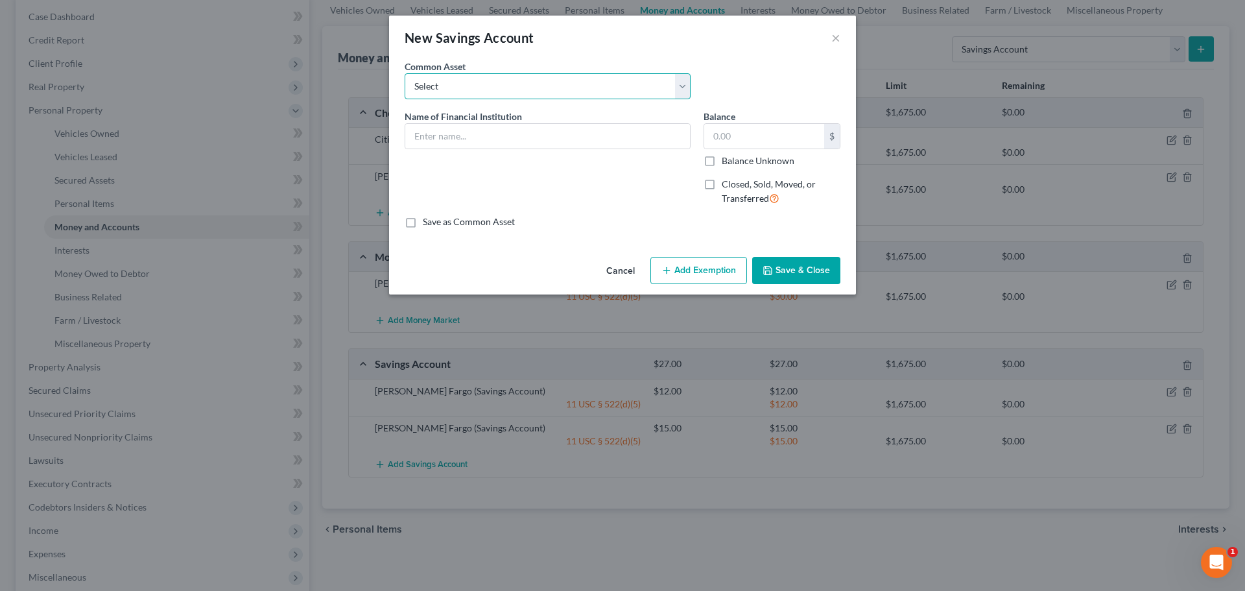
click at [551, 83] on select "Select First Northern Bank & Trust Ally PNC TD Bank Wells Fargo" at bounding box center [548, 86] width 286 height 26
select select "4"
click at [405, 73] on select "Select First Northern Bank & Trust Ally PNC TD Bank Wells Fargo" at bounding box center [548, 86] width 286 height 26
type input "Wells Fargo"
click at [753, 135] on input "12.00" at bounding box center [764, 136] width 120 height 25
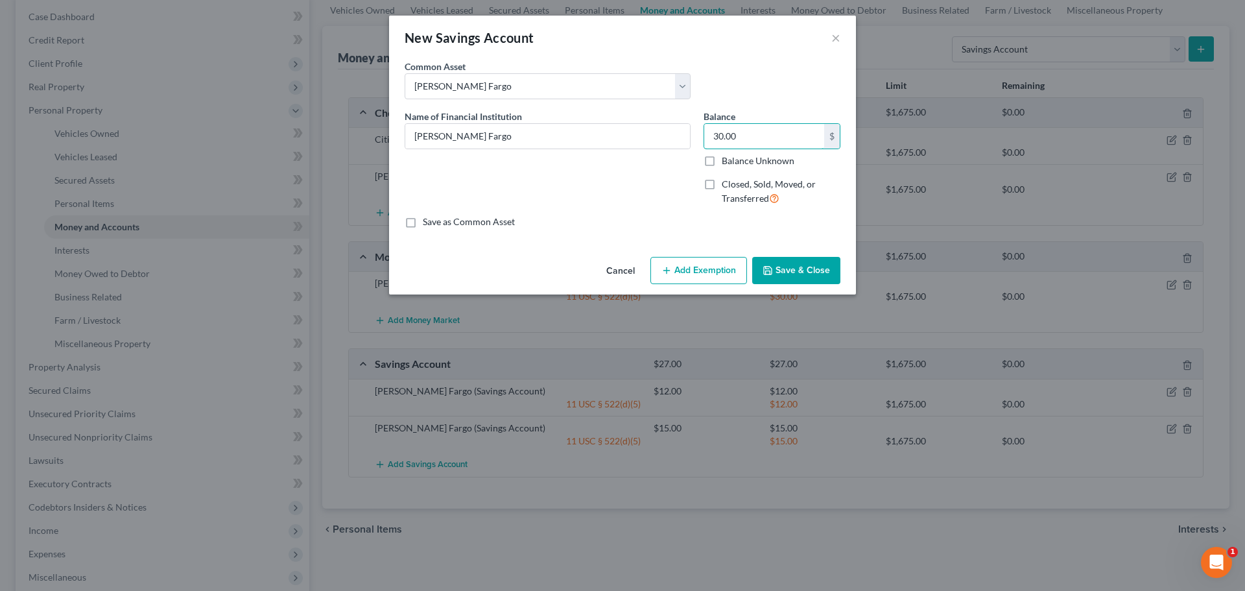
type input "30.00"
click at [790, 270] on button "Save & Close" at bounding box center [796, 270] width 88 height 27
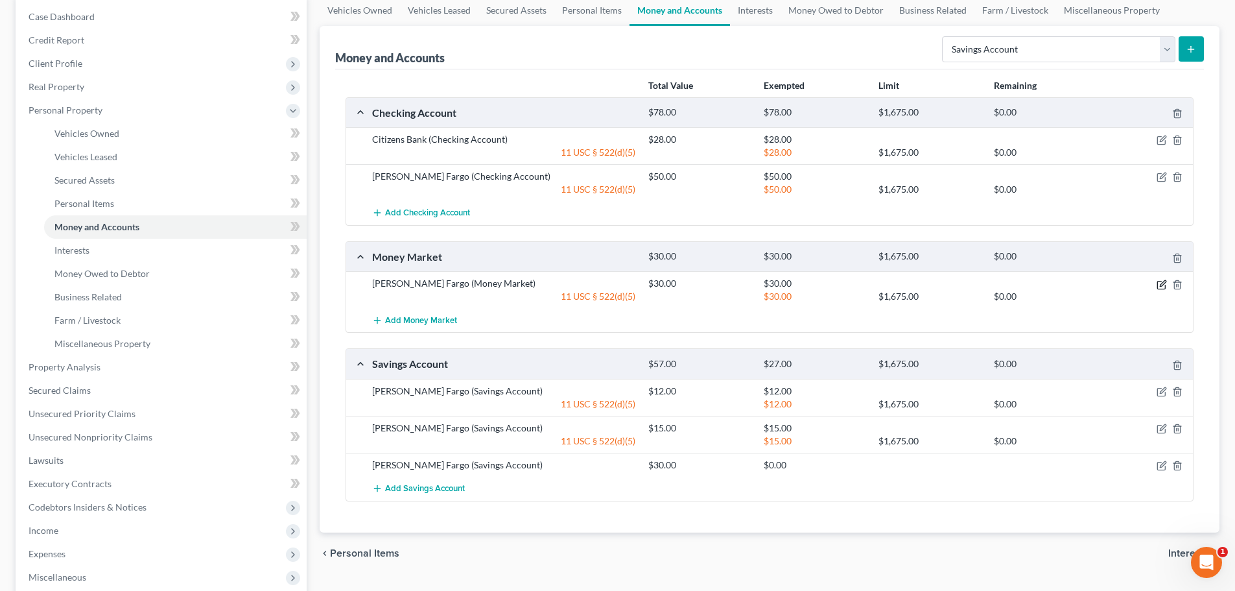
click at [1163, 285] on icon "button" at bounding box center [1163, 283] width 6 height 6
select select "2"
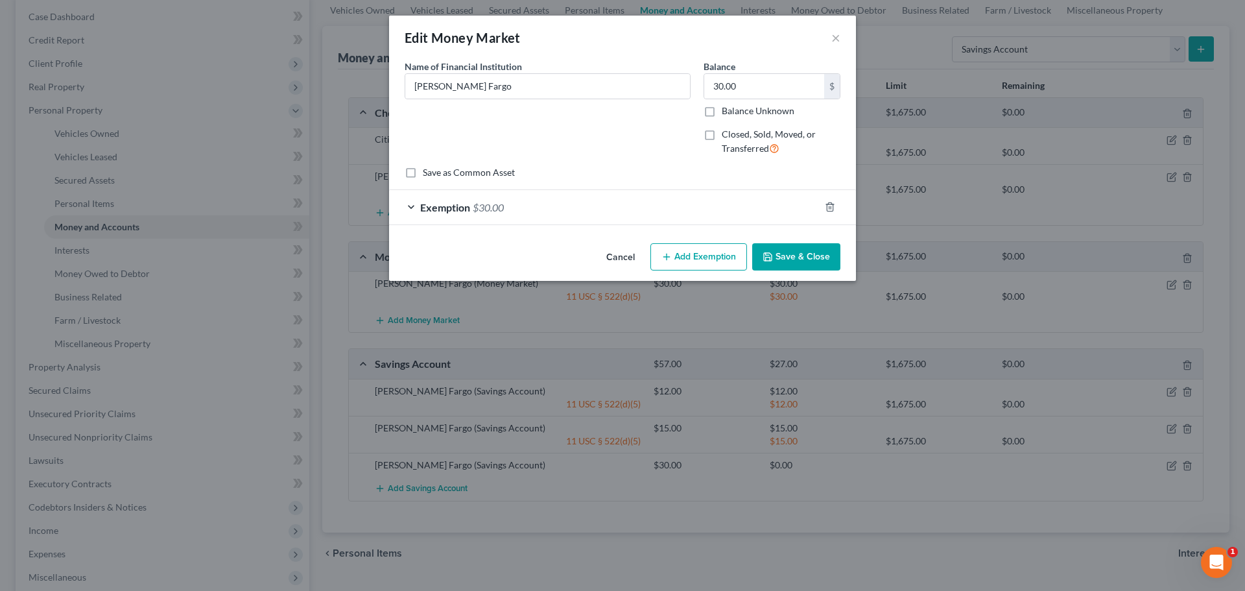
click at [545, 198] on div "Exemption $30.00" at bounding box center [604, 207] width 431 height 34
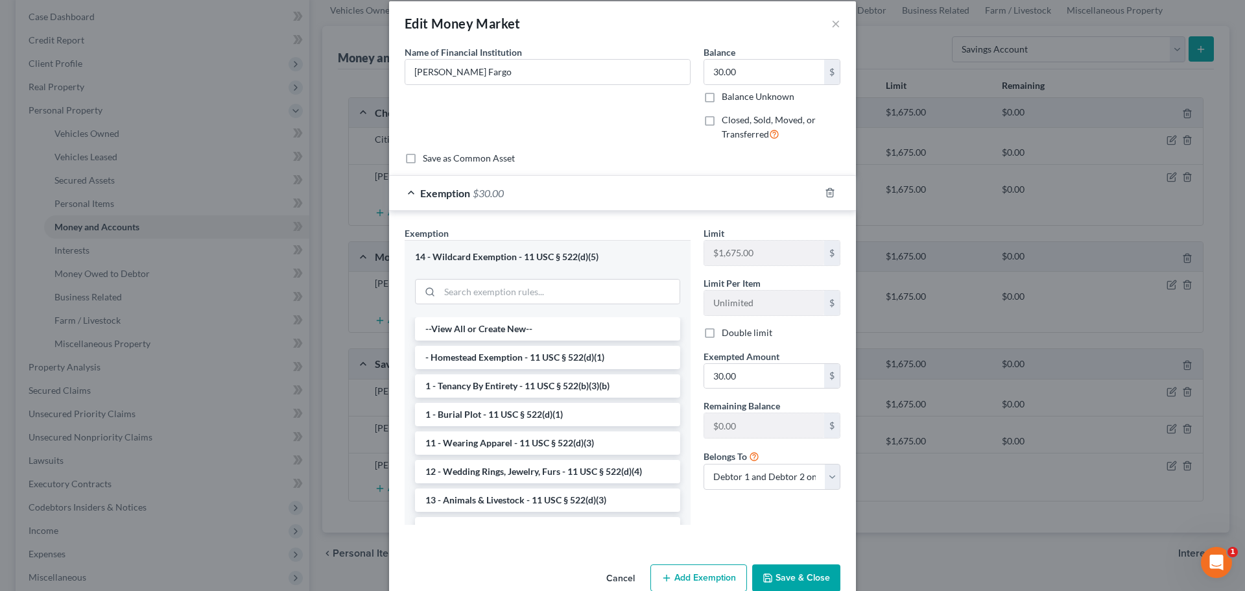
scroll to position [0, 0]
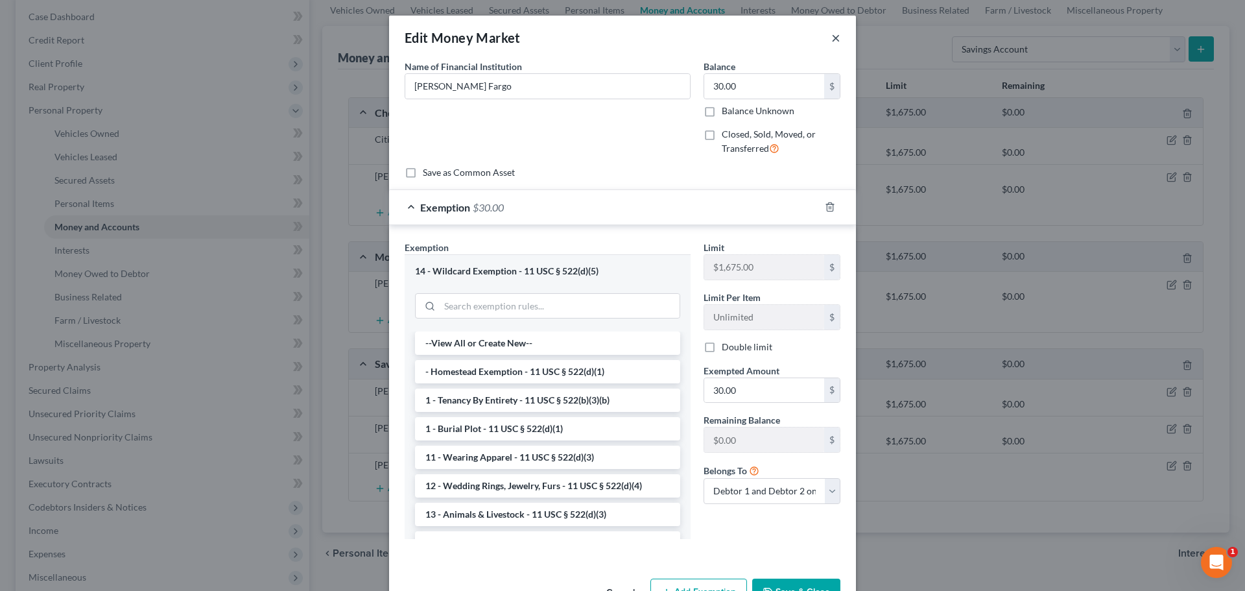
click at [831, 38] on button "×" at bounding box center [835, 38] width 9 height 16
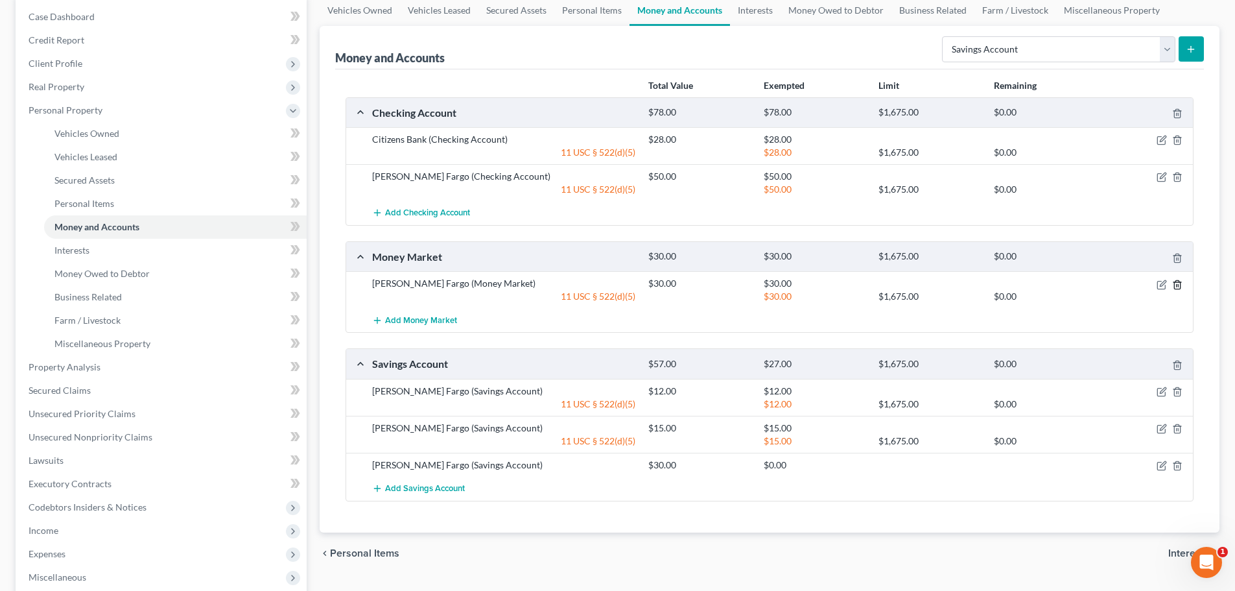
click at [1179, 282] on polyline "button" at bounding box center [1178, 282] width 8 height 0
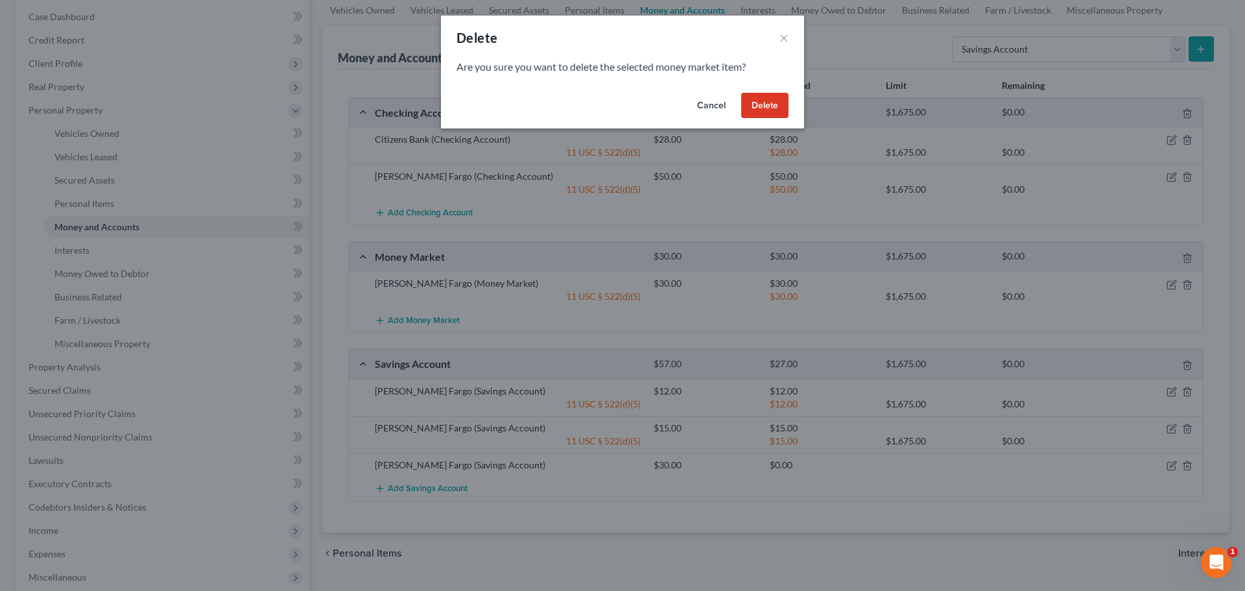
click at [755, 101] on button "Delete" at bounding box center [764, 106] width 47 height 26
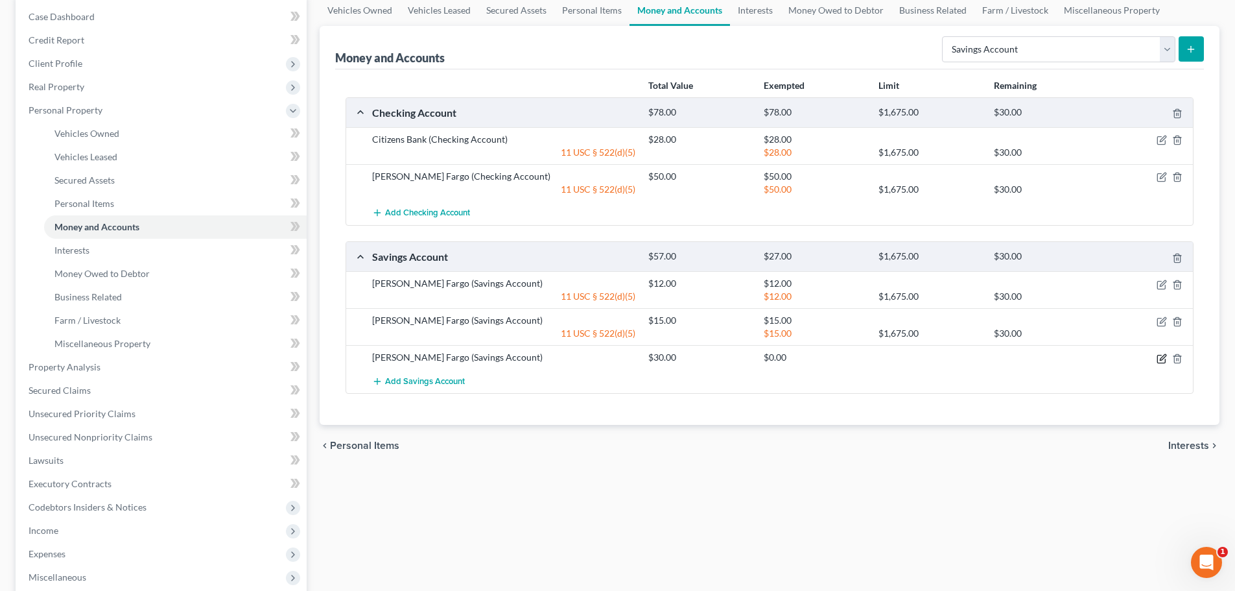
click at [1160, 357] on icon "button" at bounding box center [1162, 358] width 10 height 10
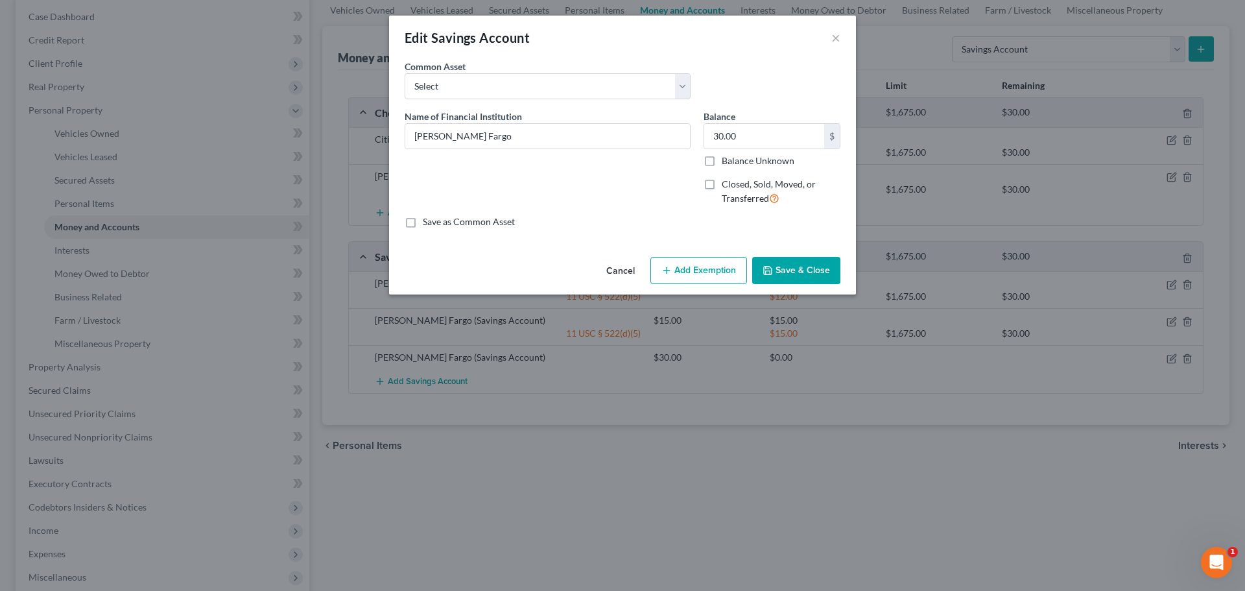
click at [674, 263] on button "Add Exemption" at bounding box center [698, 270] width 97 height 27
select select "2"
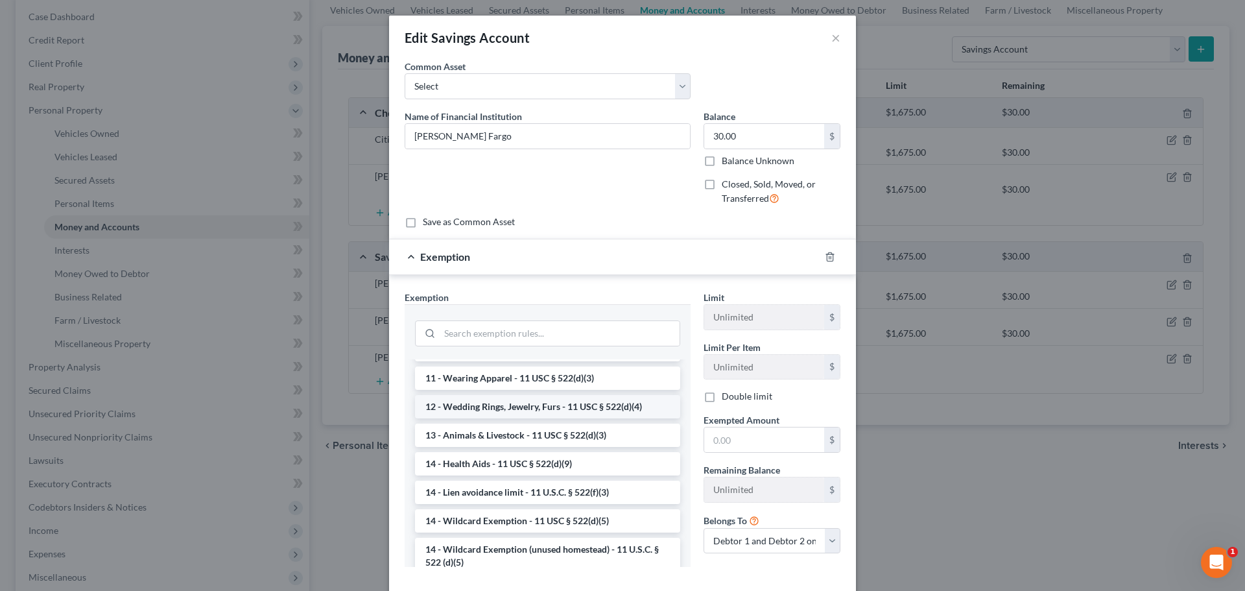
scroll to position [259, 0]
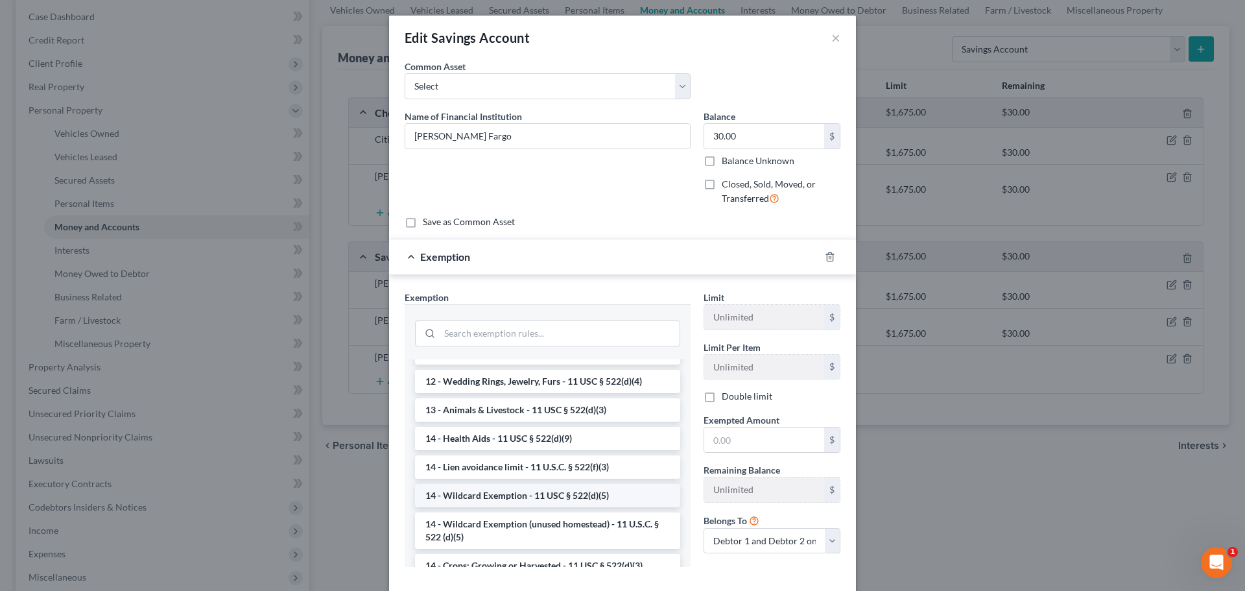
click at [484, 507] on li "14 - Wildcard Exemption - 11 USC § 522(d)(5)" at bounding box center [547, 495] width 265 height 23
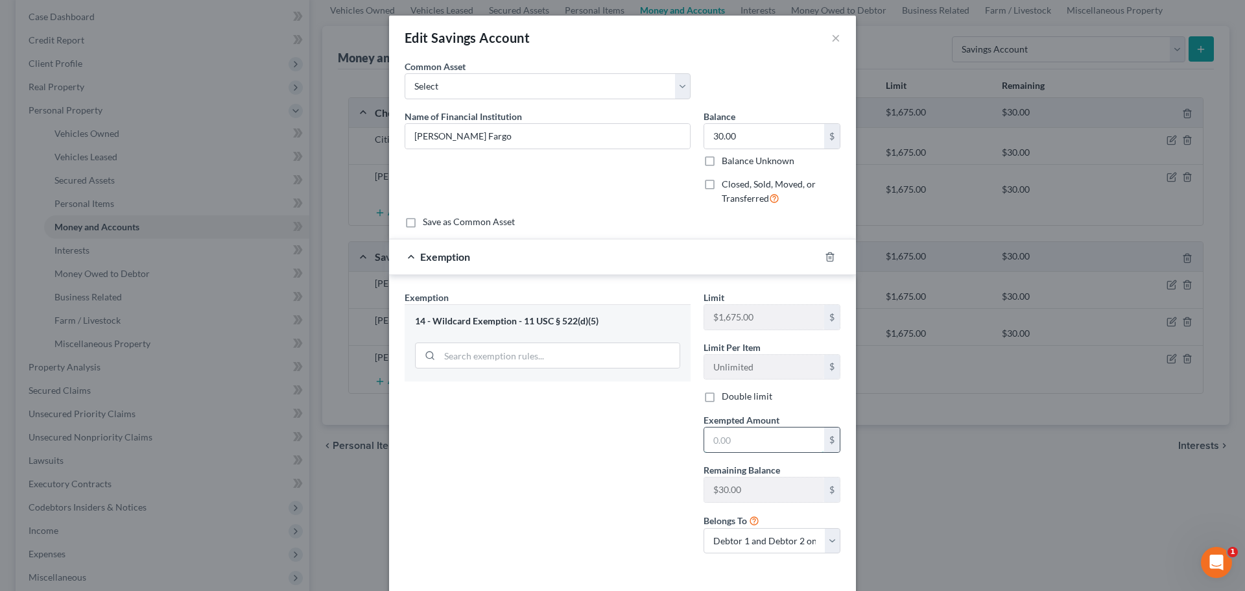
click at [742, 445] on input "text" at bounding box center [764, 439] width 120 height 25
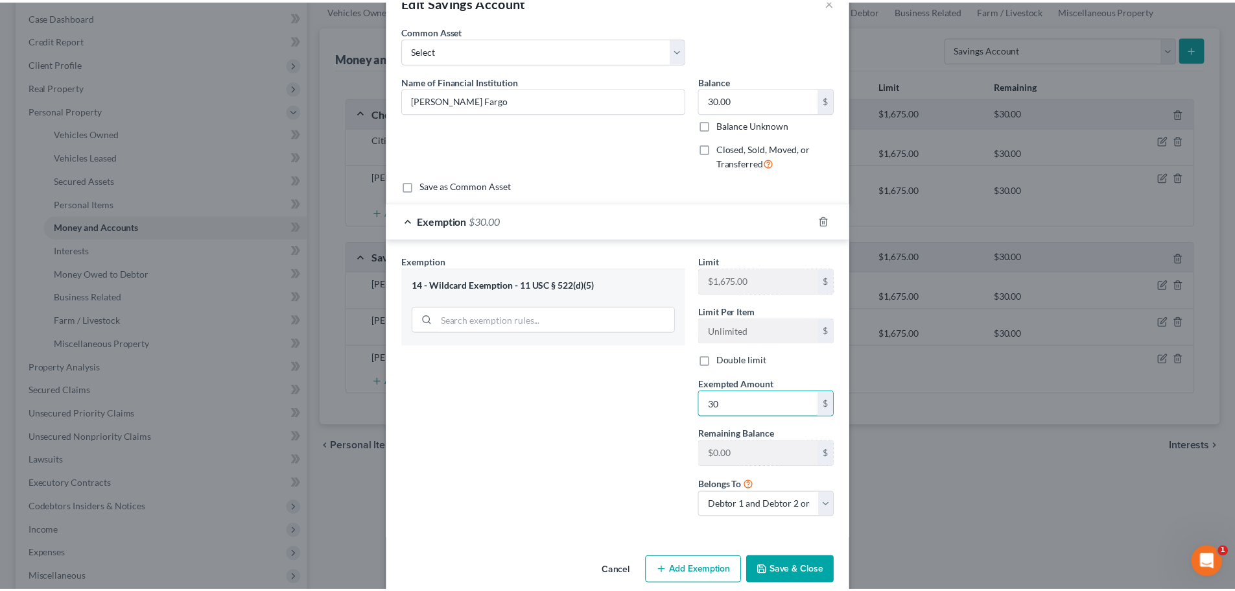
scroll to position [55, 0]
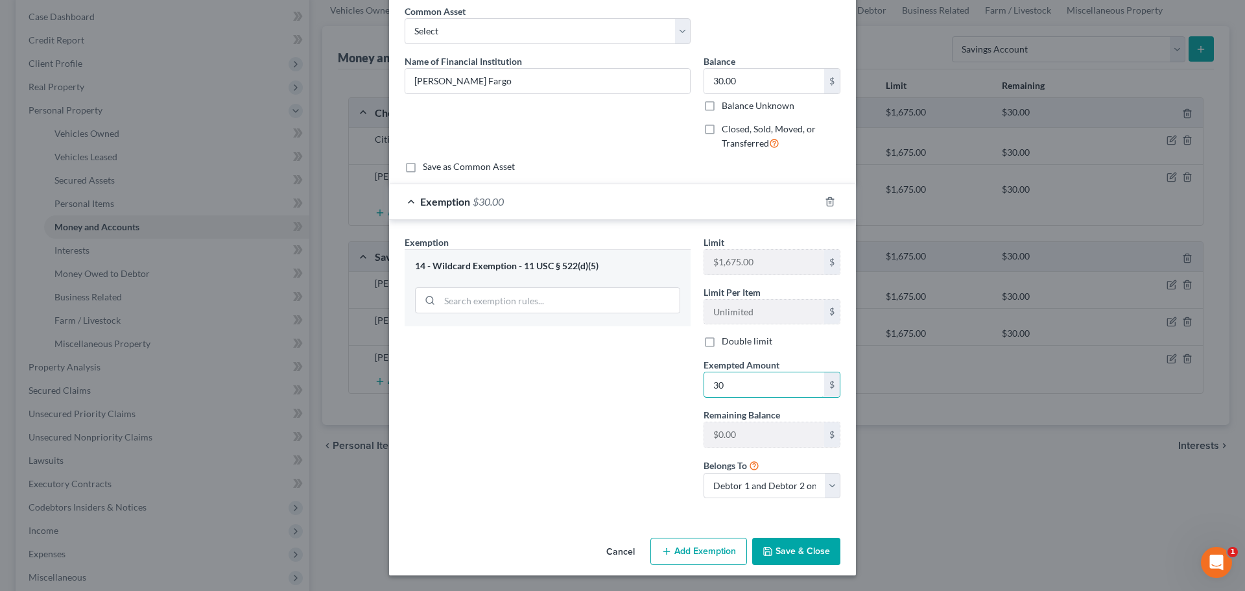
type input "30"
click at [630, 426] on div "Exemption Set must be selected for CA. Exemption * 14 - Wildcard Exemption - 11…" at bounding box center [547, 372] width 299 height 274
click at [792, 549] on button "Save & Close" at bounding box center [796, 551] width 88 height 27
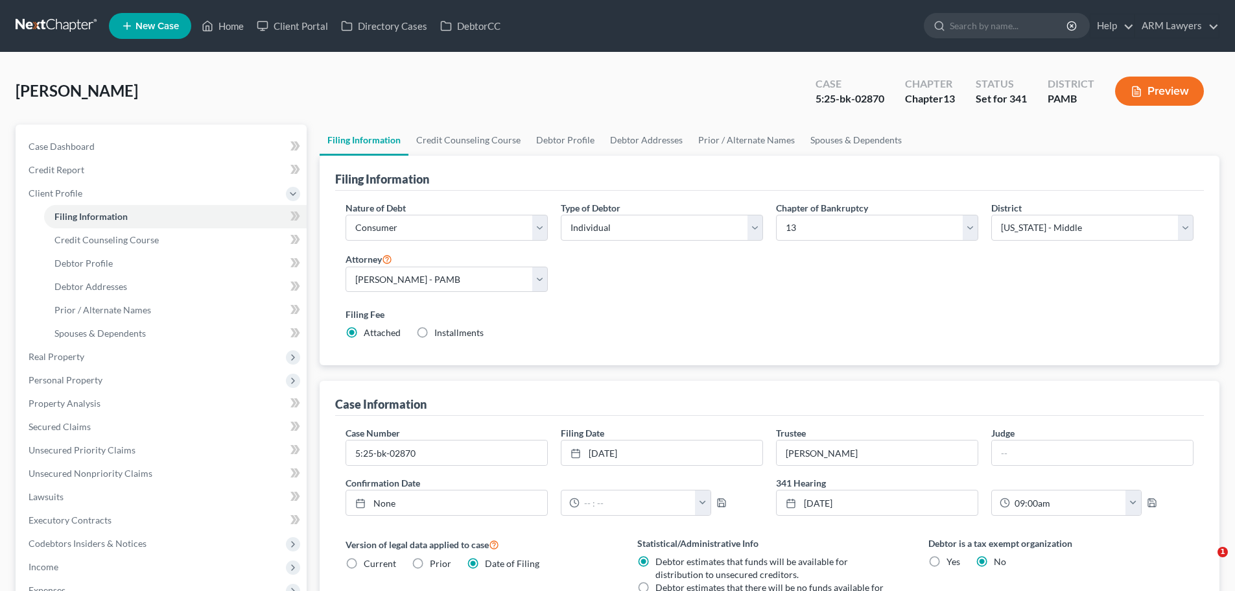
select select "1"
select select "0"
select select "3"
select select "68"
select select "8"
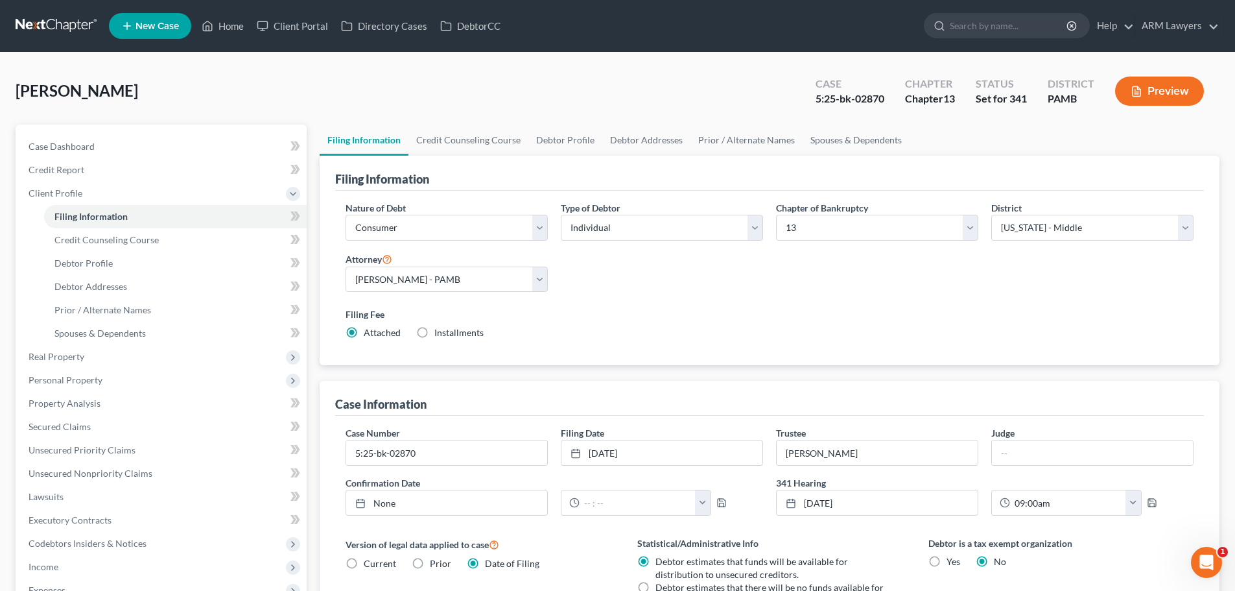
click at [56, 21] on link at bounding box center [57, 25] width 83 height 23
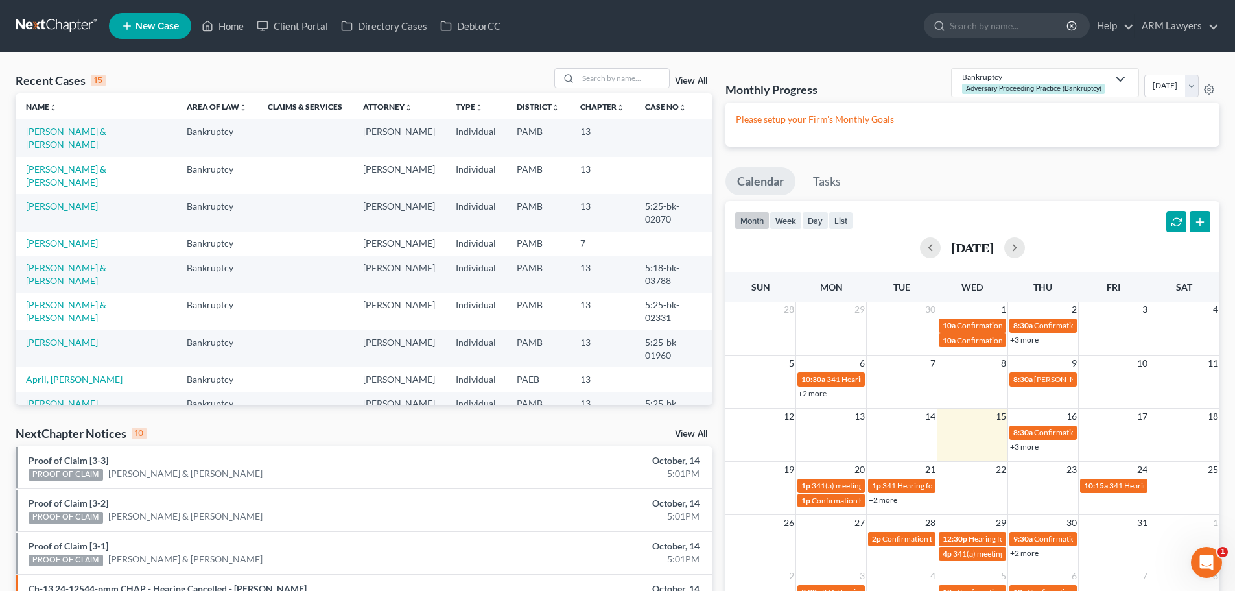
click at [698, 77] on link "View All" at bounding box center [691, 81] width 32 height 9
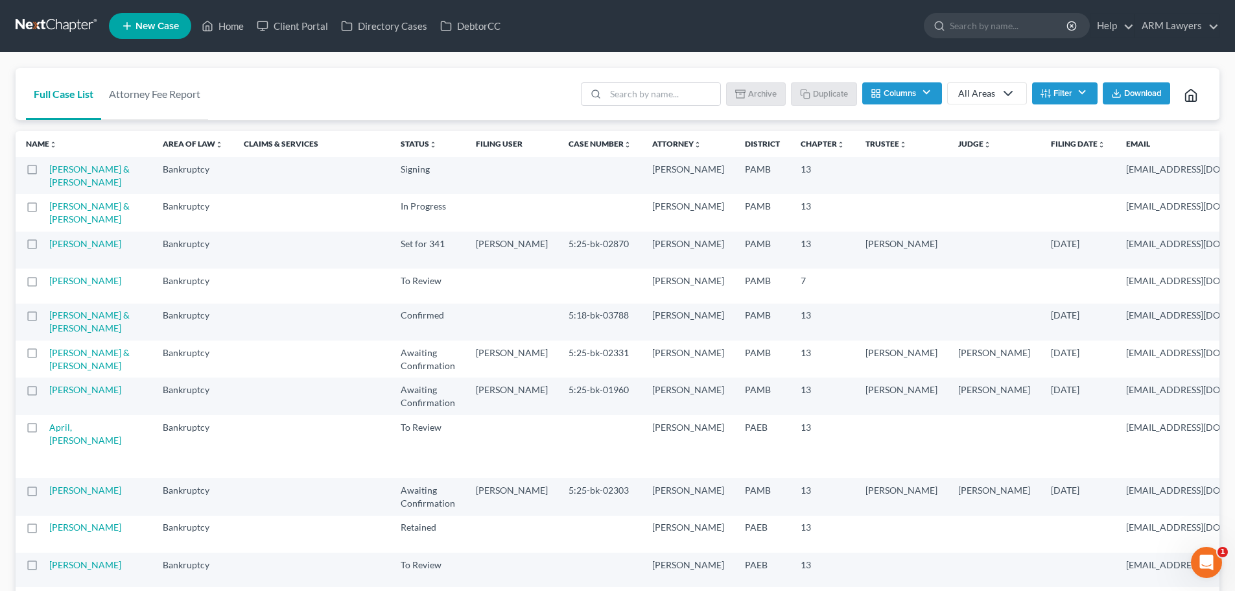
click at [918, 95] on button "Columns" at bounding box center [901, 93] width 79 height 22
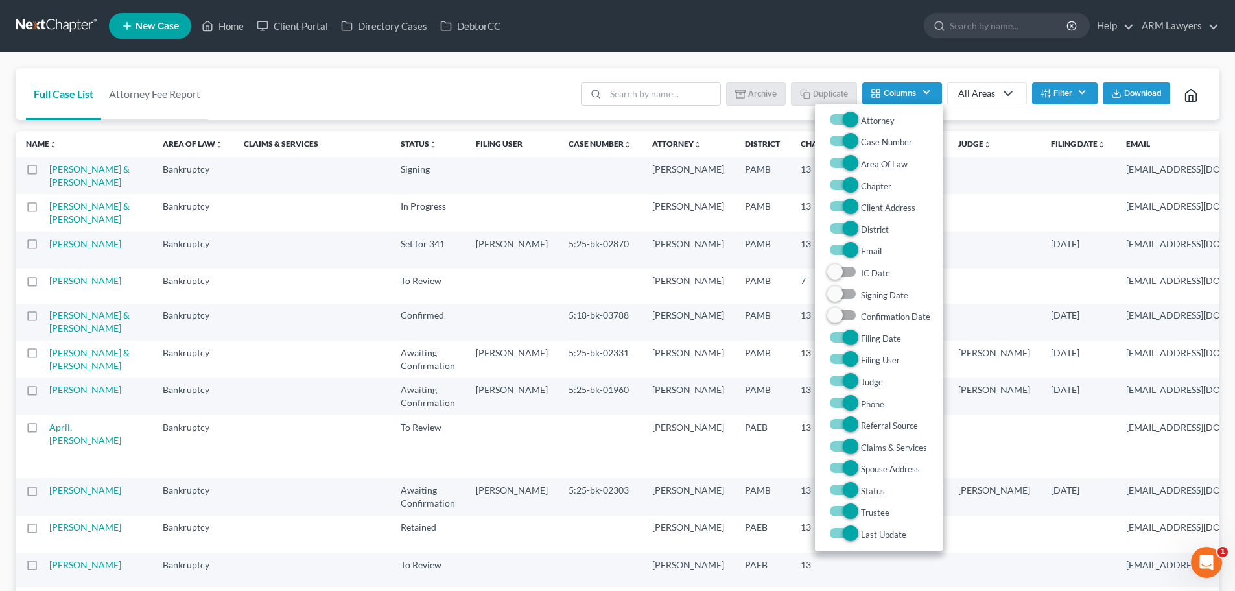
click at [1061, 86] on button "Filter" at bounding box center [1064, 93] width 65 height 22
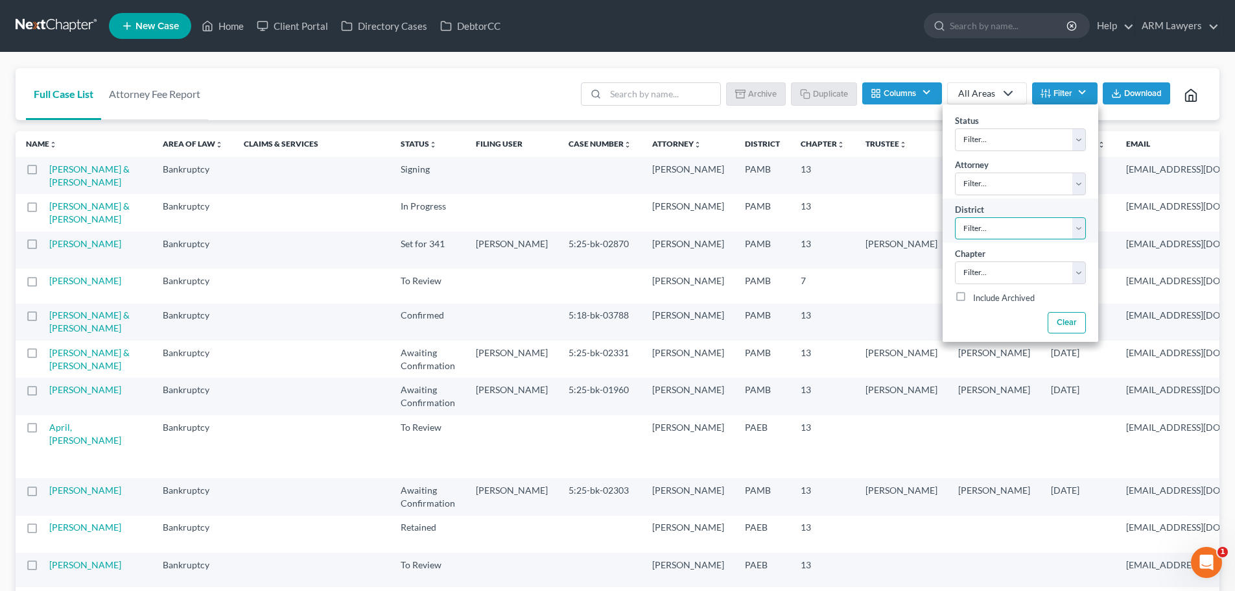
click at [995, 220] on select "Filter... Filter... Alabama - Middle Alabama - Northern Alabama - Southern Alas…" at bounding box center [1020, 228] width 131 height 23
select select "68"
click at [955, 217] on select "Filter... Filter... Alabama - Middle Alabama - Northern Alabama - Southern Alas…" at bounding box center [1020, 228] width 131 height 23
click at [998, 272] on select "Filter... 7 11 13" at bounding box center [1020, 272] width 131 height 23
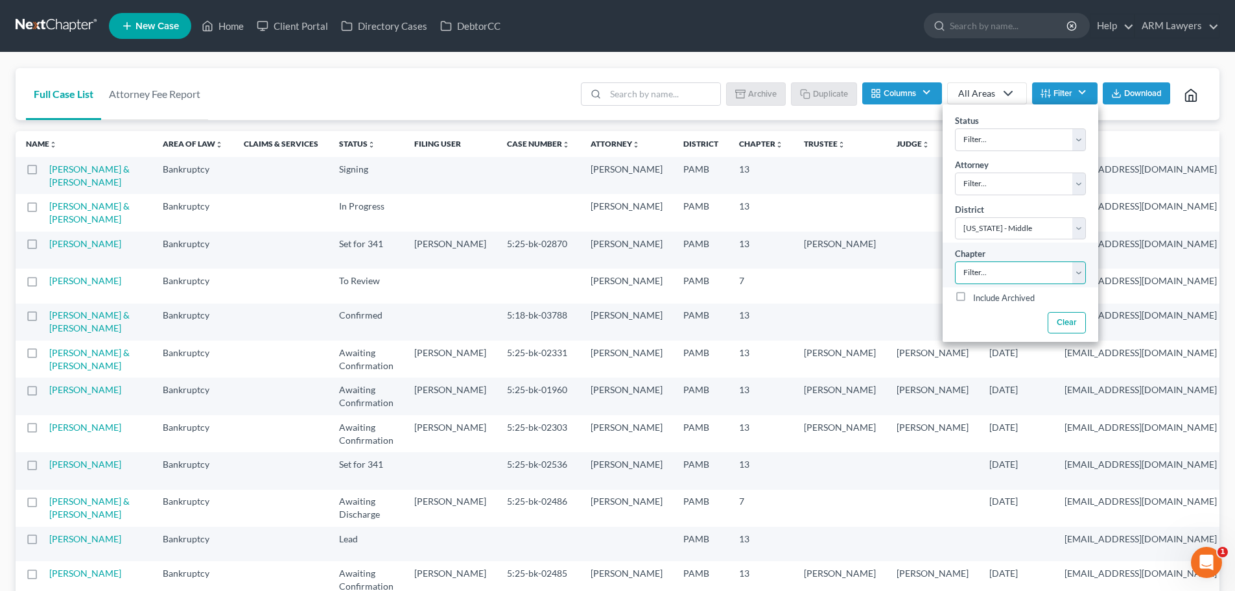
select select "2"
click at [955, 261] on select "Filter... 7 11 13" at bounding box center [1020, 272] width 131 height 23
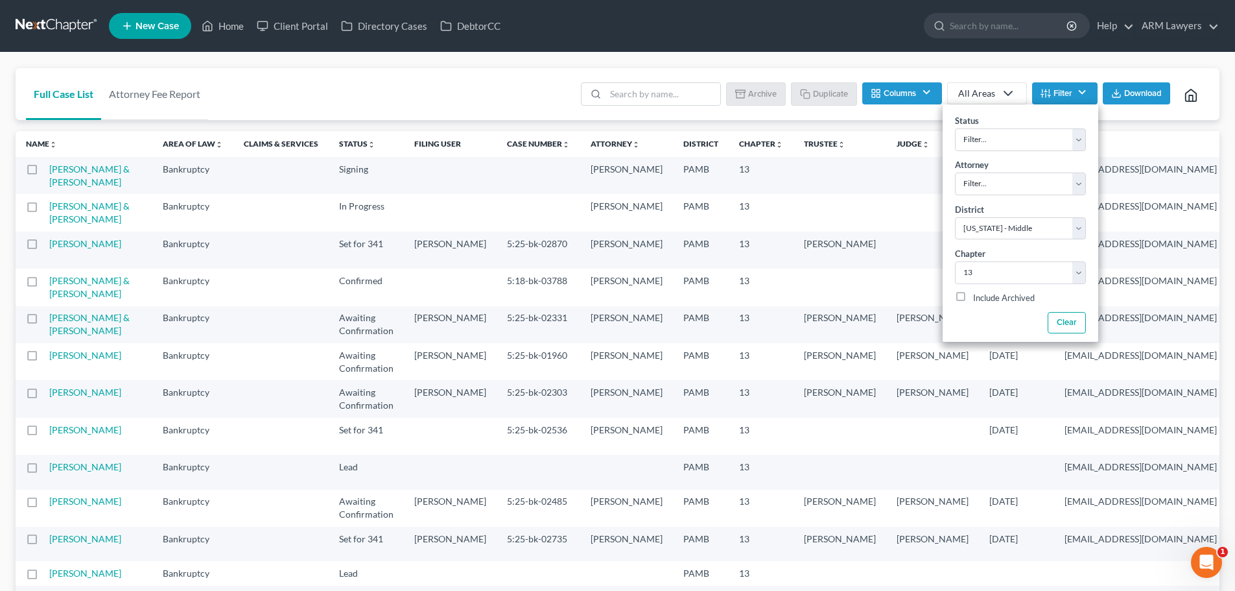
click at [387, 91] on div "Full Case List Attorney Fee Report Batch Download Archive Un-archive Duplicate …" at bounding box center [618, 94] width 1204 height 53
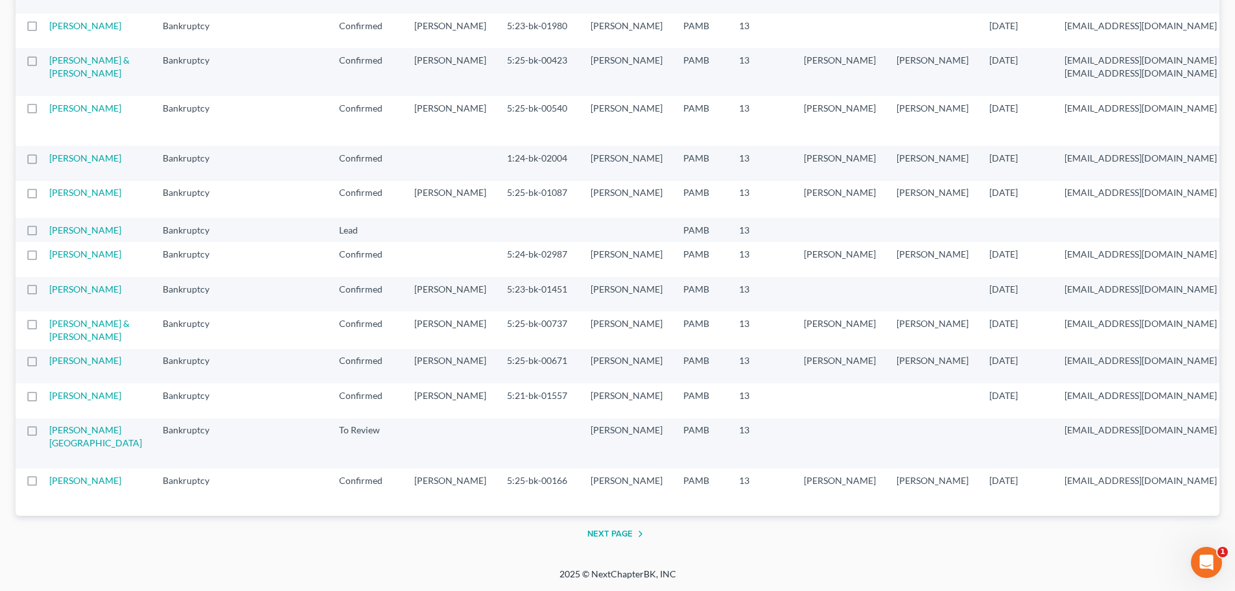
scroll to position [2269, 0]
drag, startPoint x: 73, startPoint y: 272, endPoint x: 69, endPoint y: 263, distance: 9.6
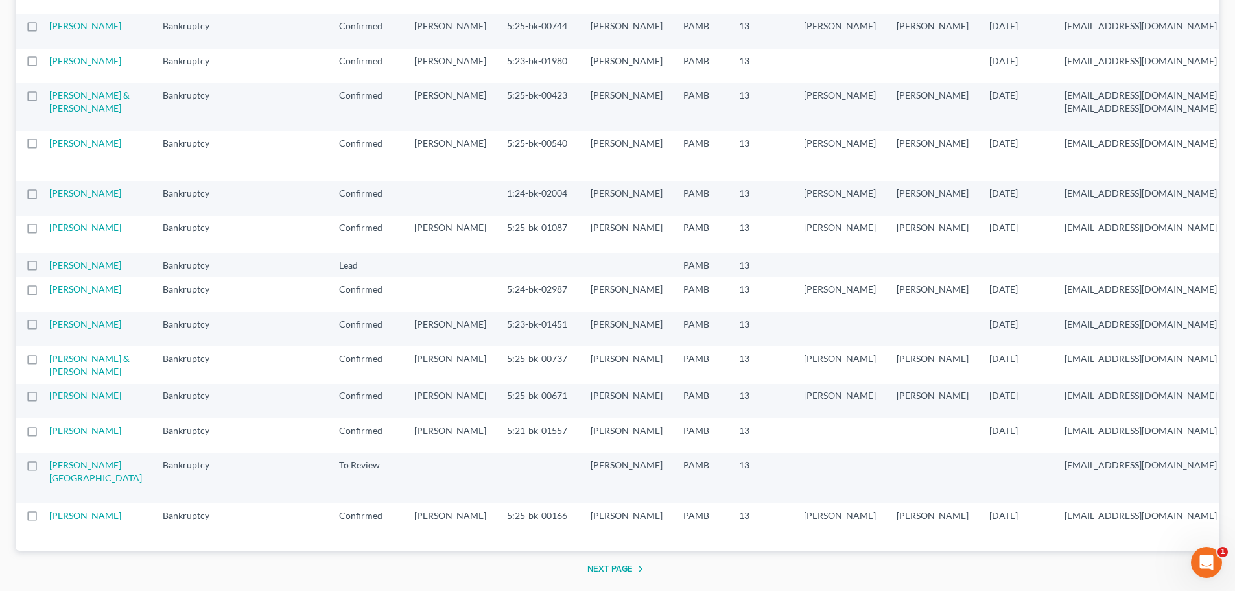
scroll to position [1466, 0]
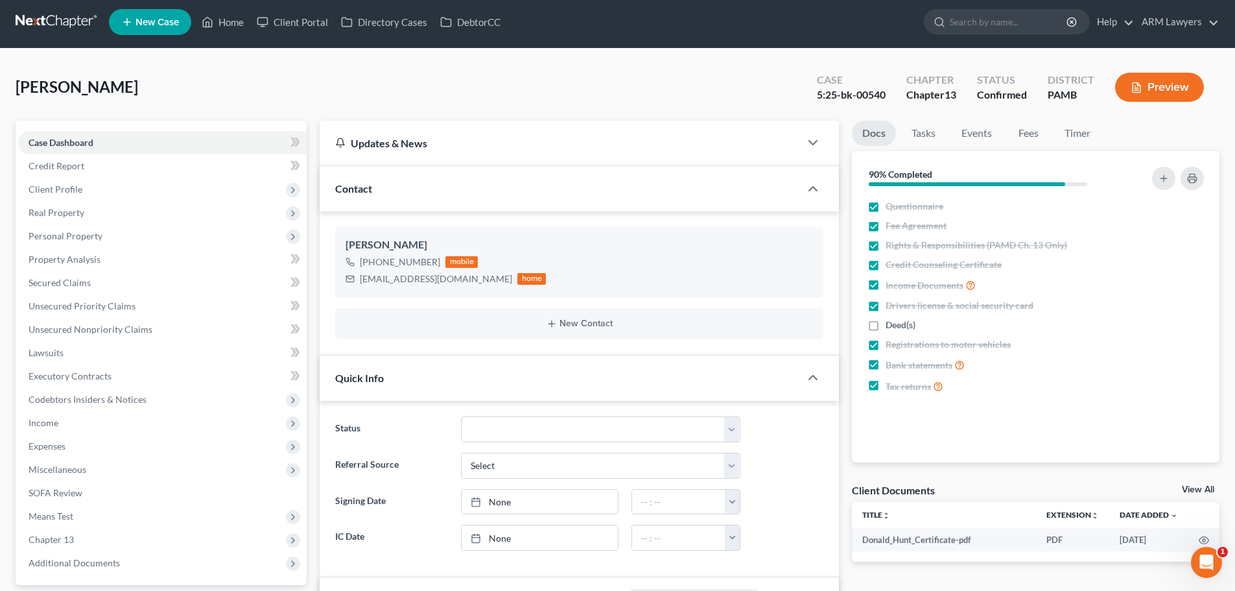
scroll to position [43, 0]
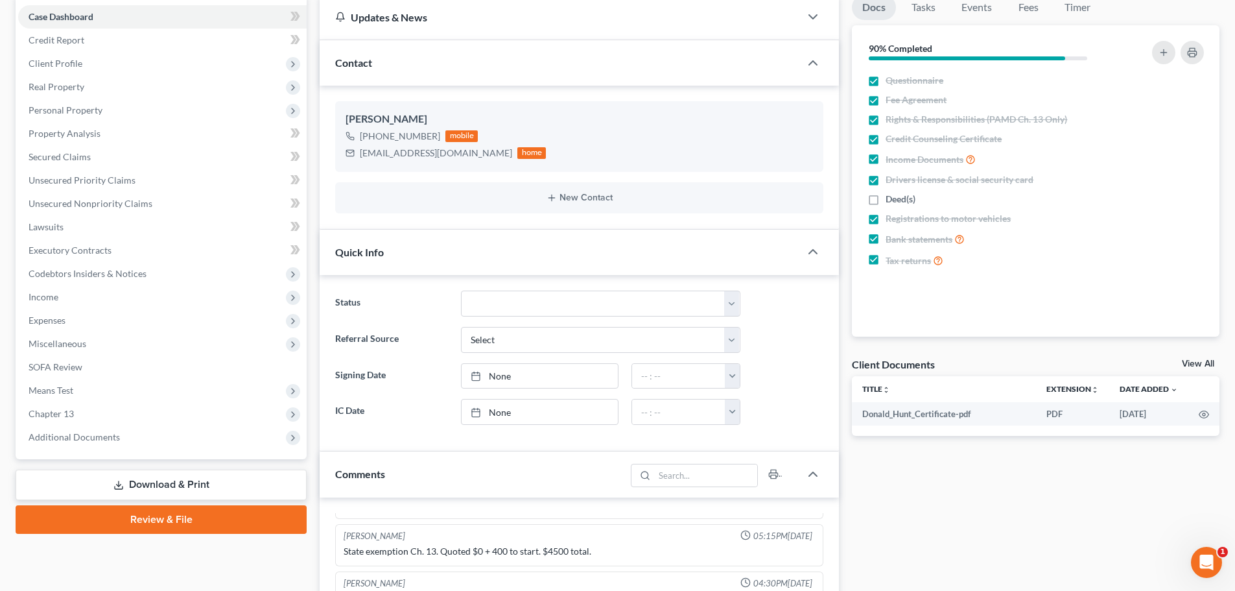
click at [1185, 364] on link "View All" at bounding box center [1198, 363] width 32 height 9
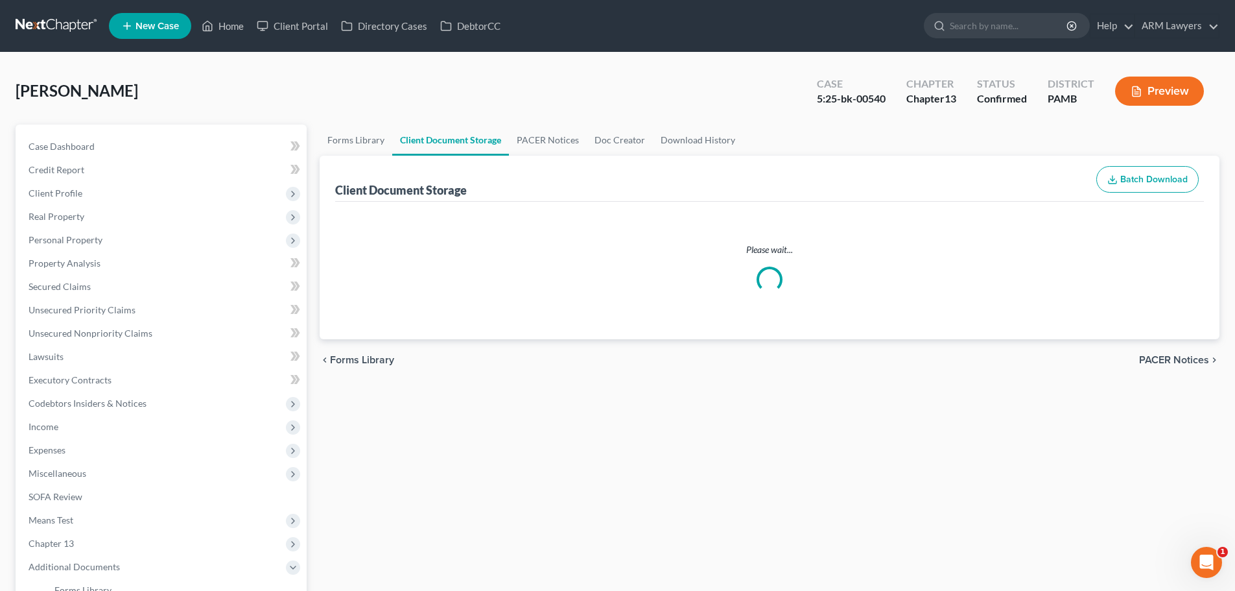
select select "0"
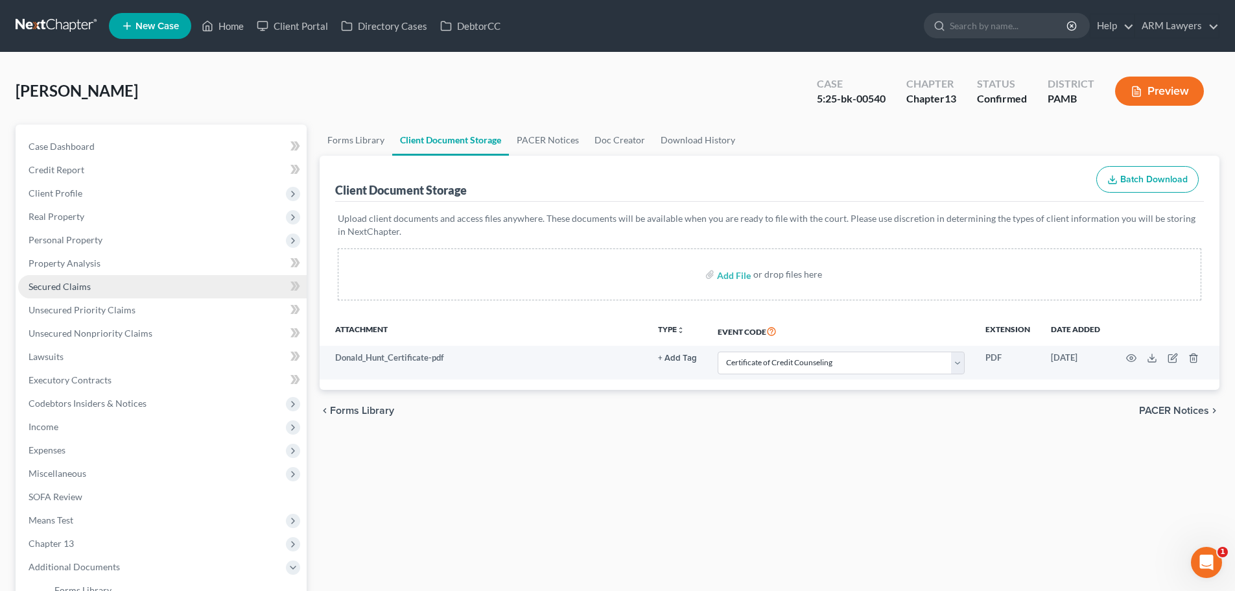
click at [86, 279] on link "Secured Claims" at bounding box center [162, 286] width 289 height 23
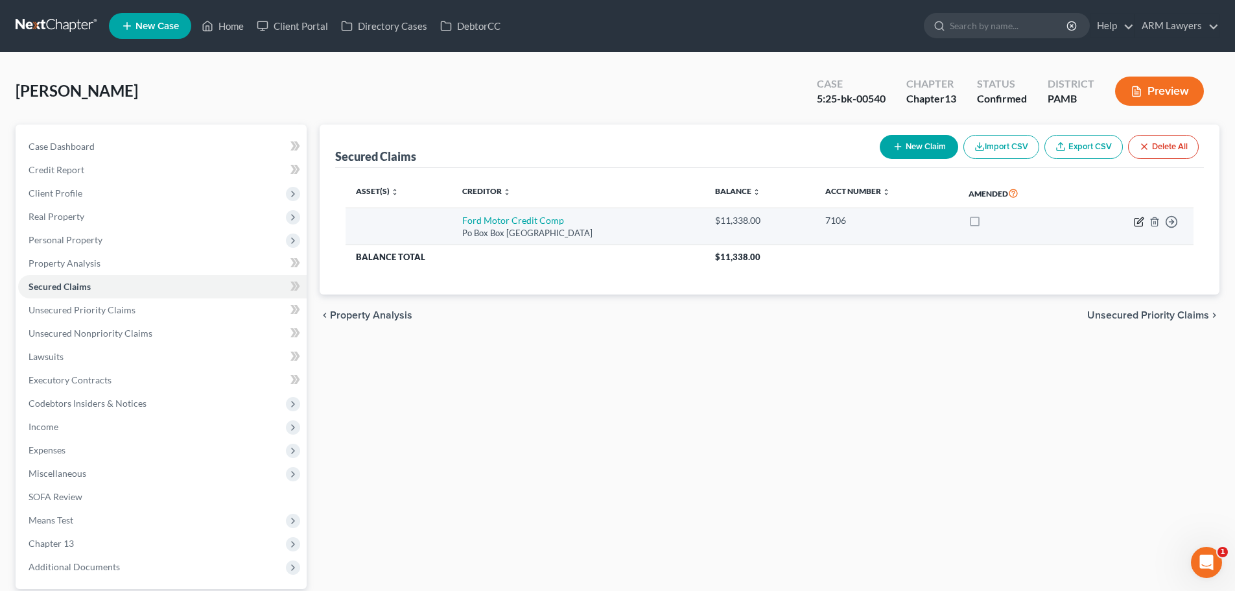
click at [1135, 222] on icon "button" at bounding box center [1139, 222] width 8 height 8
select select "30"
select select "0"
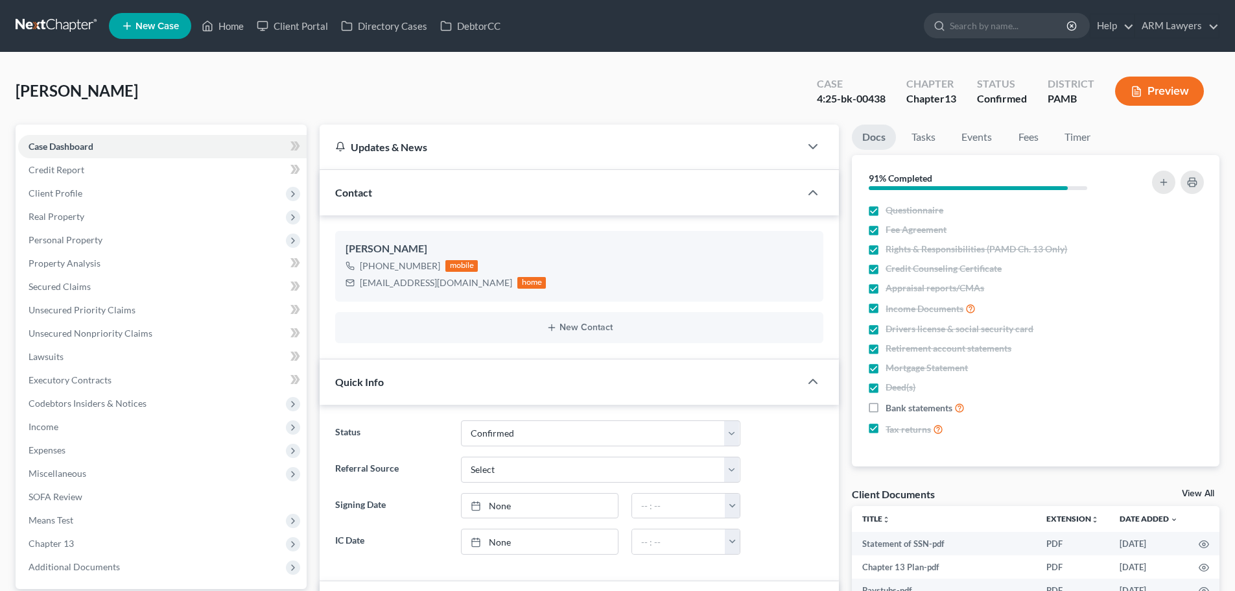
select select "3"
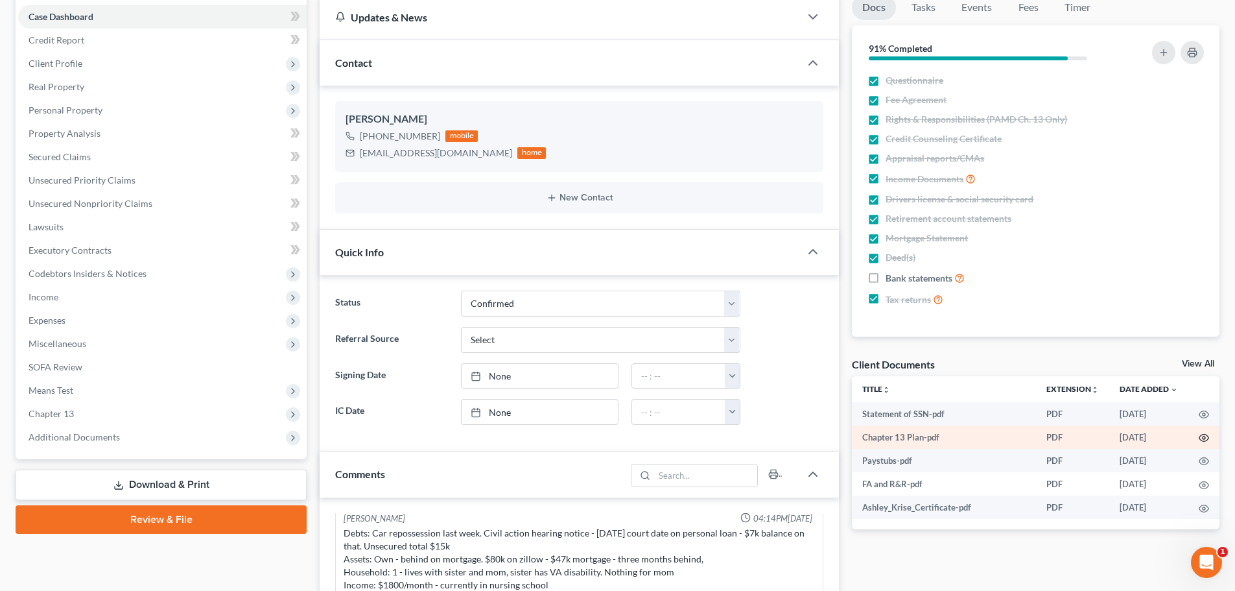
click at [1205, 435] on icon "button" at bounding box center [1205, 437] width 10 height 7
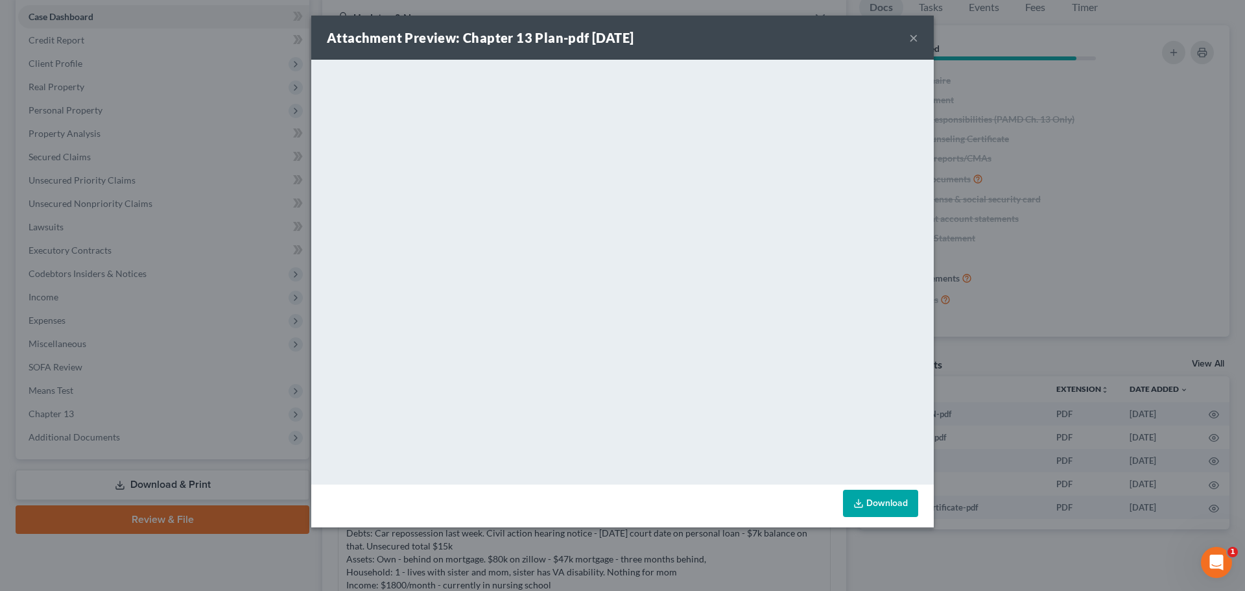
click at [912, 34] on button "×" at bounding box center [913, 38] width 9 height 16
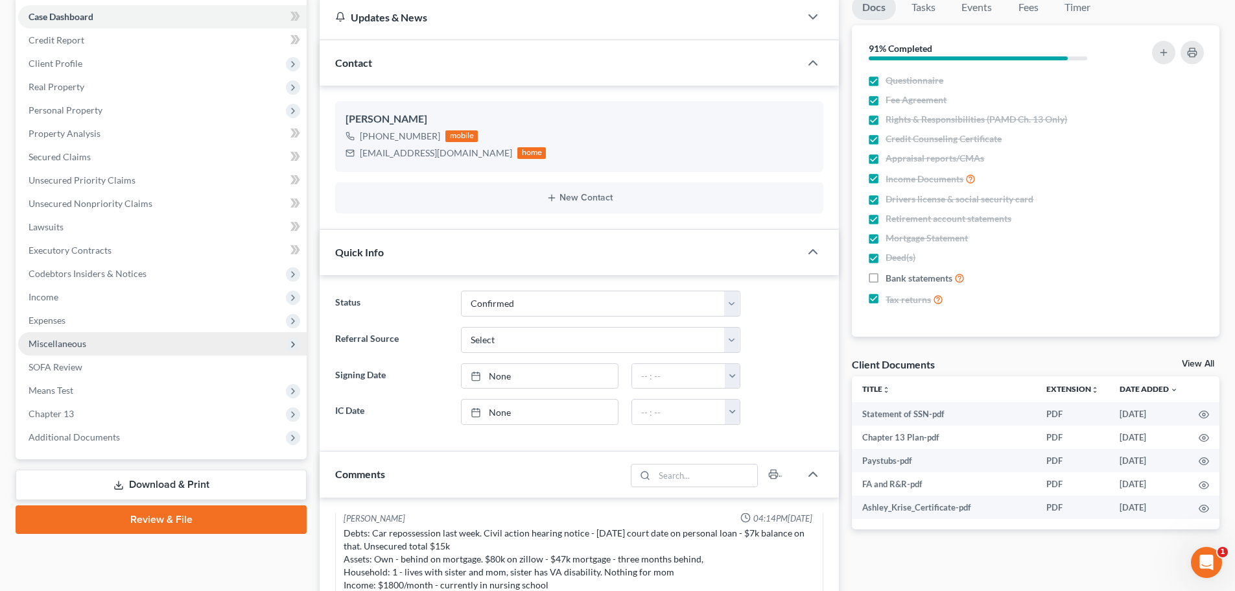
click at [81, 344] on span "Miscellaneous" at bounding box center [58, 343] width 58 height 11
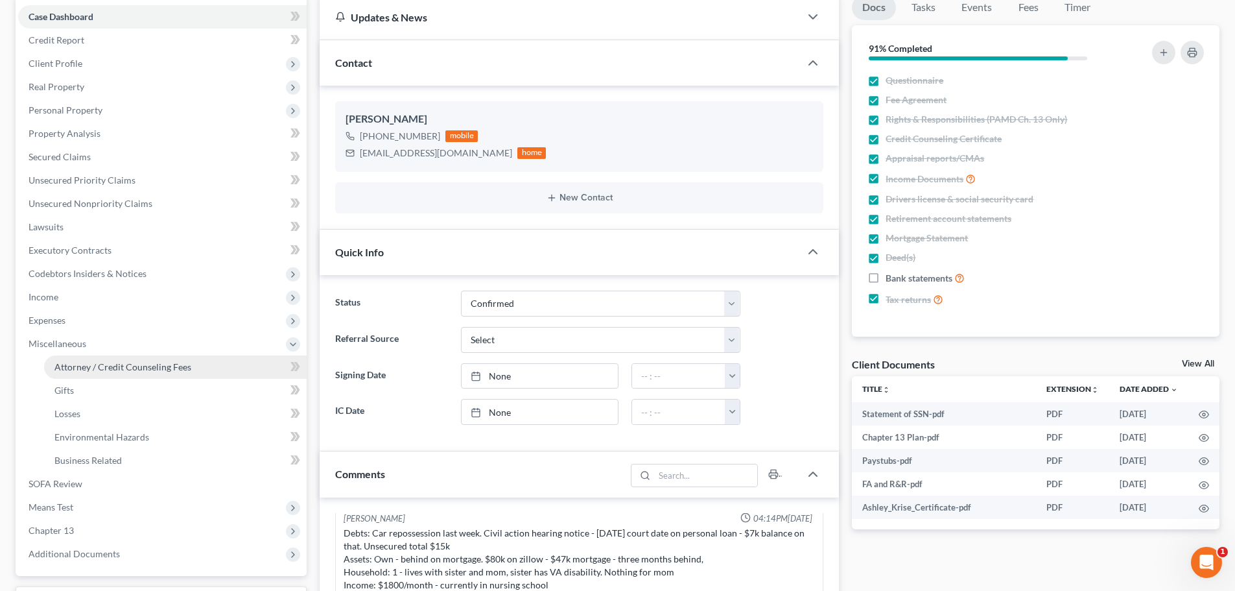
click at [113, 370] on span "Attorney / Credit Counseling Fees" at bounding box center [122, 366] width 137 height 11
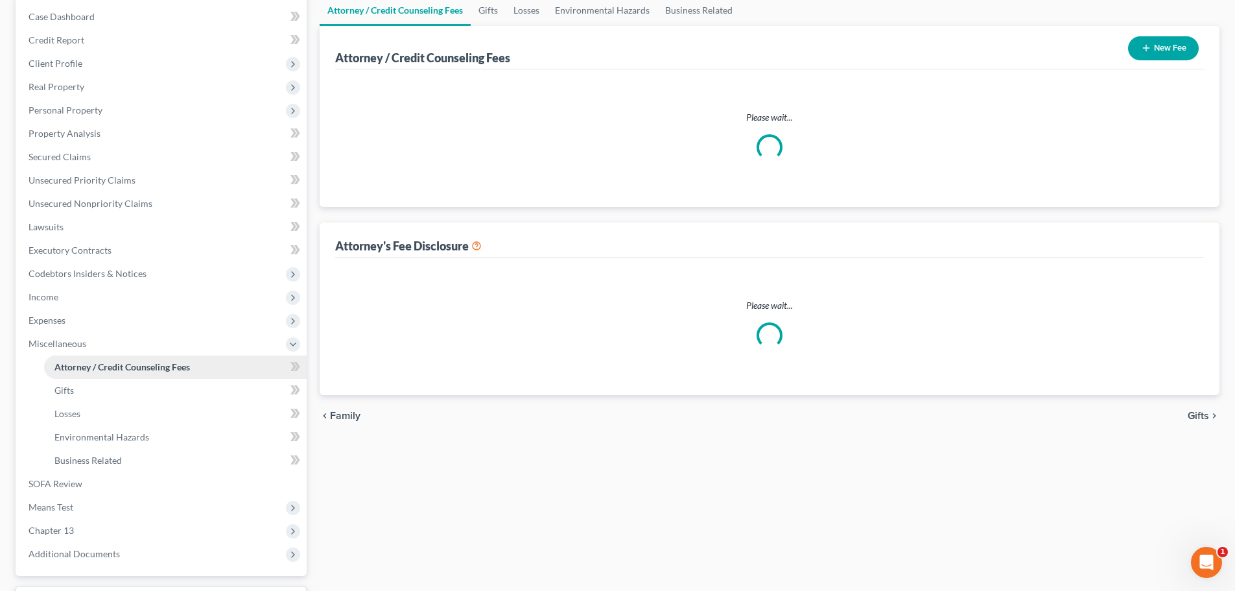
scroll to position [18, 0]
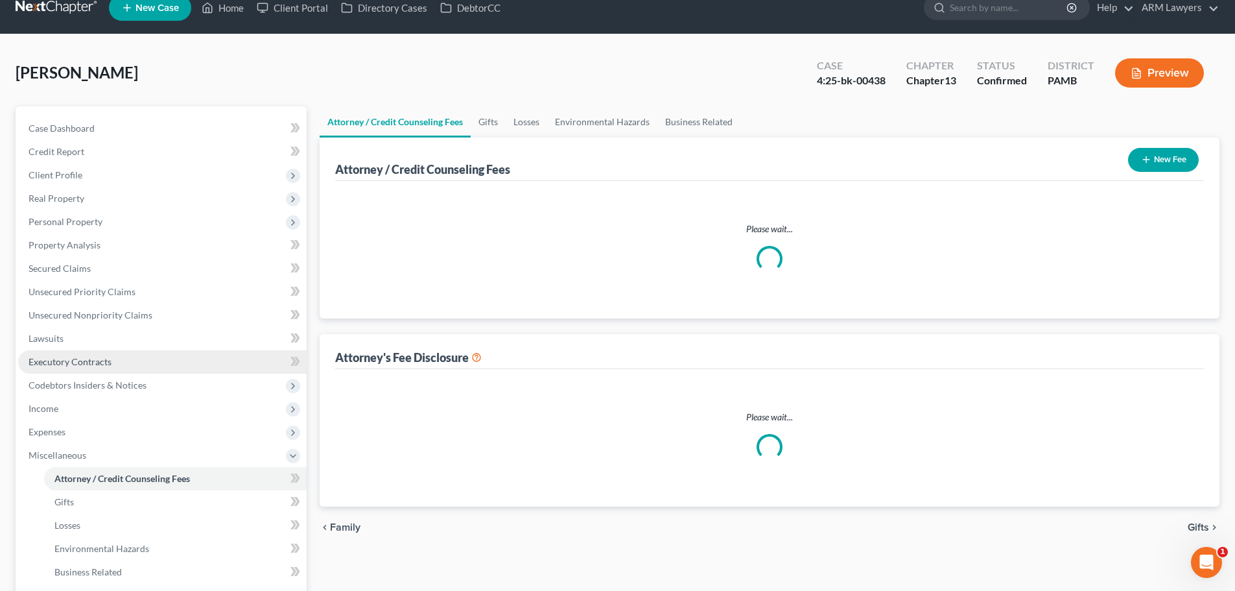
select select "0"
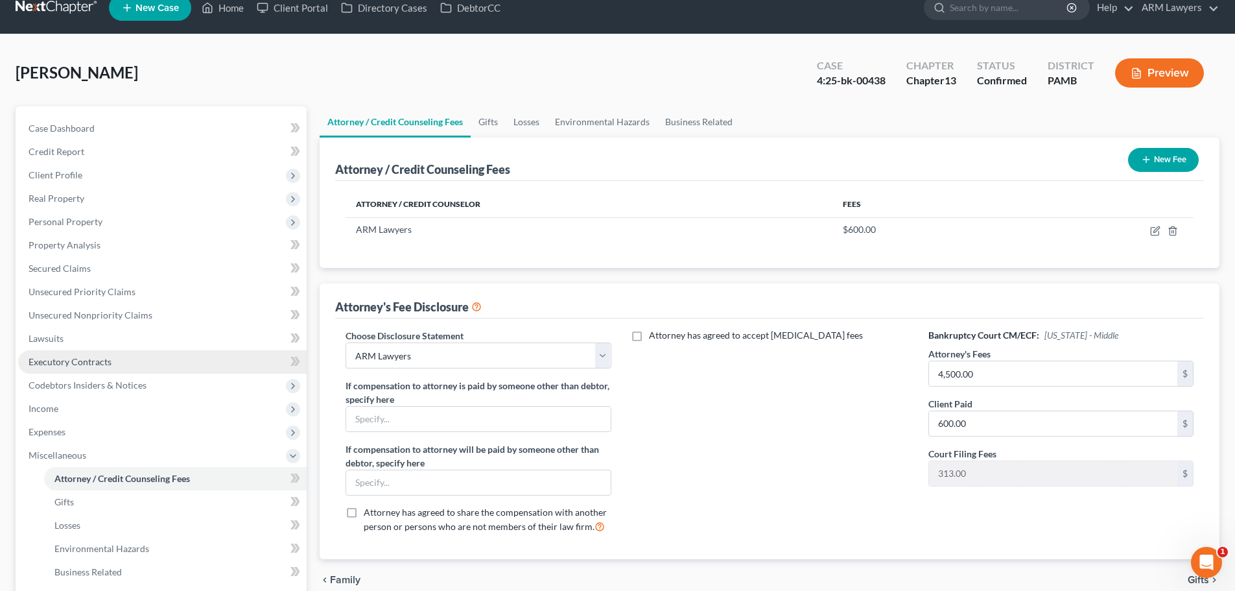
scroll to position [0, 0]
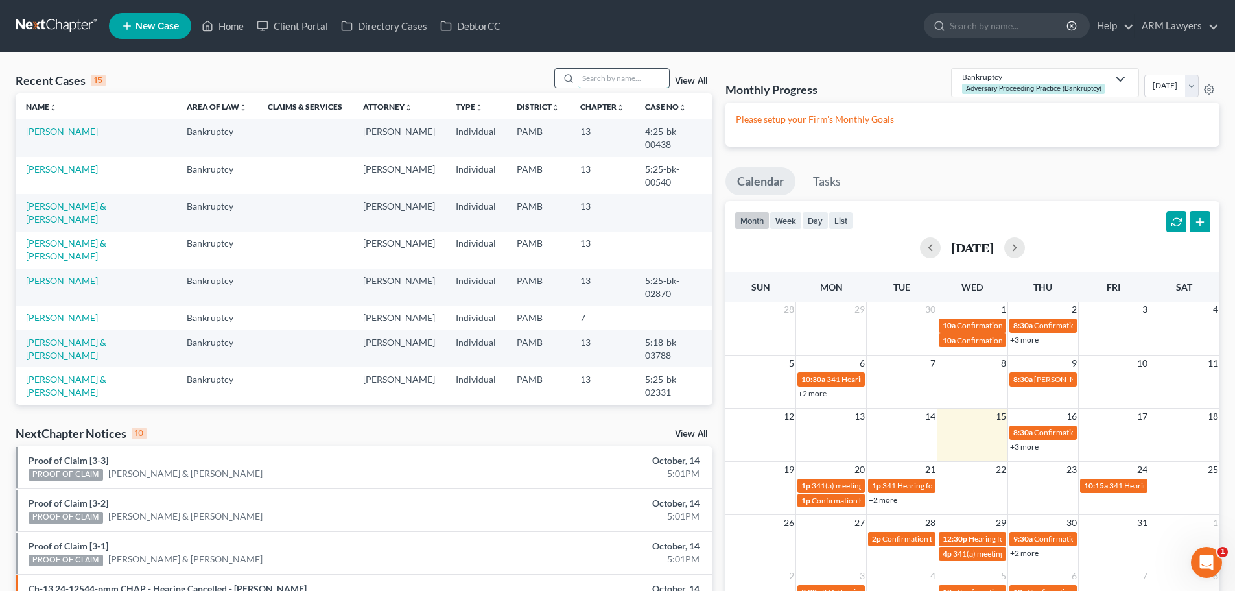
click at [621, 83] on input "search" at bounding box center [623, 78] width 91 height 19
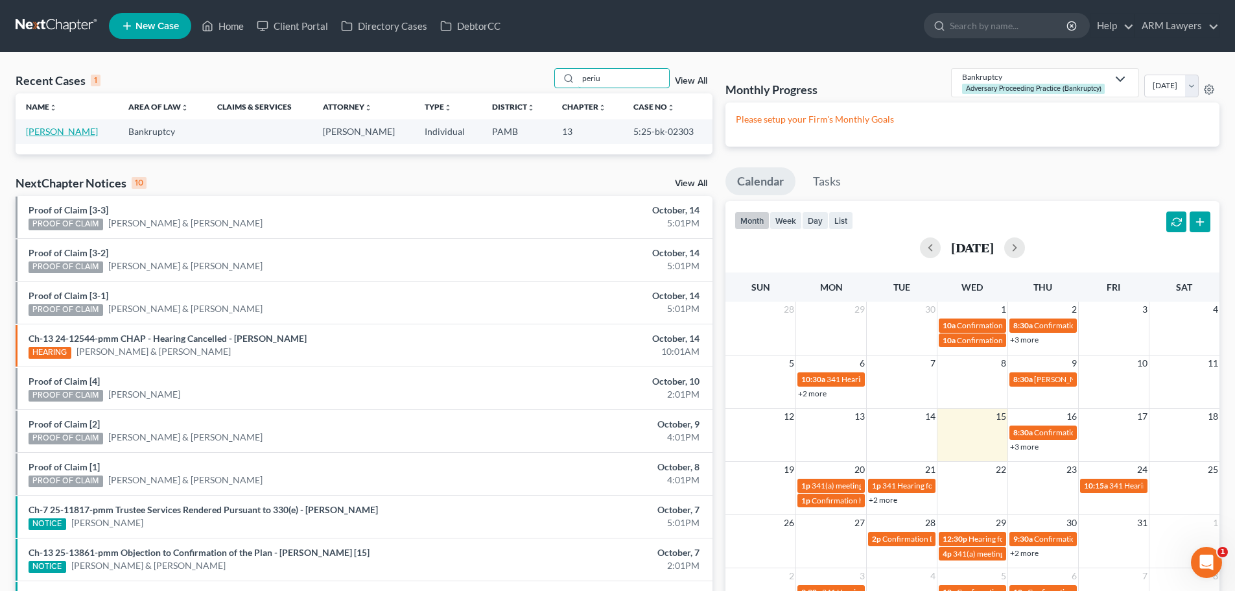
type input "periu"
click at [58, 127] on link "[PERSON_NAME]" at bounding box center [62, 131] width 72 height 11
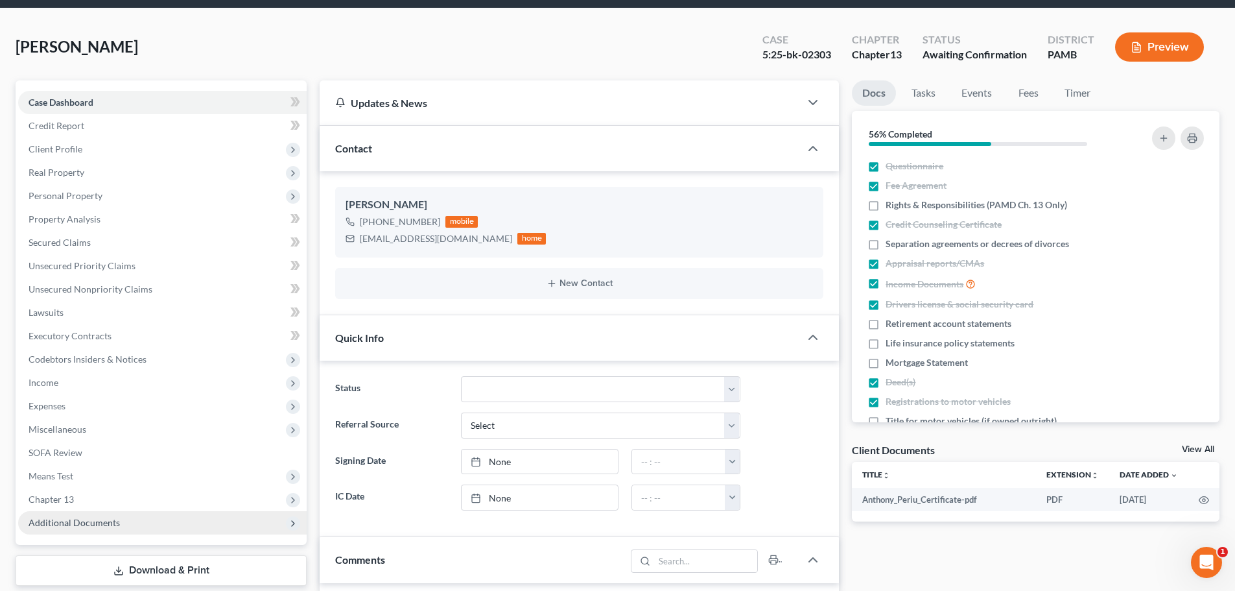
scroll to position [67, 0]
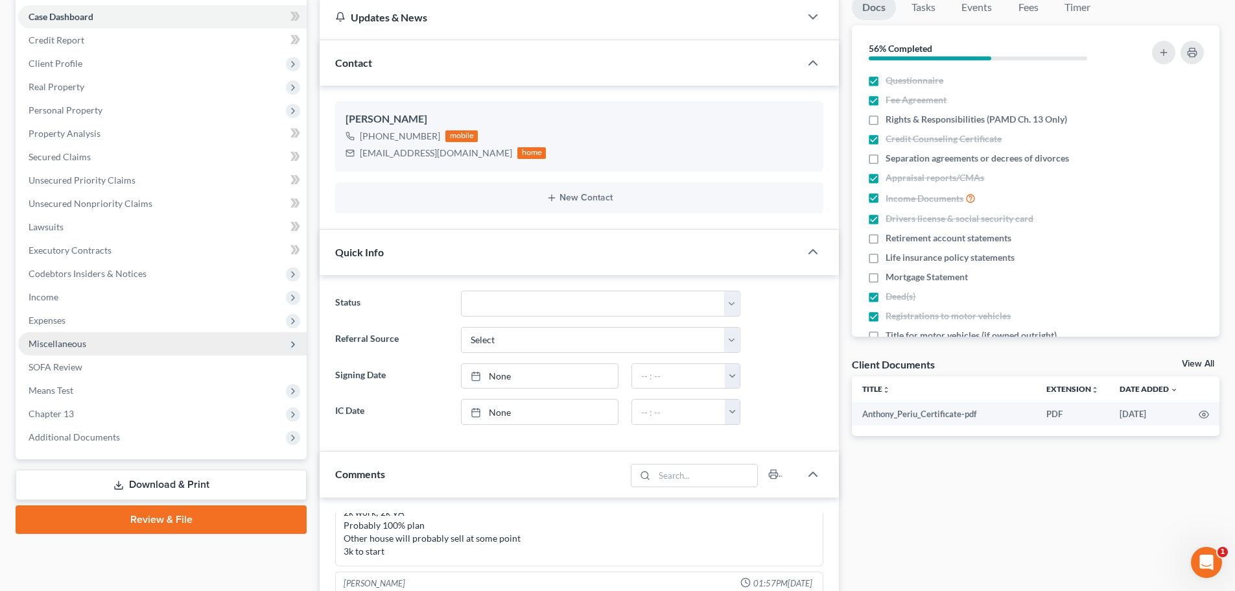
click at [57, 346] on span "Miscellaneous" at bounding box center [58, 343] width 58 height 11
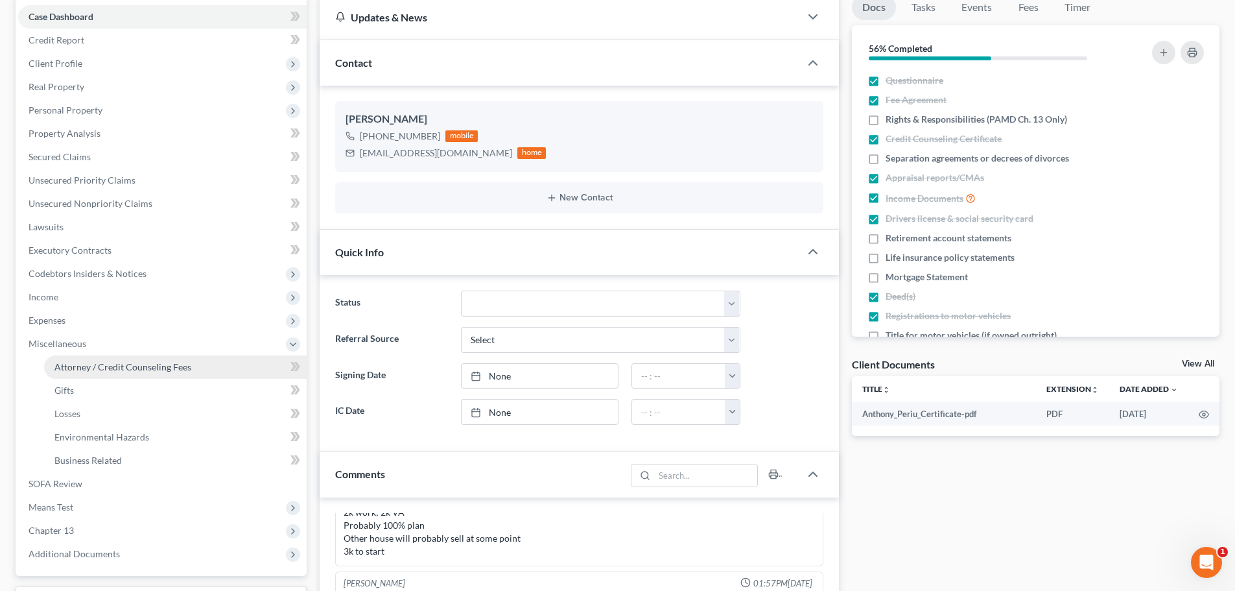
click at [74, 369] on span "Attorney / Credit Counseling Fees" at bounding box center [122, 366] width 137 height 11
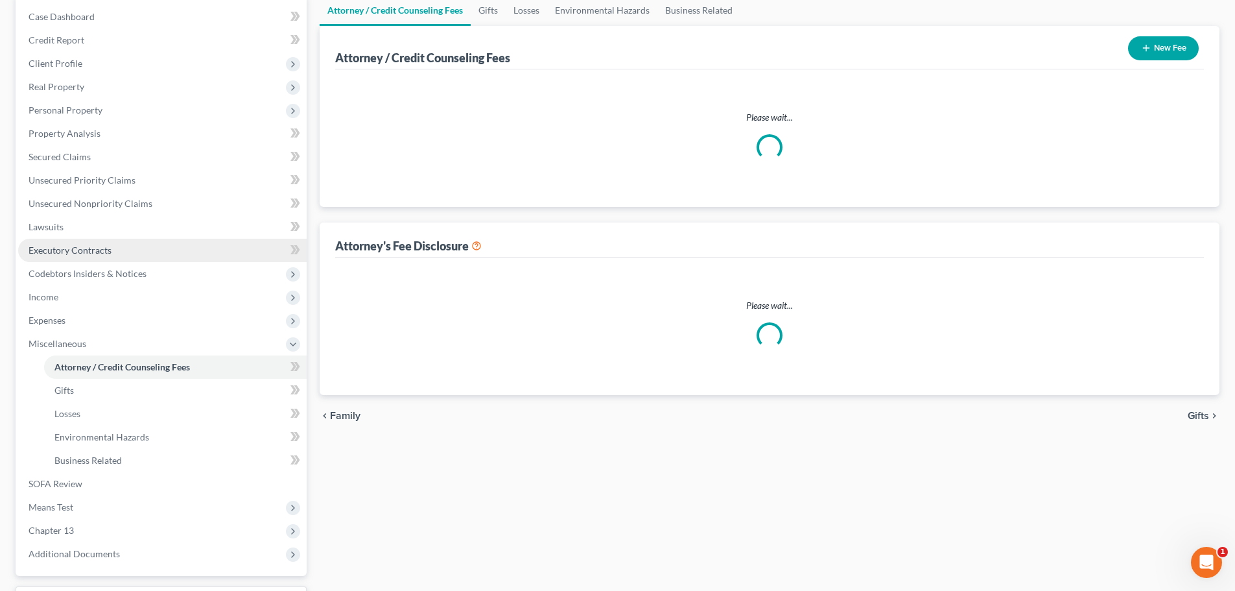
scroll to position [1, 0]
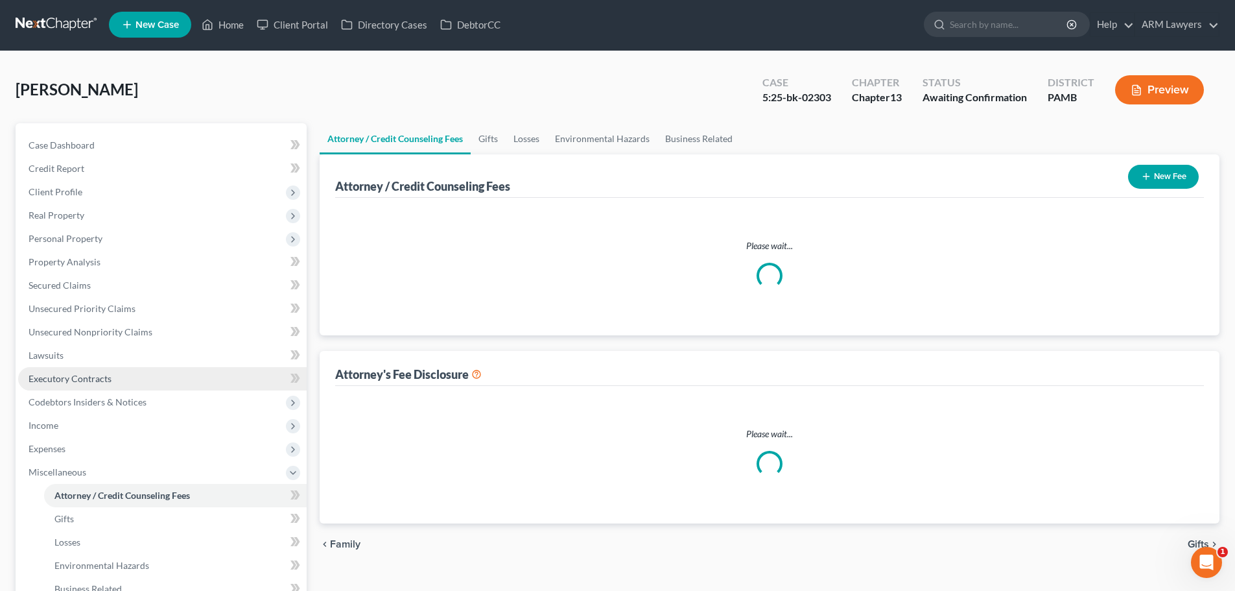
select select "0"
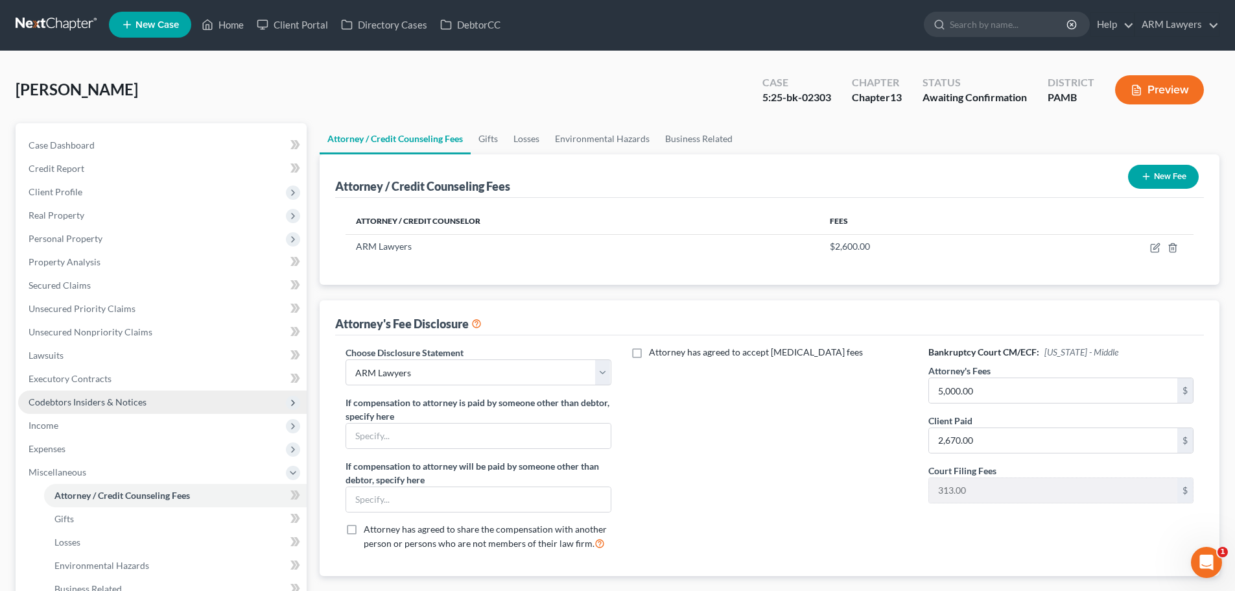
scroll to position [0, 0]
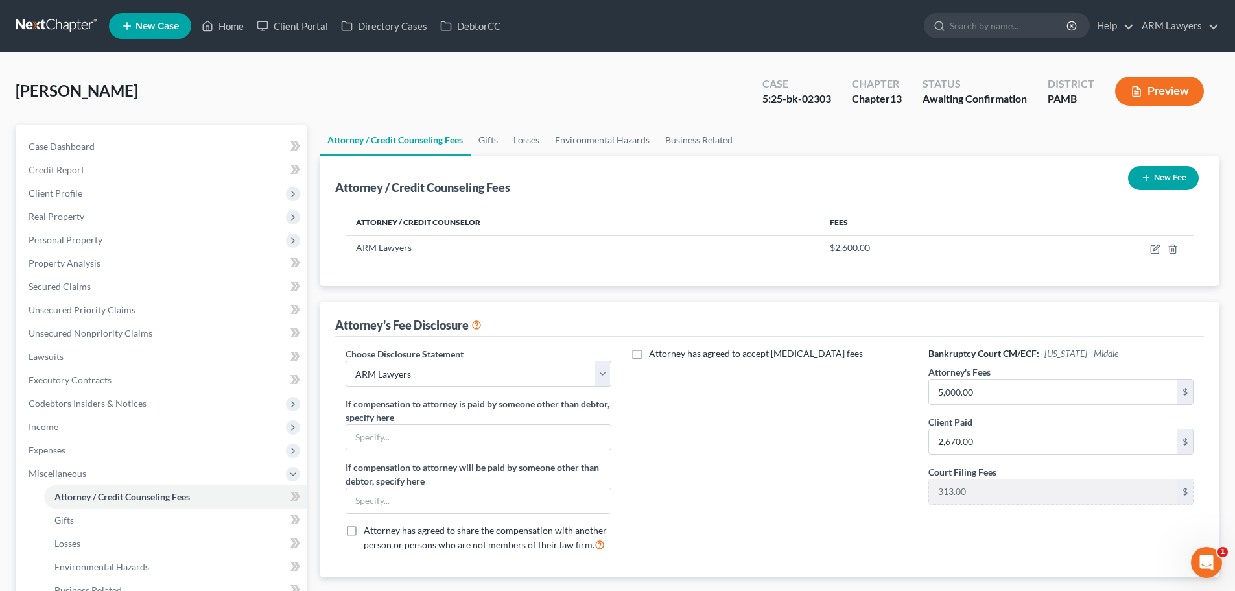
click at [1015, 137] on ul "Attorney / Credit Counseling Fees Gifts Losses Environmental Hazards Business R…" at bounding box center [770, 139] width 900 height 31
click at [25, 22] on link at bounding box center [57, 25] width 83 height 23
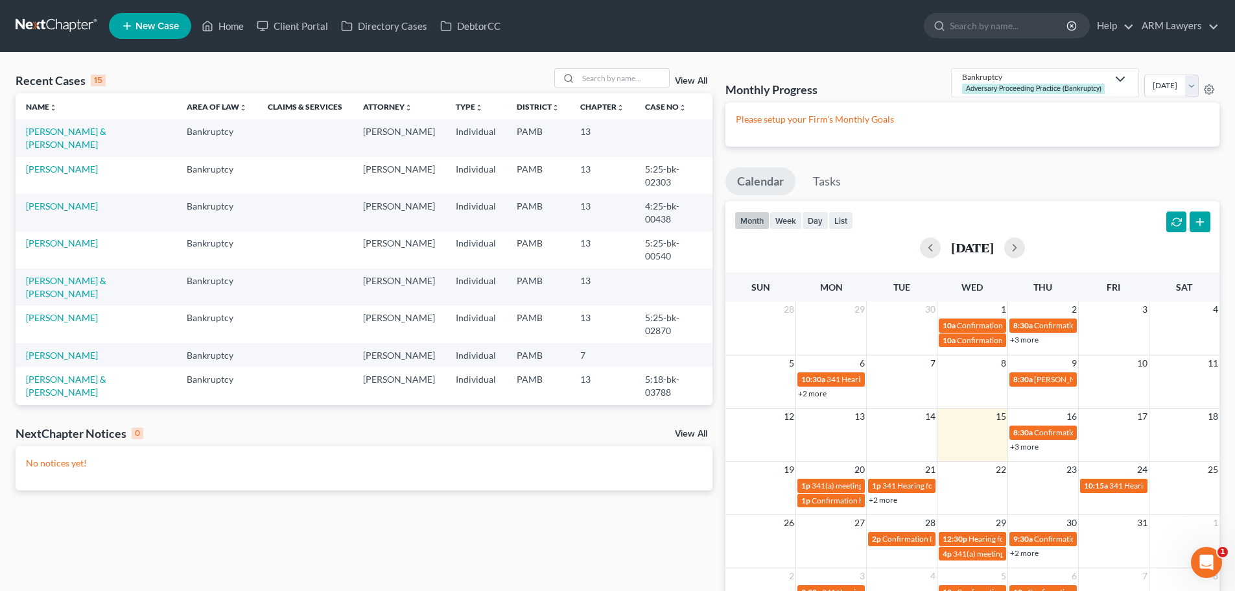
click at [692, 82] on link "View All" at bounding box center [691, 81] width 32 height 9
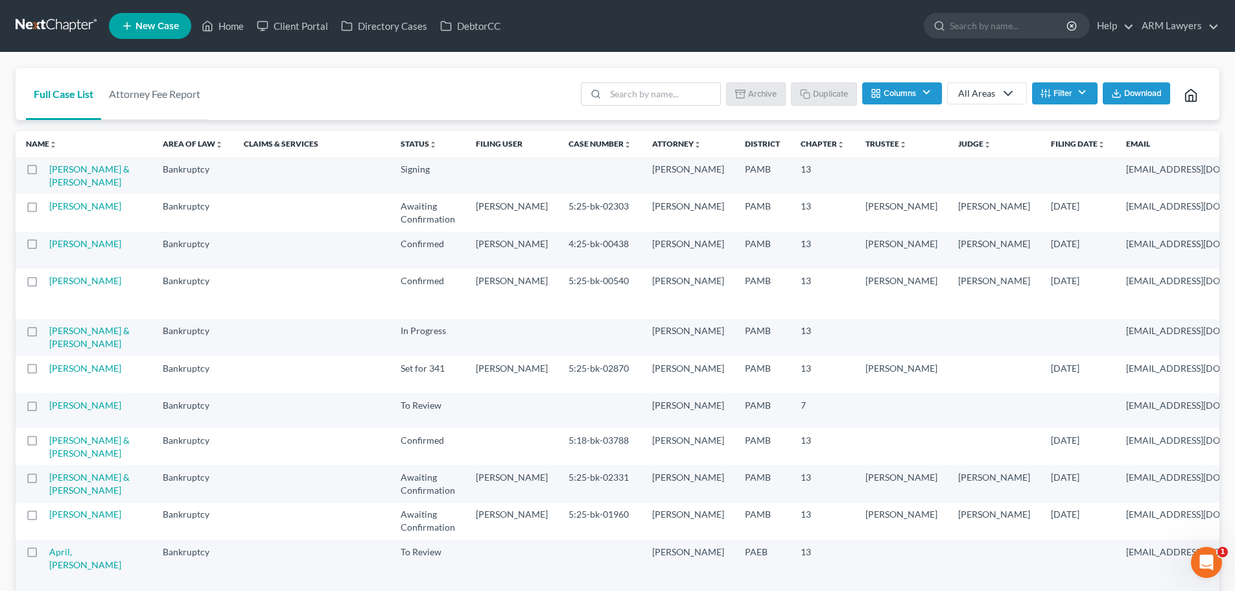
click at [1044, 95] on icon "button" at bounding box center [1046, 93] width 10 height 10
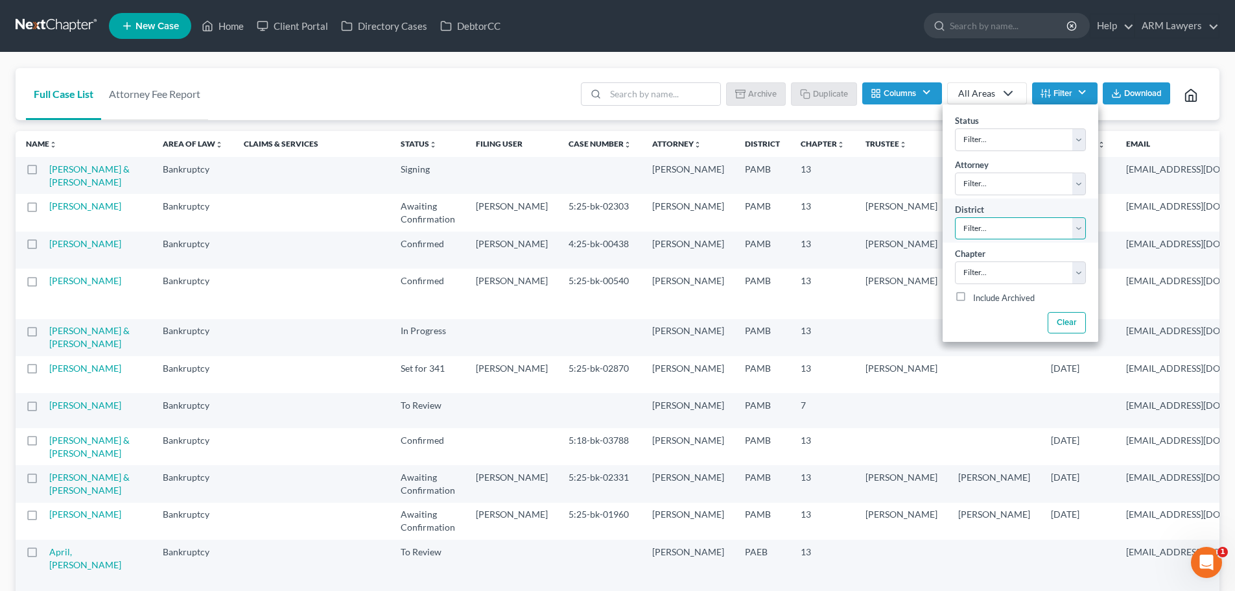
click at [1021, 230] on select "Filter... Filter... Alabama - Middle Alabama - Northern Alabama - Southern Alas…" at bounding box center [1020, 228] width 131 height 23
select select "68"
click at [955, 217] on select "Filter... Filter... Alabama - Middle Alabama - Northern Alabama - Southern Alas…" at bounding box center [1020, 228] width 131 height 23
click at [993, 272] on select "Filter... 7 11 13" at bounding box center [1020, 272] width 131 height 23
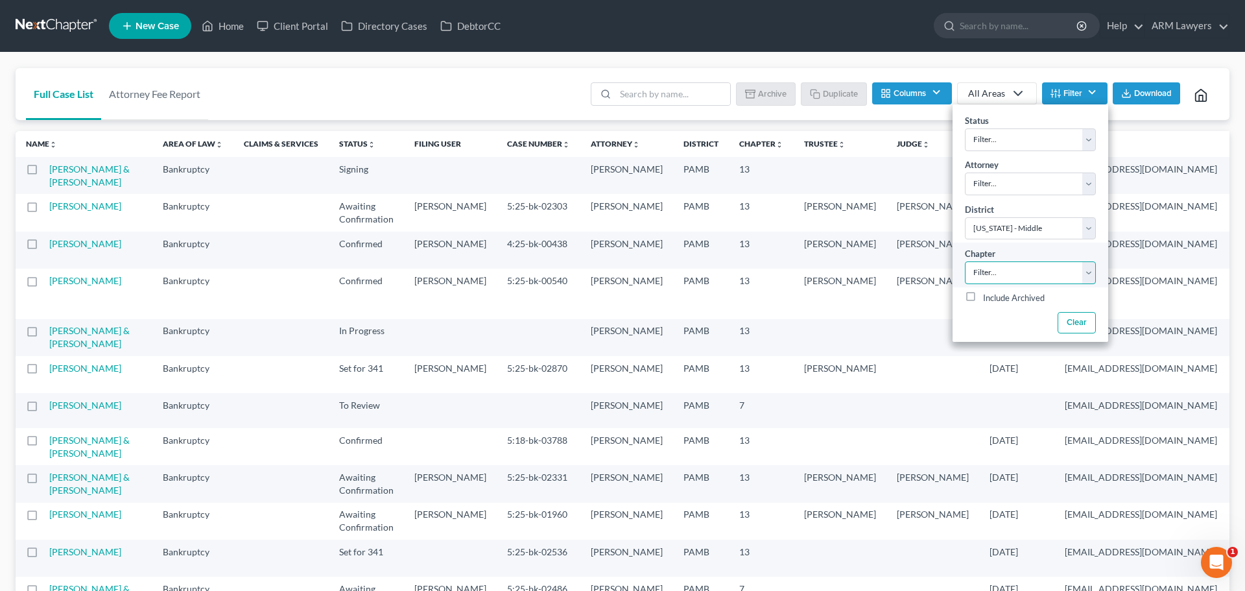
select select "2"
click at [965, 261] on select "Filter... 7 11 13" at bounding box center [1030, 272] width 131 height 23
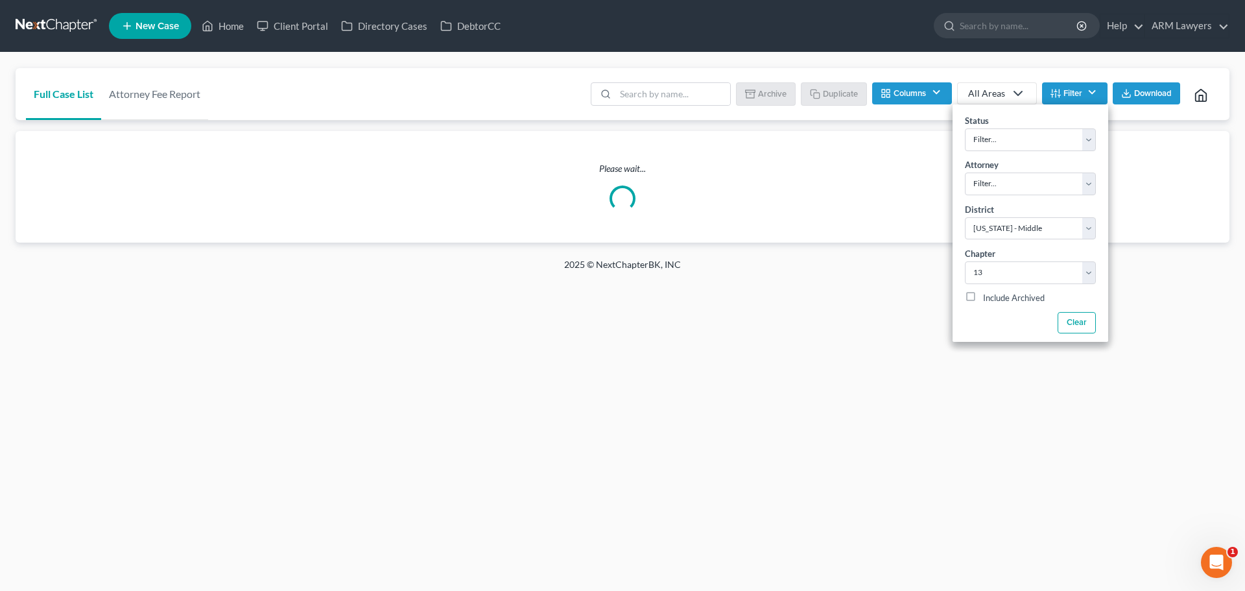
click at [1122, 58] on div "Full Case List Attorney Fee Report Batch Download Archive Un-archive Duplicate …" at bounding box center [622, 156] width 1245 height 206
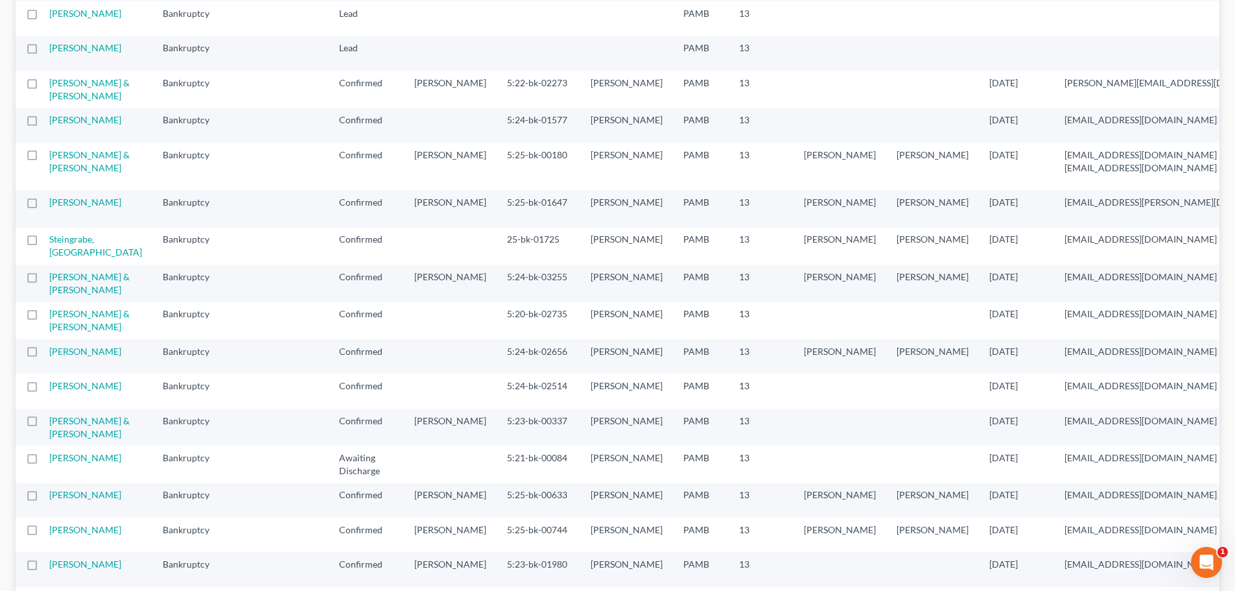
scroll to position [1012, 0]
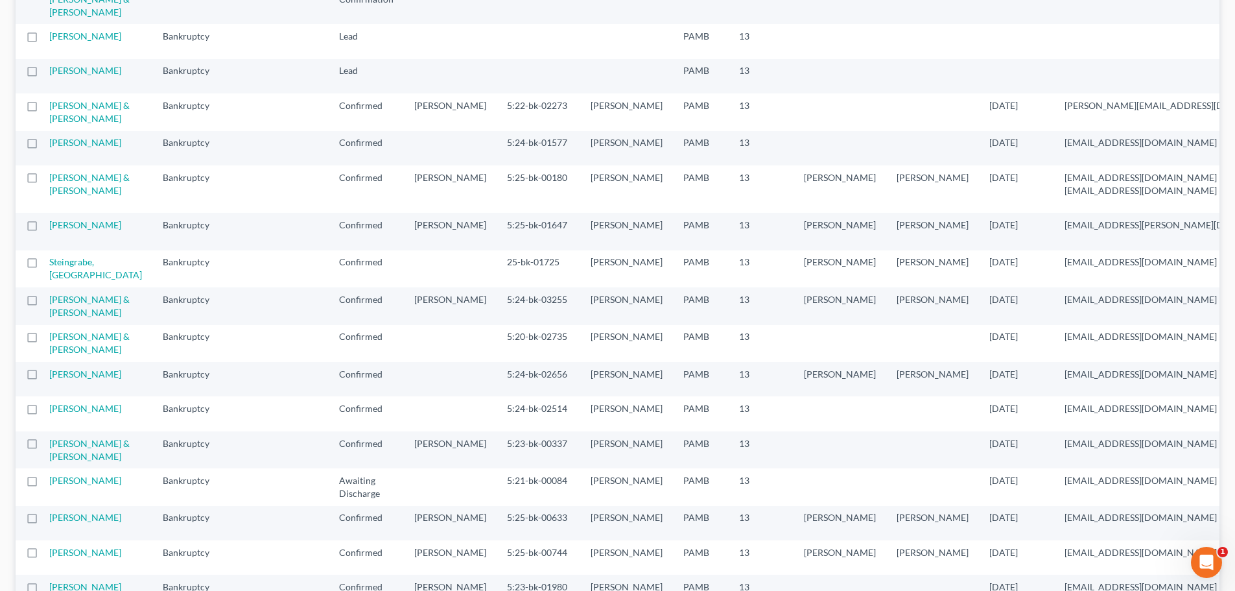
drag, startPoint x: 72, startPoint y: 221, endPoint x: 75, endPoint y: 172, distance: 48.7
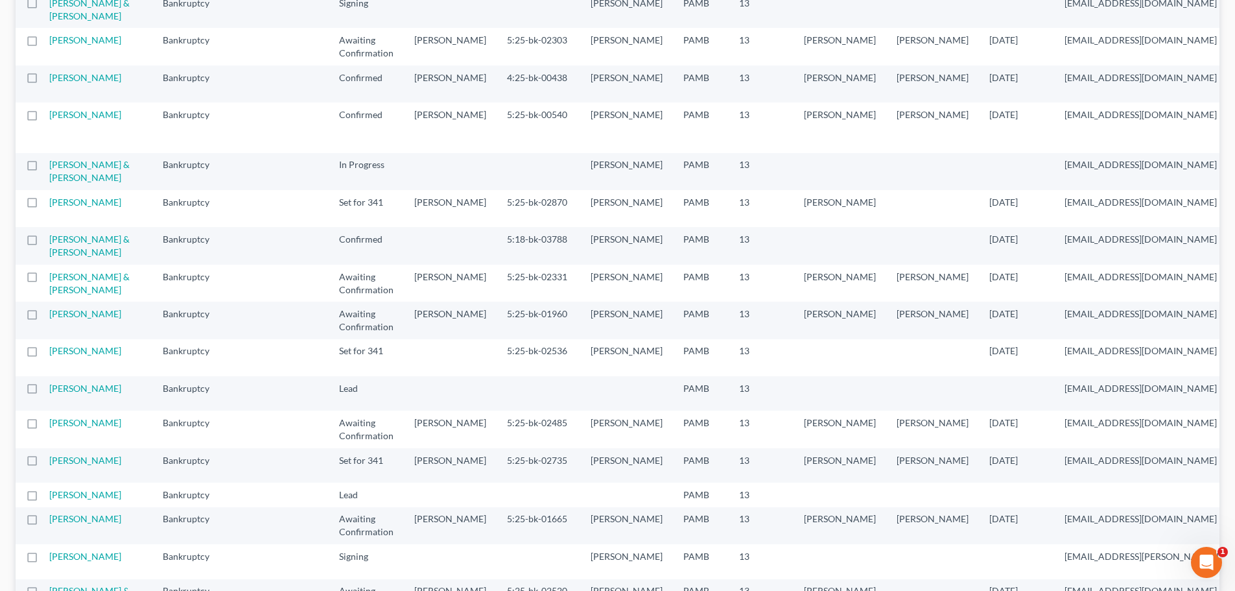
scroll to position [104, 0]
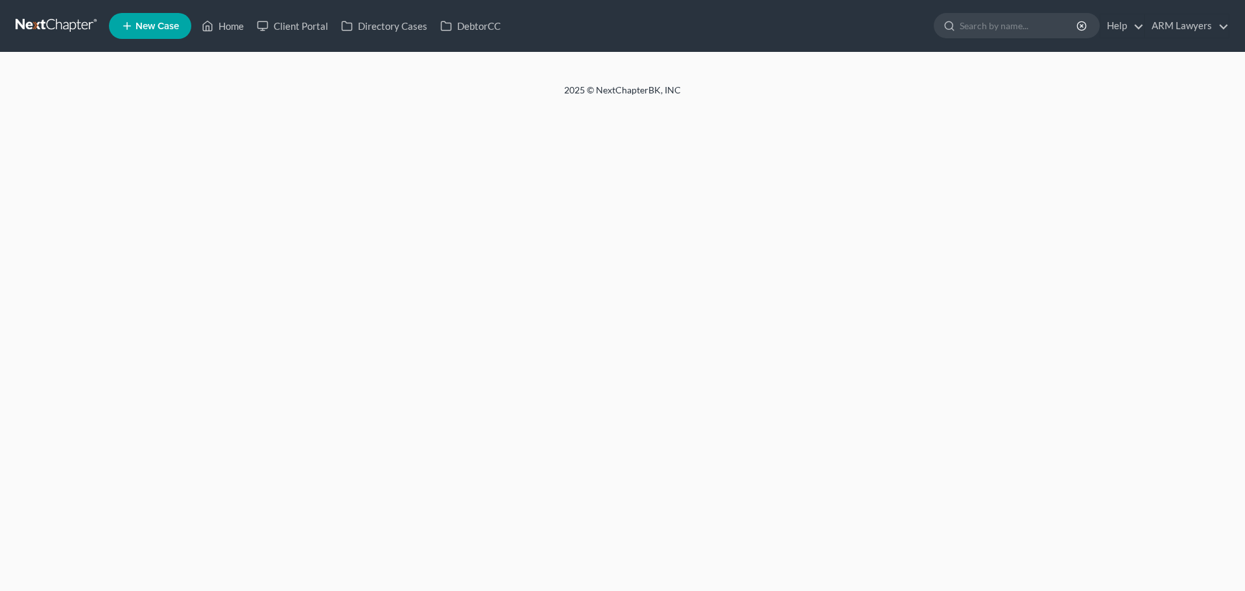
select select "1"
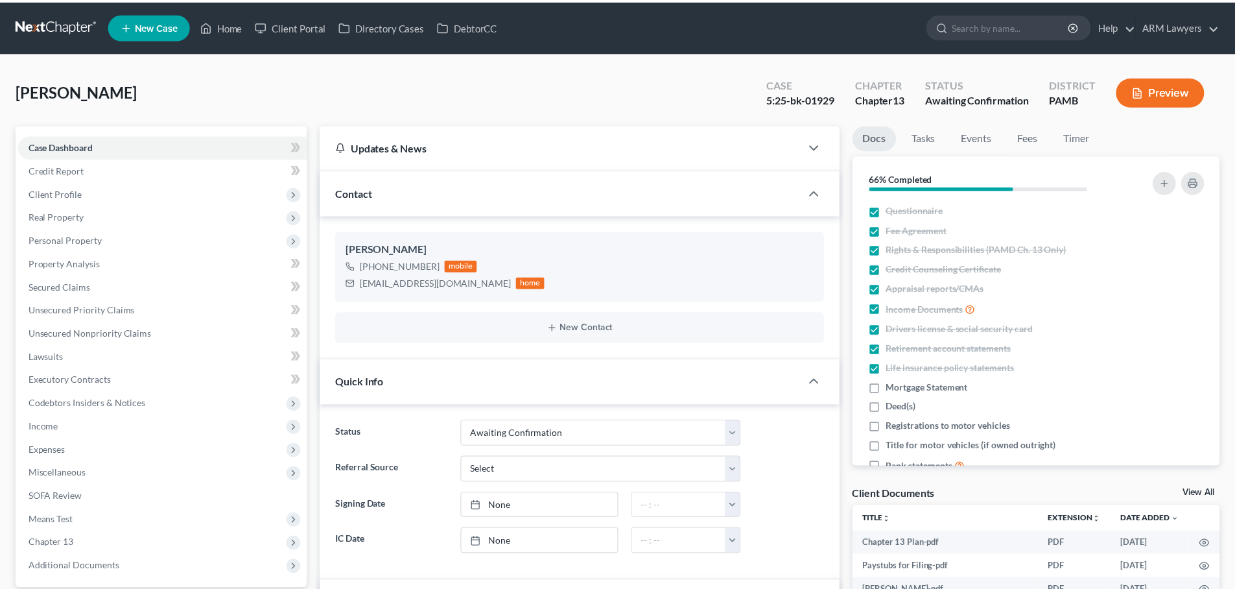
scroll to position [195, 0]
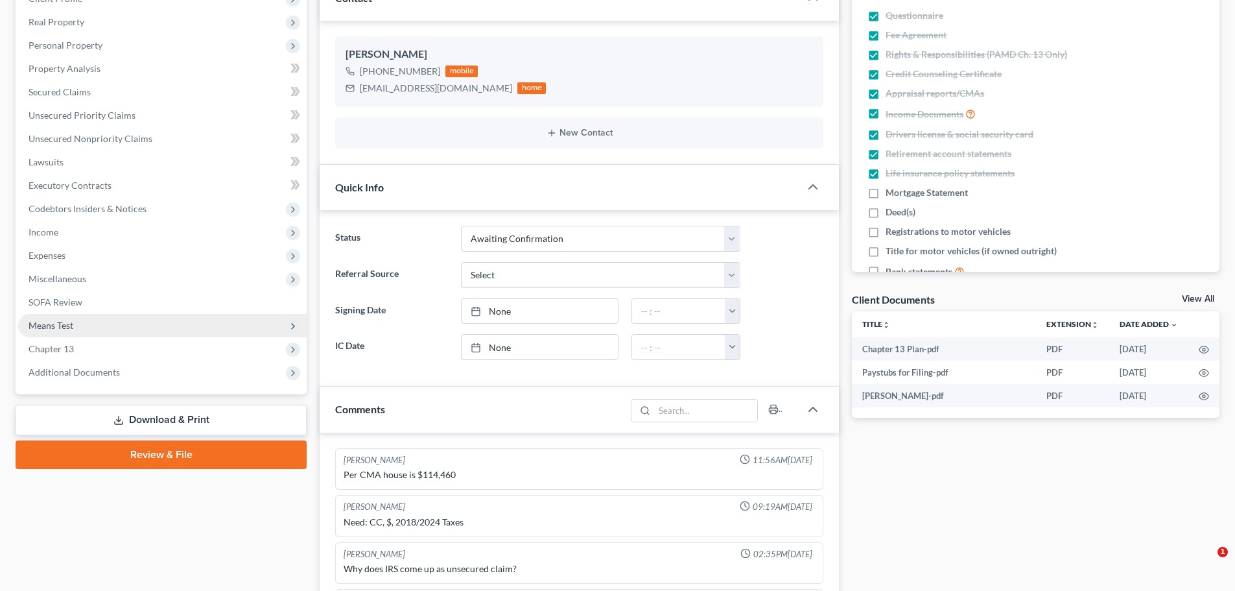
click at [79, 319] on span "Means Test" at bounding box center [162, 325] width 289 height 23
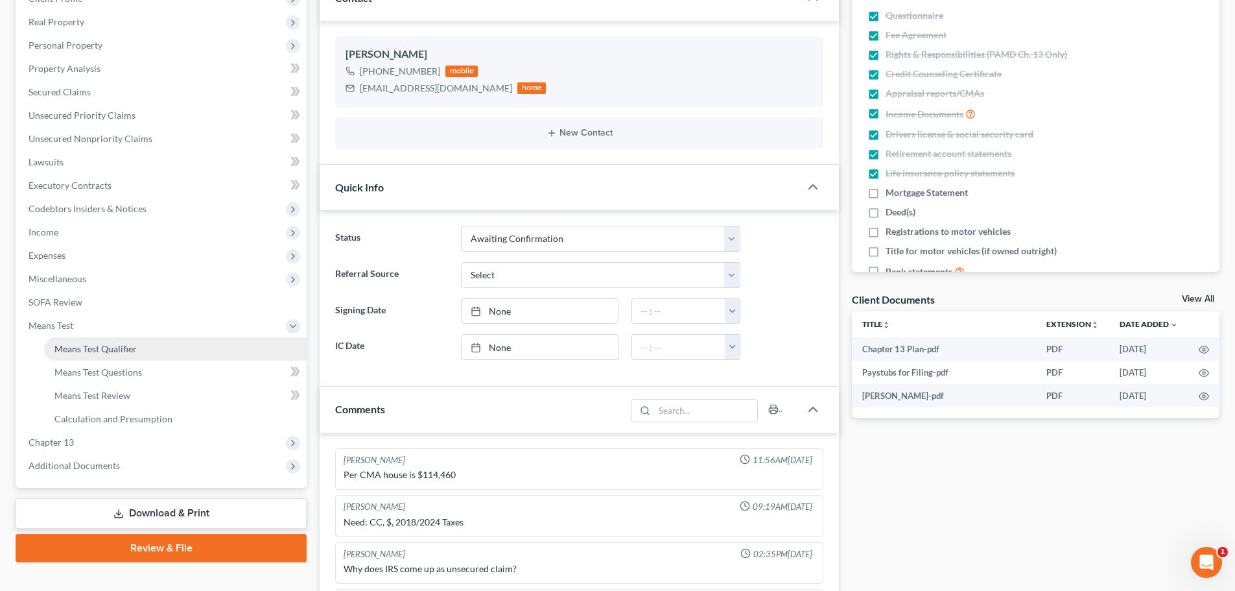
click at [114, 340] on link "Means Test Qualifier" at bounding box center [175, 348] width 263 height 23
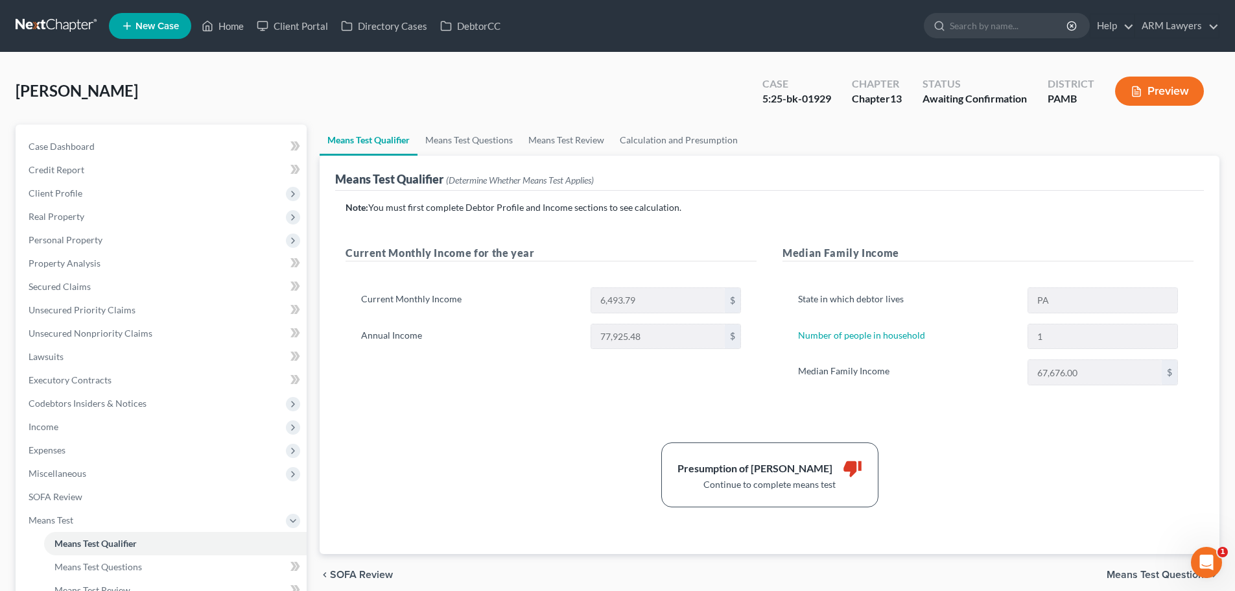
click at [1016, 230] on div "Note: You must first complete Debtor Profile and Income sections to see calcula…" at bounding box center [770, 354] width 848 height 306
click at [84, 231] on span "Personal Property" at bounding box center [162, 239] width 289 height 23
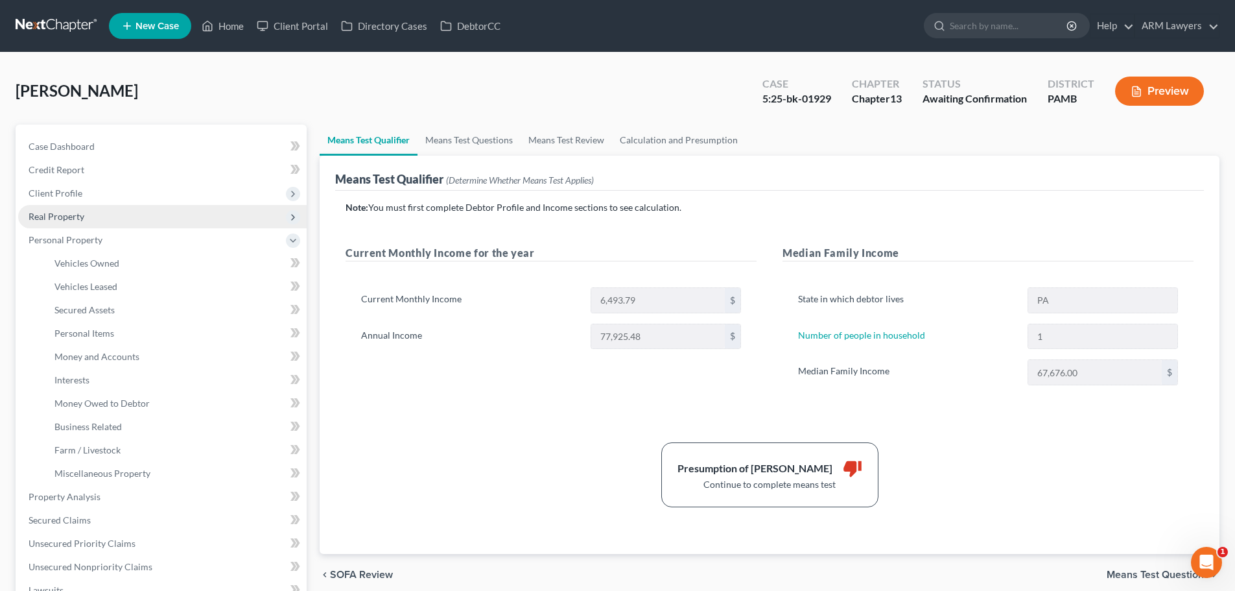
click at [73, 227] on span "Real Property" at bounding box center [162, 216] width 289 height 23
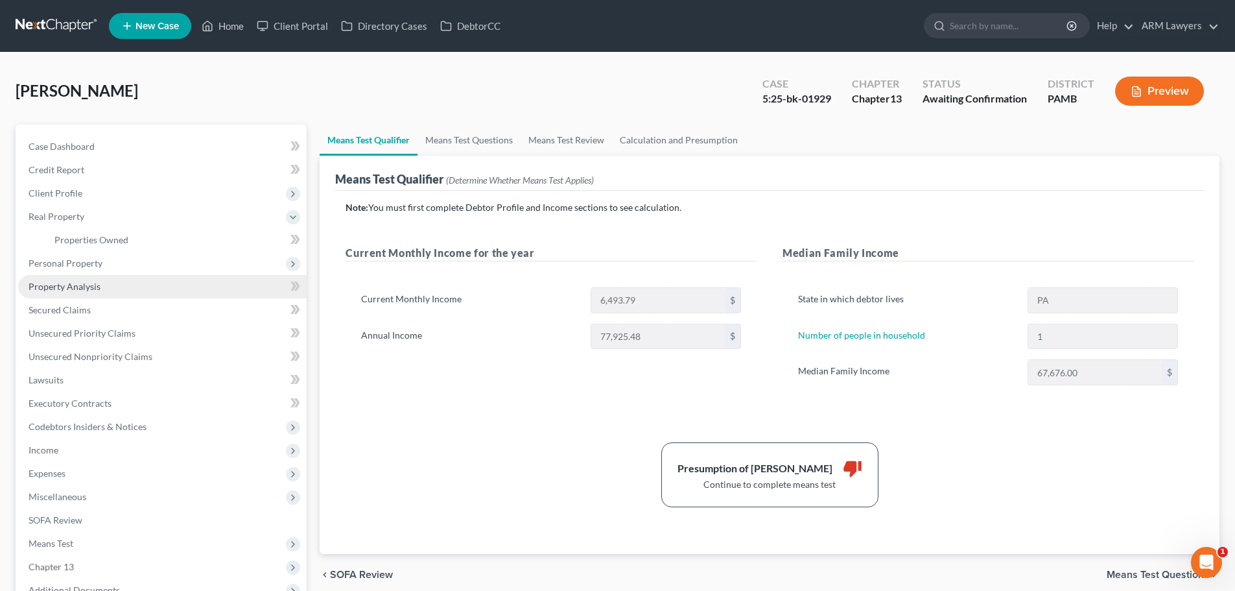
click at [80, 287] on span "Property Analysis" at bounding box center [65, 286] width 72 height 11
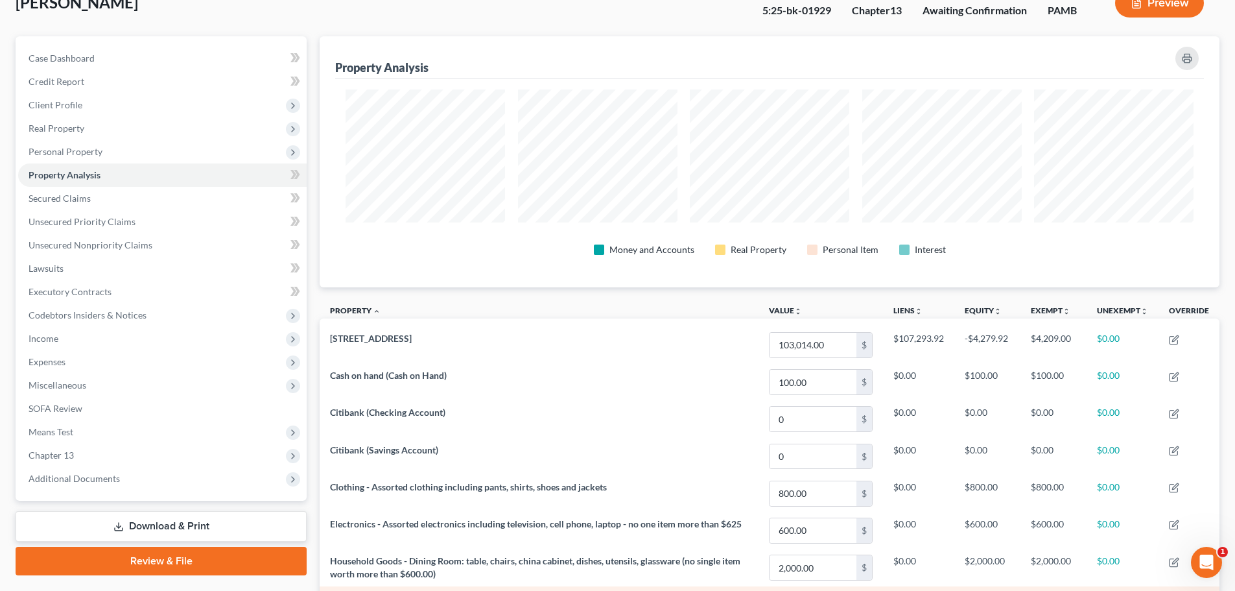
scroll to position [72, 0]
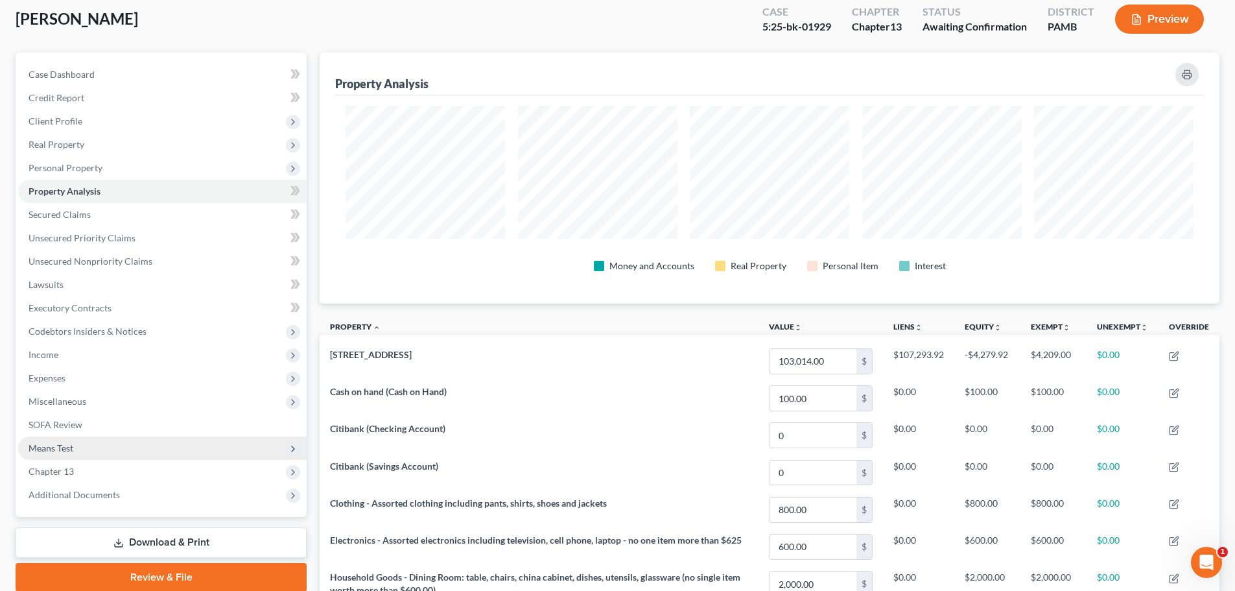
click at [58, 453] on span "Means Test" at bounding box center [51, 447] width 45 height 11
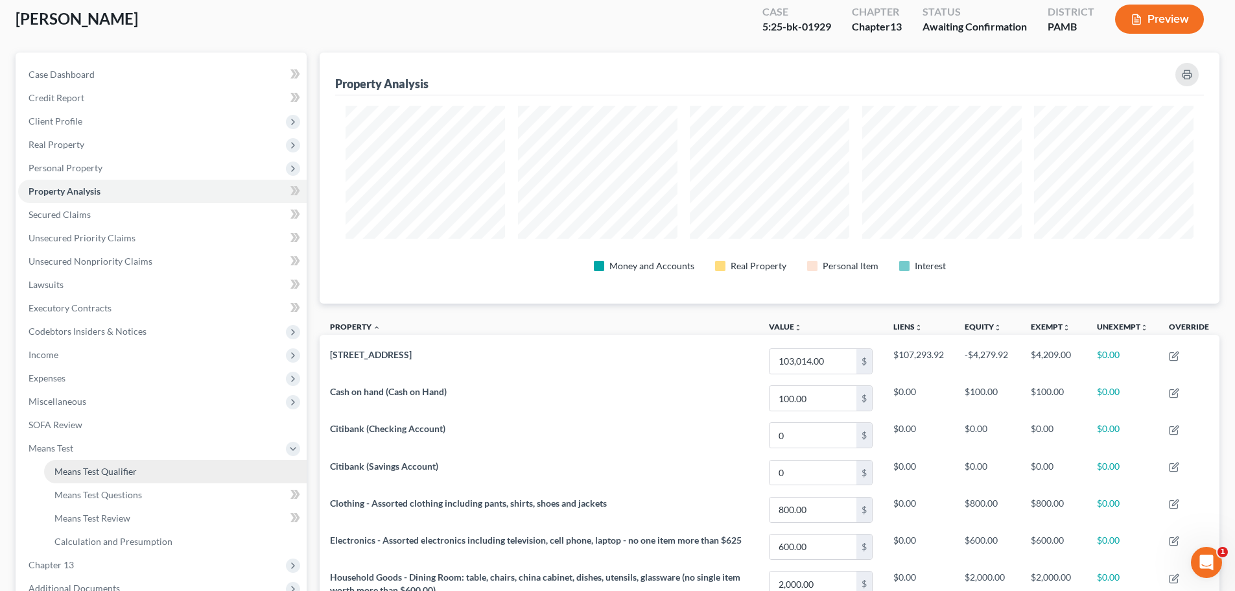
click at [94, 474] on span "Means Test Qualifier" at bounding box center [95, 471] width 82 height 11
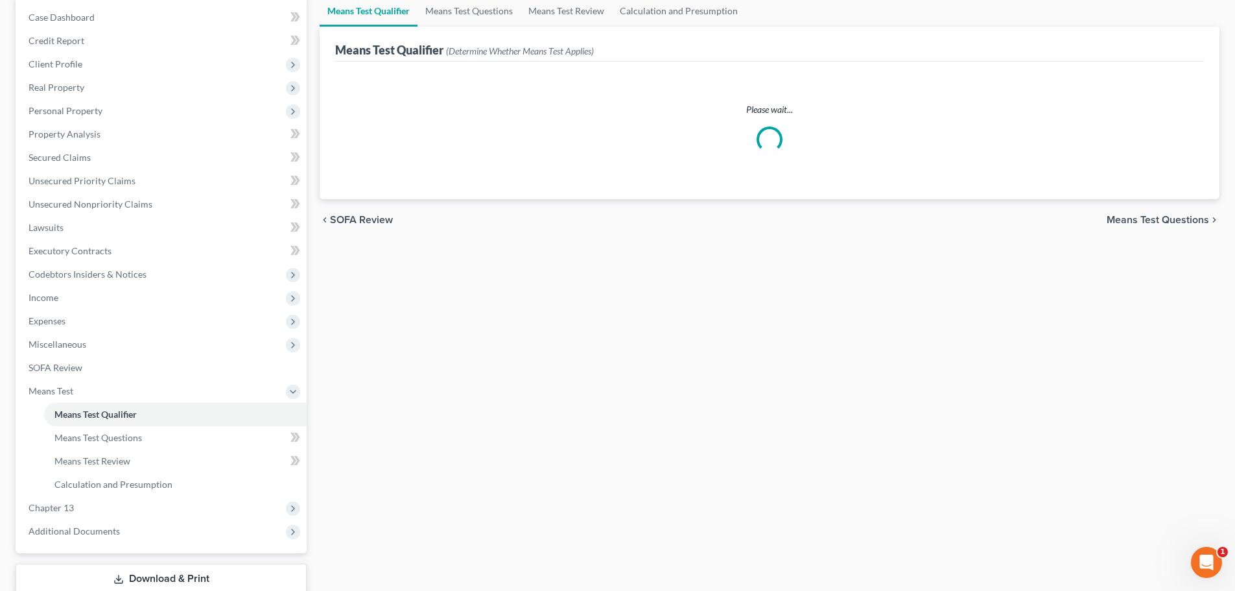
scroll to position [130, 0]
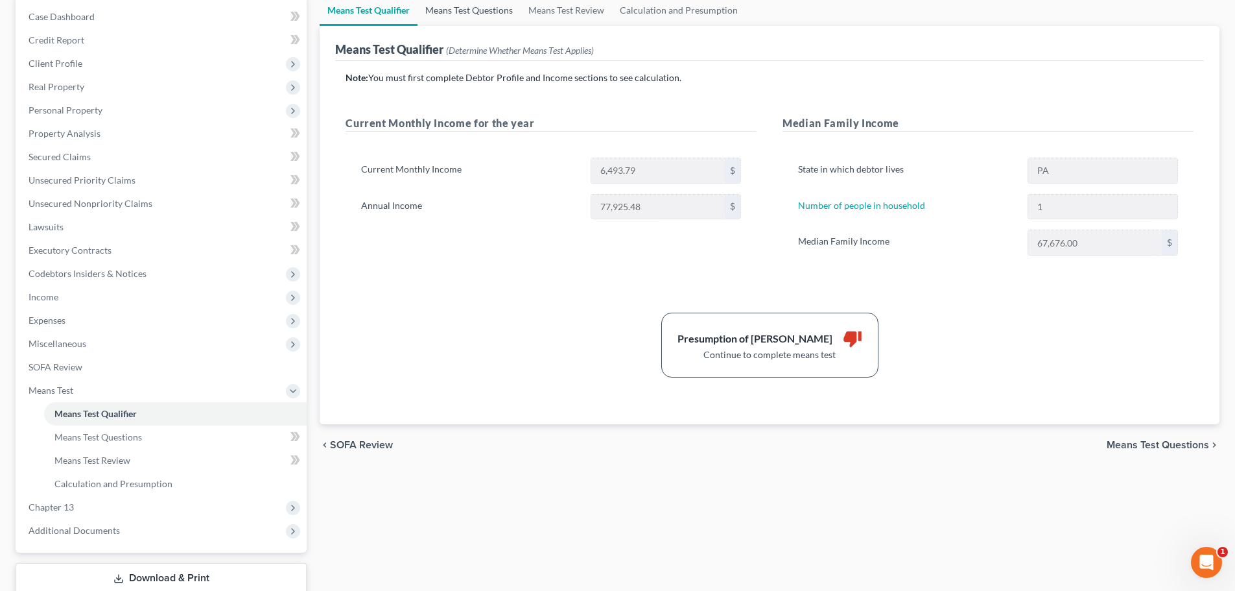
click at [468, 15] on link "Means Test Questions" at bounding box center [469, 10] width 103 height 31
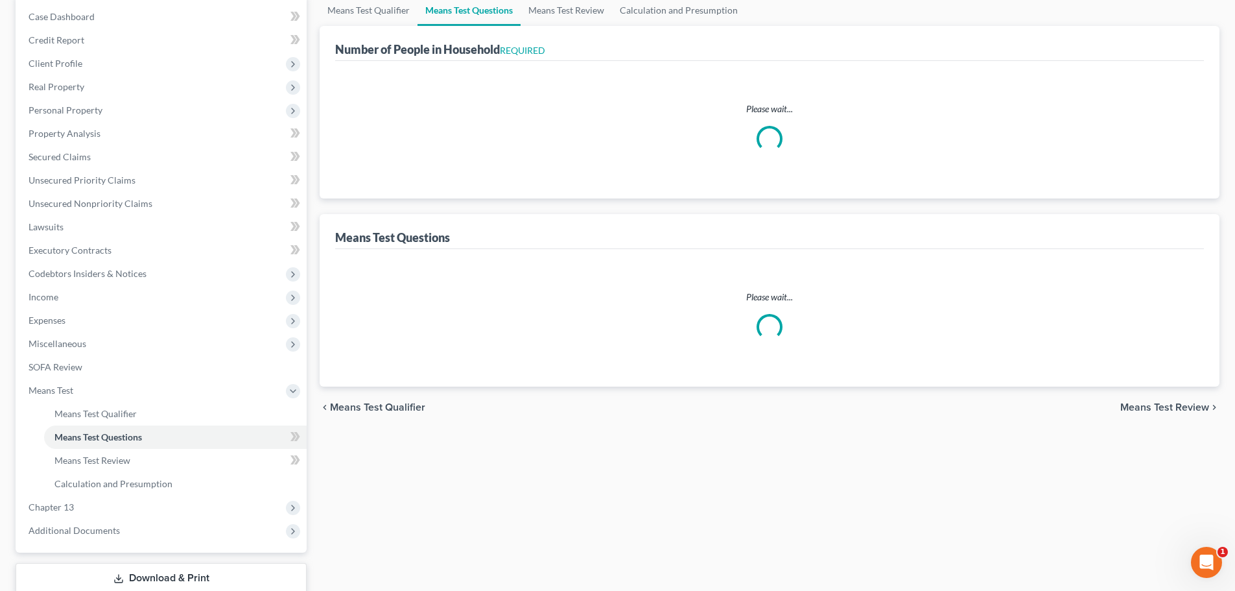
scroll to position [12, 0]
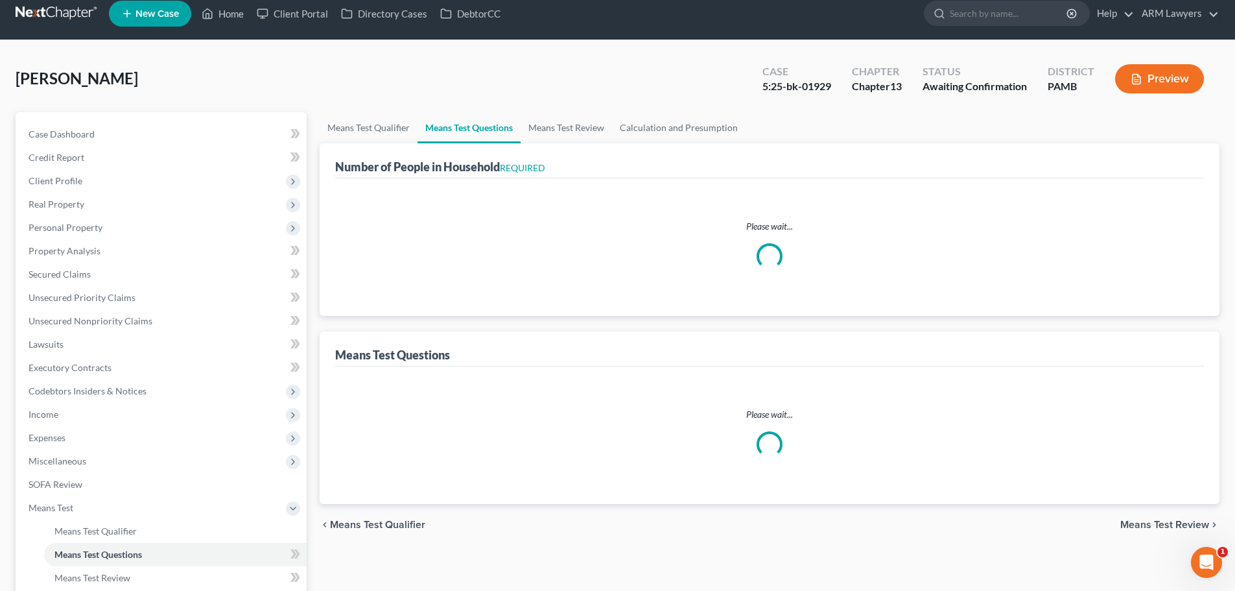
select select "0"
select select "60"
select select "0"
select select "60"
select select "0"
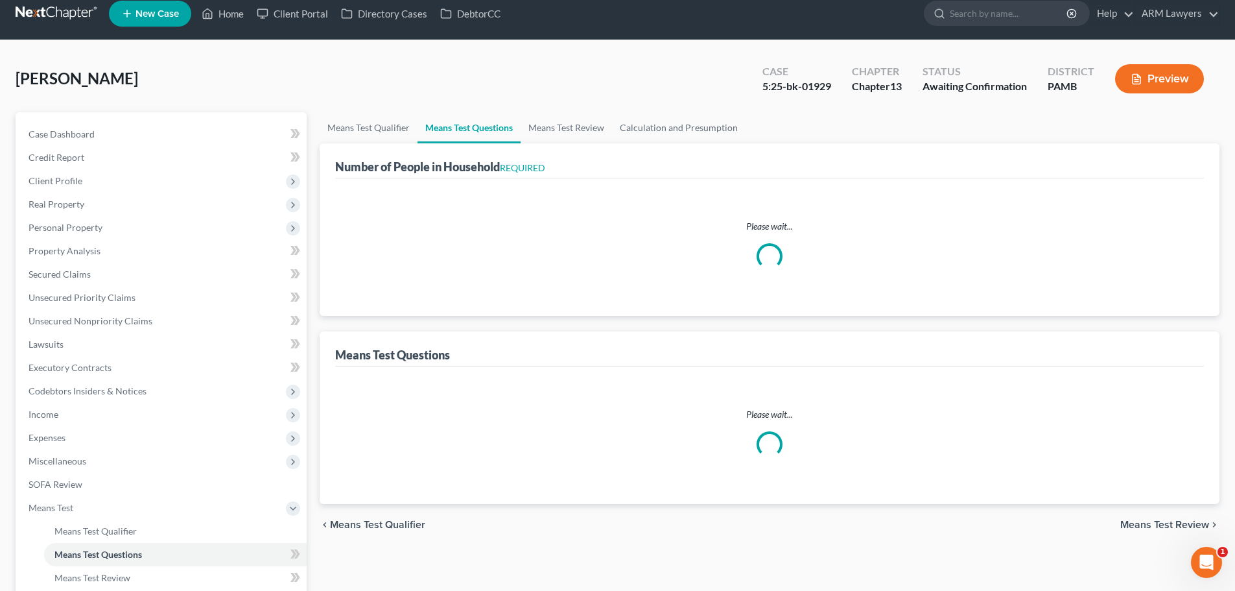
select select "60"
select select "1"
select select "0"
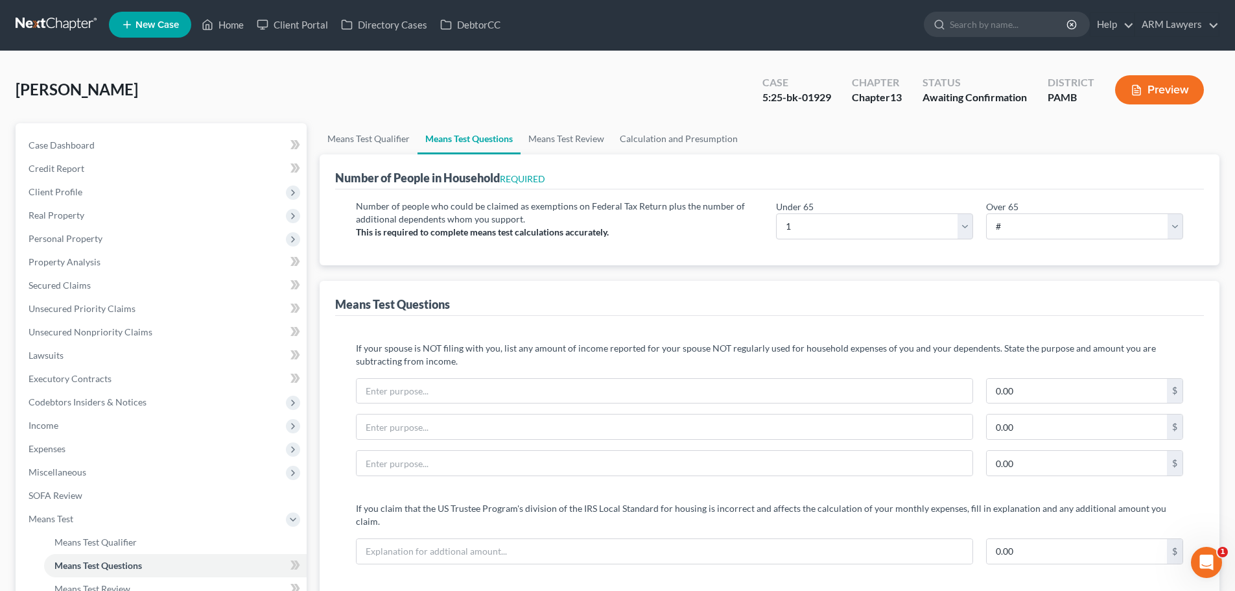
scroll to position [0, 0]
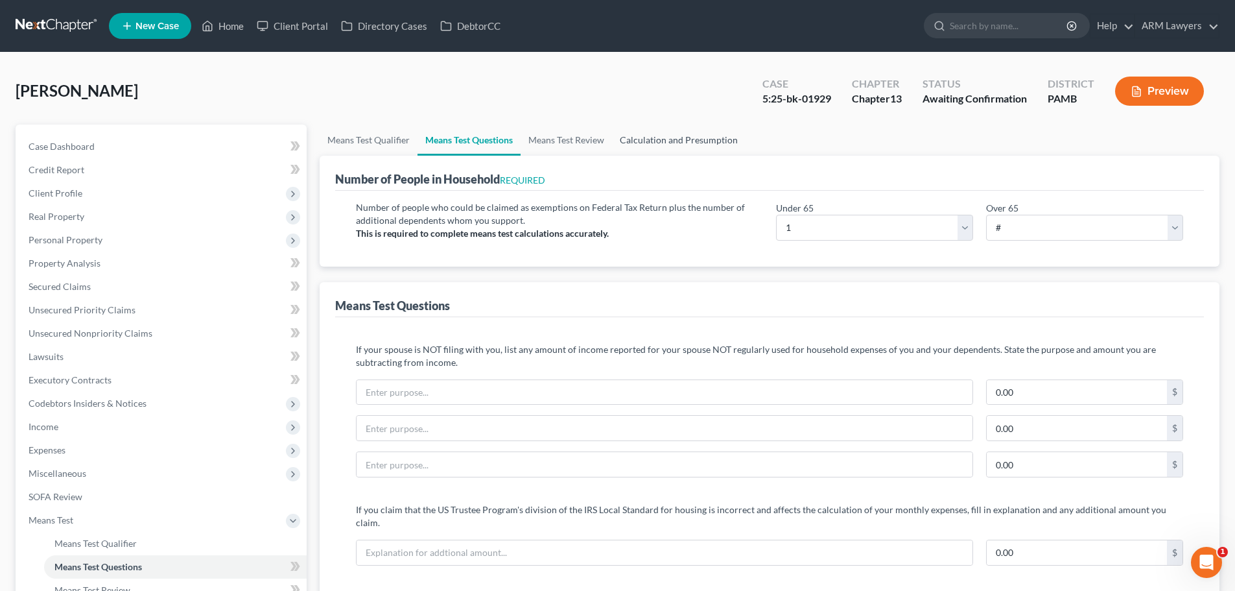
click at [669, 136] on link "Calculation and Presumption" at bounding box center [679, 139] width 134 height 31
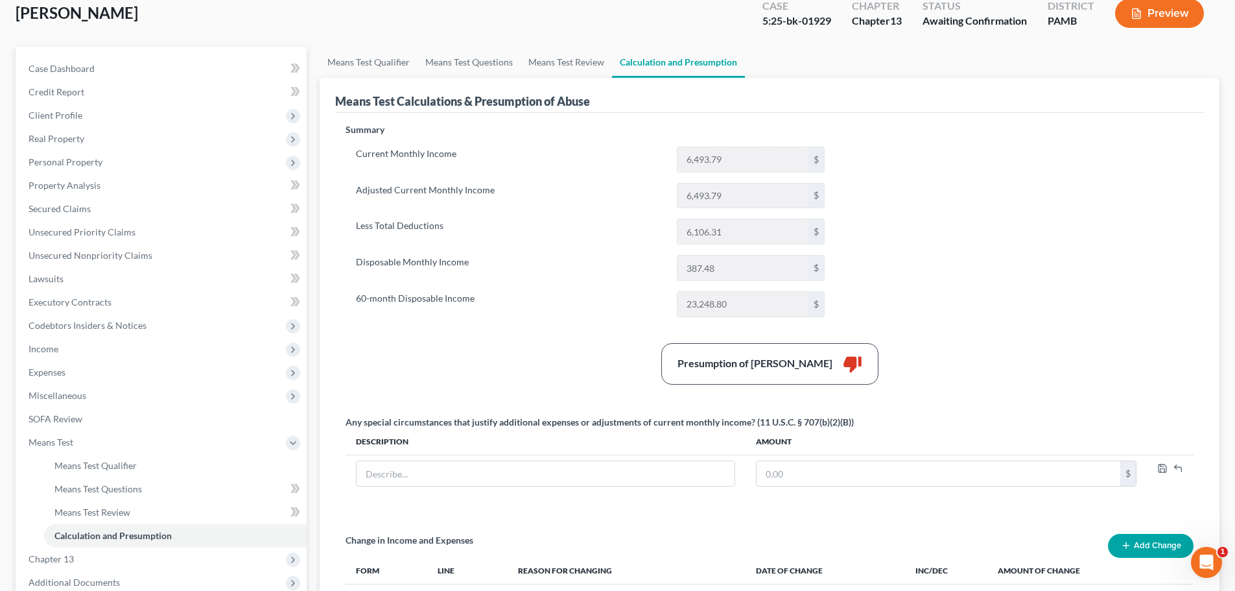
scroll to position [65, 0]
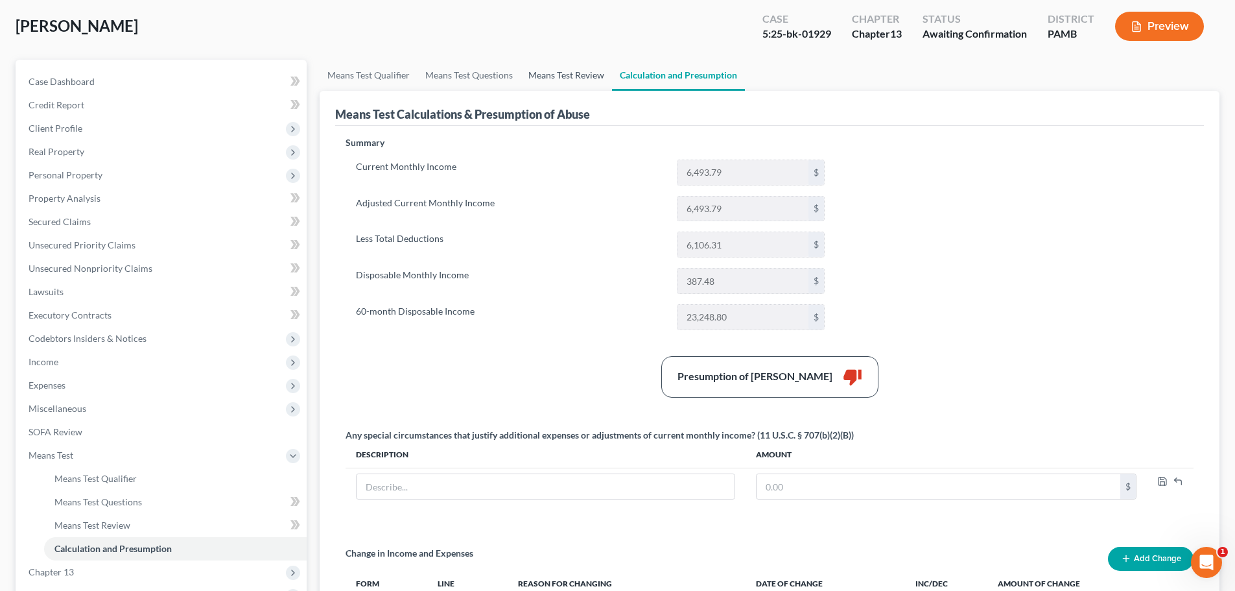
click at [580, 77] on link "Means Test Review" at bounding box center [566, 75] width 91 height 31
